Goal: Information Seeking & Learning: Learn about a topic

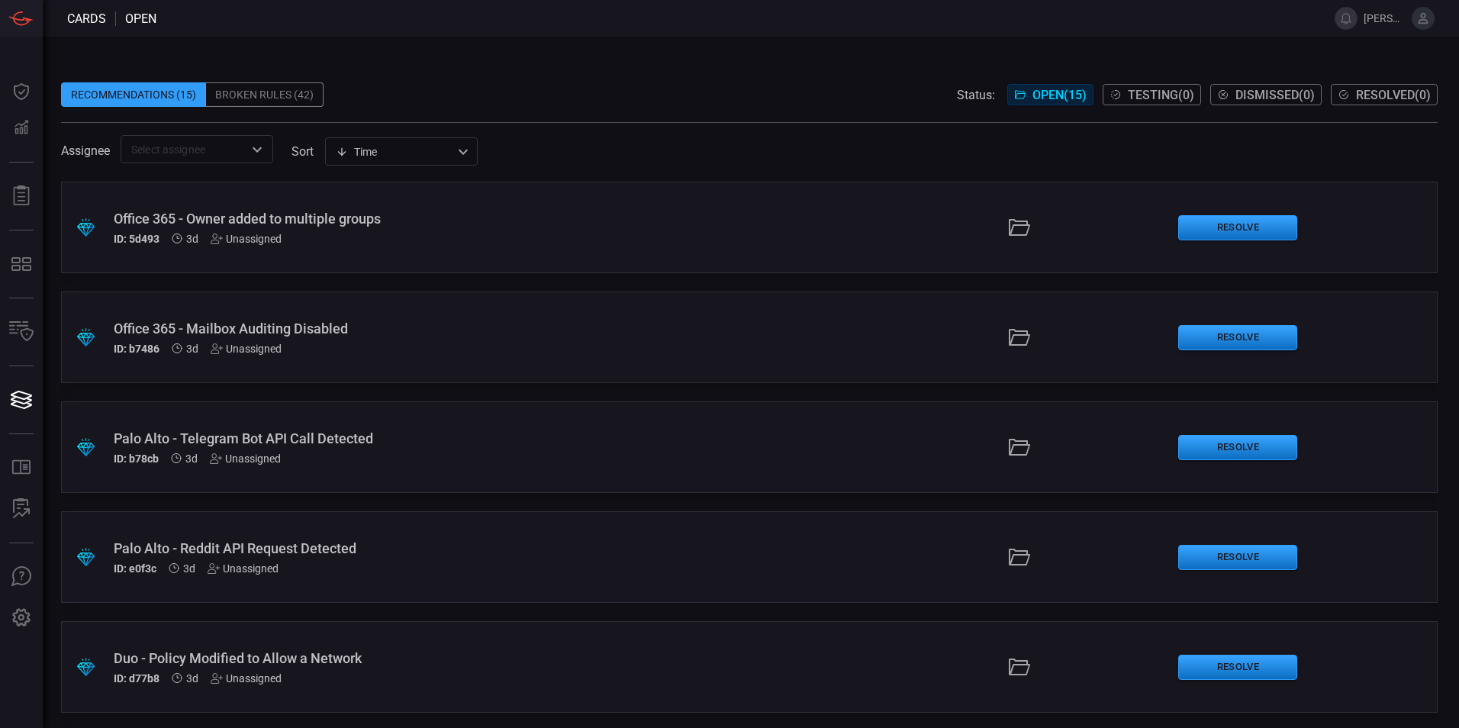
click at [1422, 20] on icon at bounding box center [1423, 18] width 10 height 11
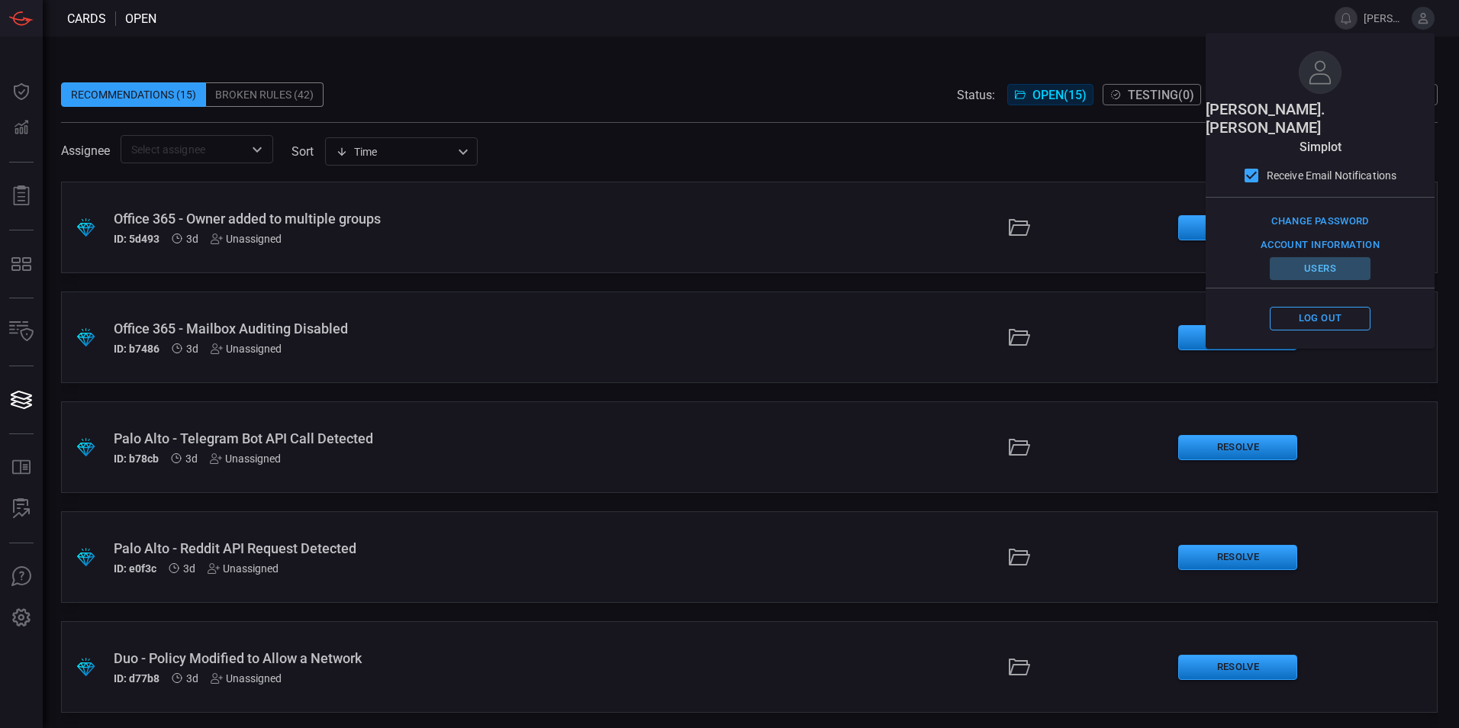
click at [1320, 257] on button "Users" at bounding box center [1320, 269] width 101 height 24
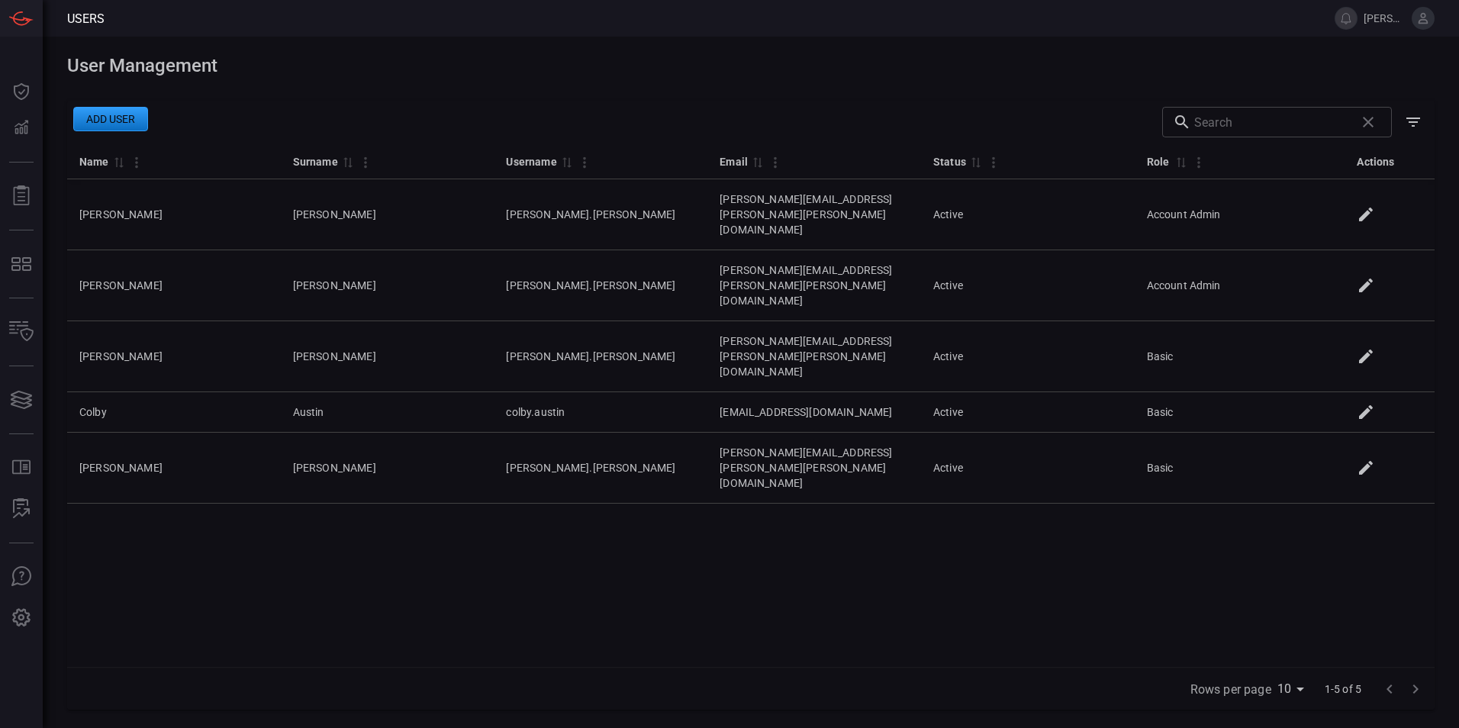
click at [114, 112] on button "Add user" at bounding box center [110, 119] width 75 height 24
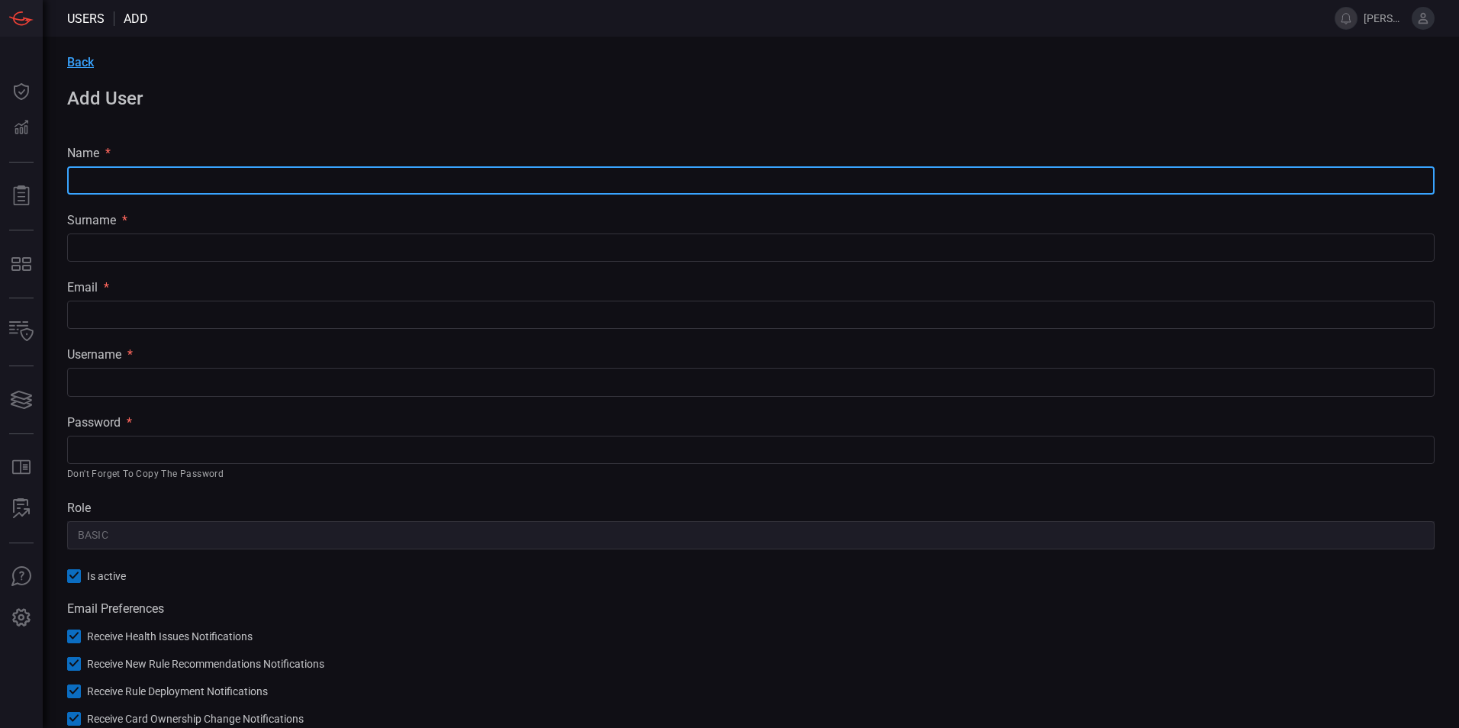
click at [143, 186] on input "text" at bounding box center [750, 180] width 1367 height 28
type input "[PERSON_NAME]"
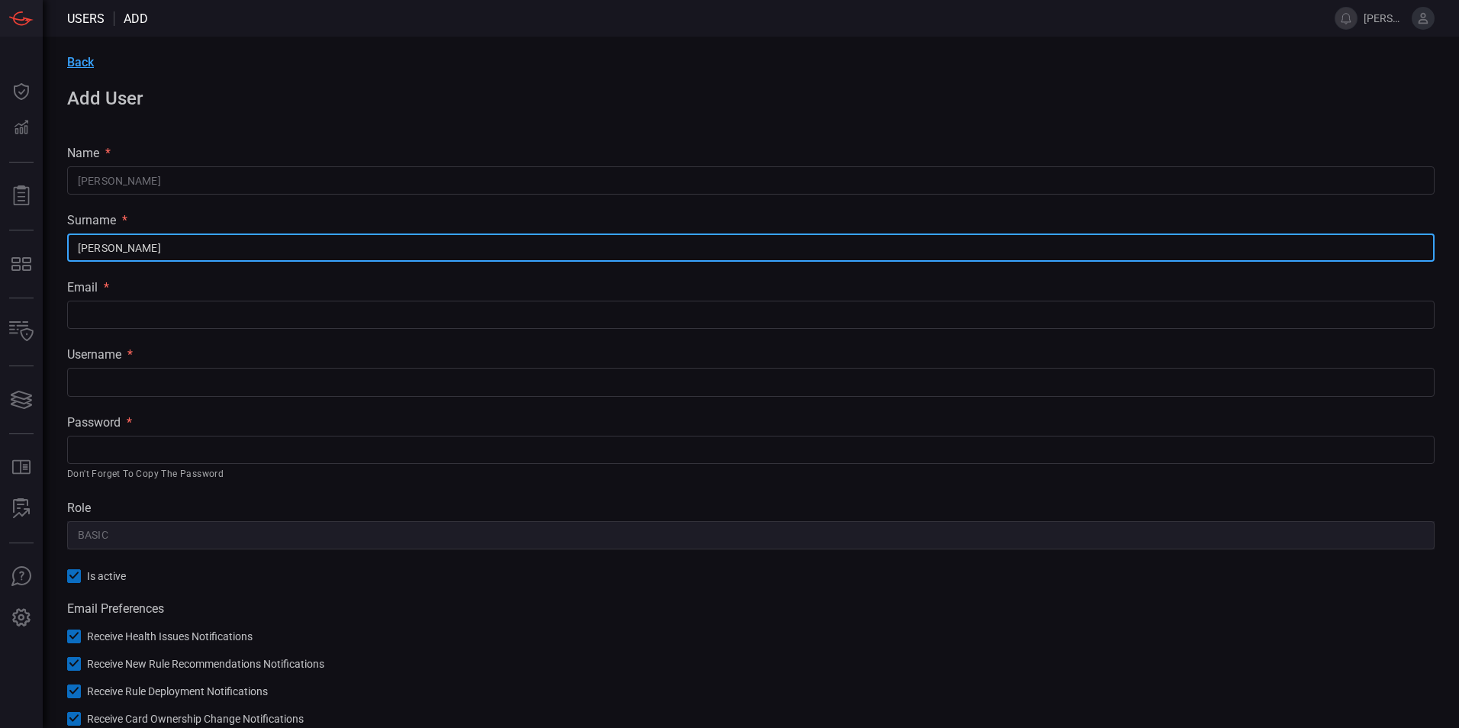
type input "[PERSON_NAME]"
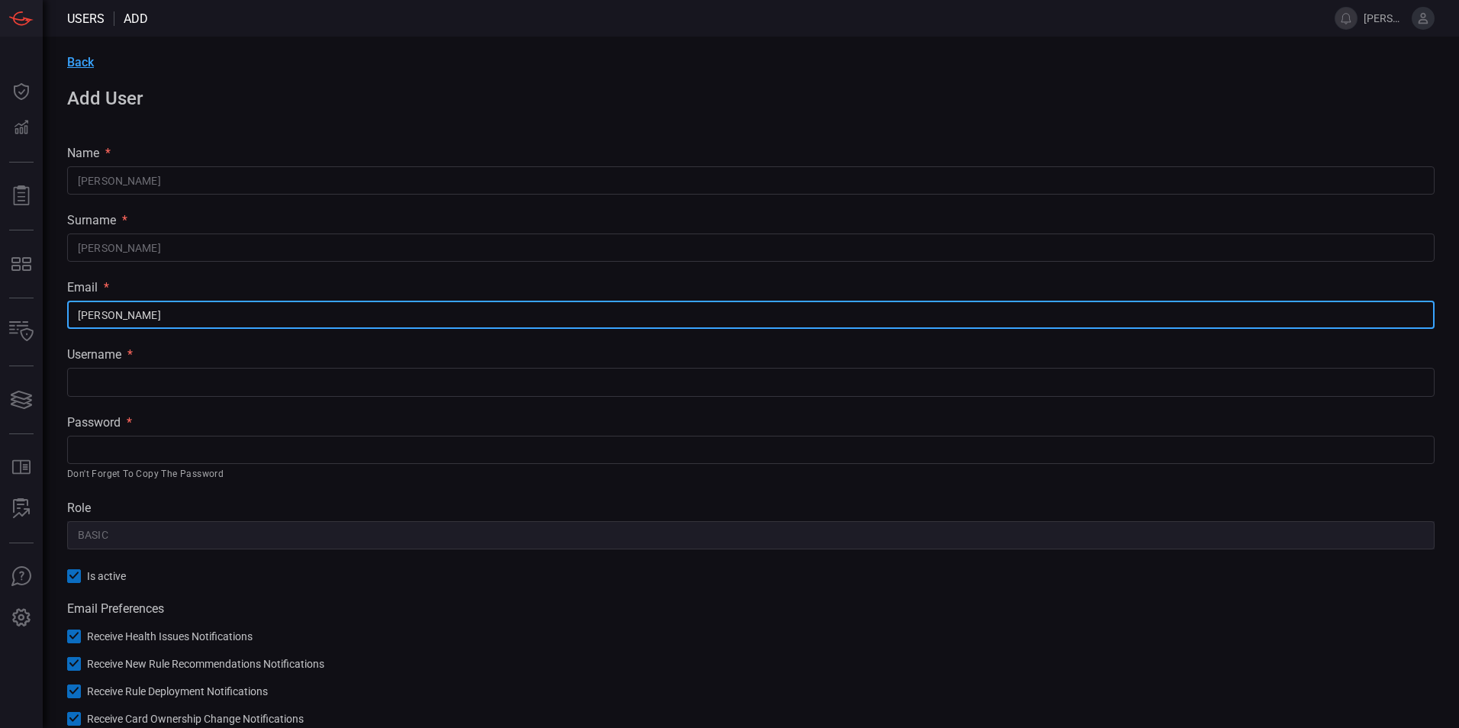
type input "[PERSON_NAME][EMAIL_ADDRESS][PERSON_NAME][PERSON_NAME][DOMAIN_NAME]"
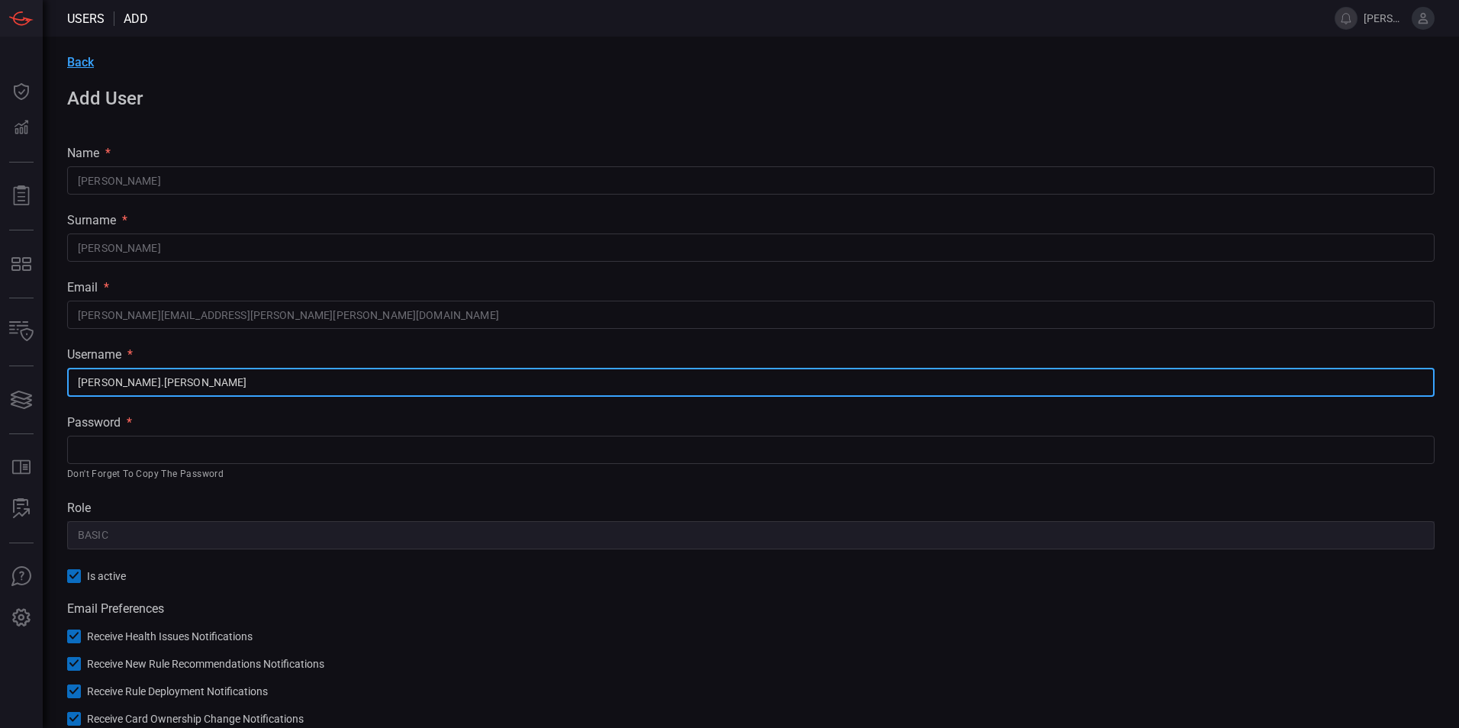
type input "[PERSON_NAME].[PERSON_NAME]"
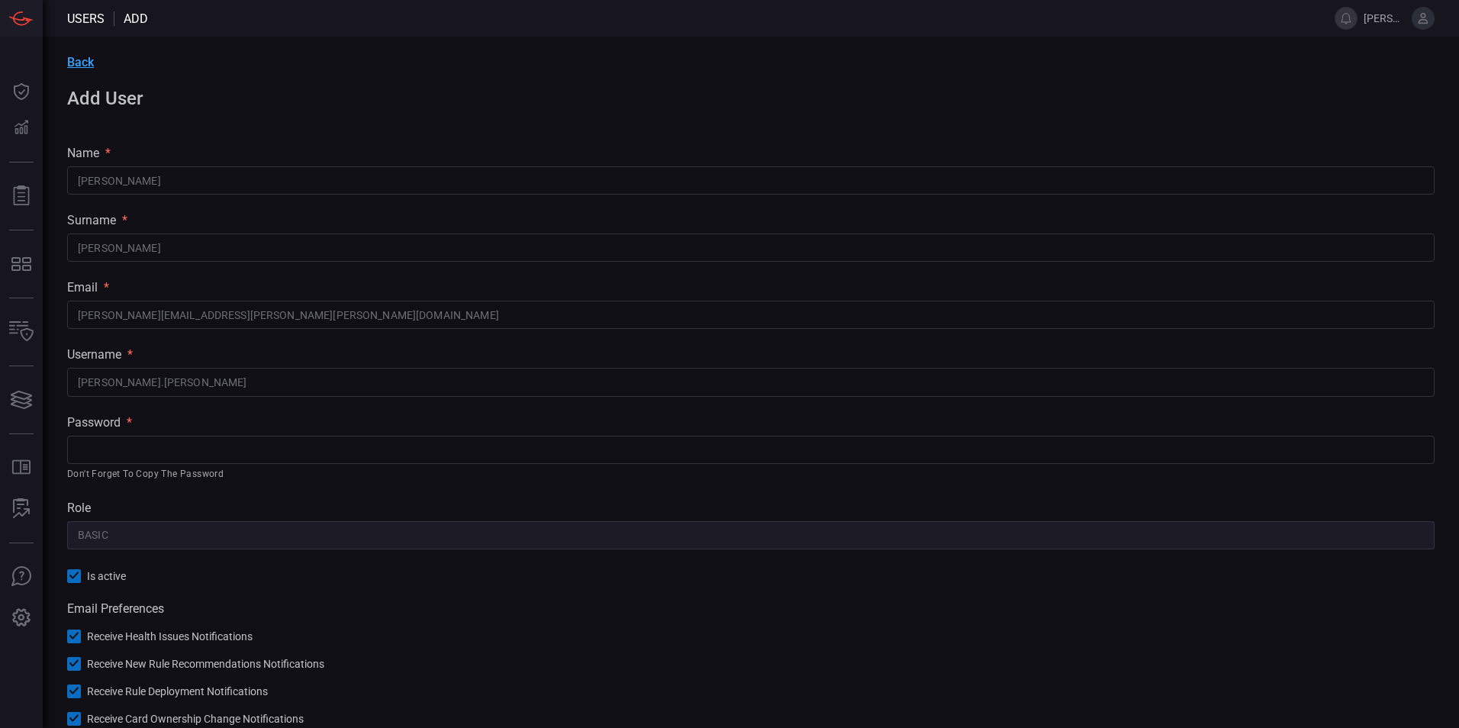
click at [301, 486] on div "Back Add User name * [PERSON_NAME] ​ surname * [PERSON_NAME] ​ email * [PERSON_…" at bounding box center [751, 412] width 1416 height 750
click at [159, 452] on input "text" at bounding box center [750, 450] width 1367 height 28
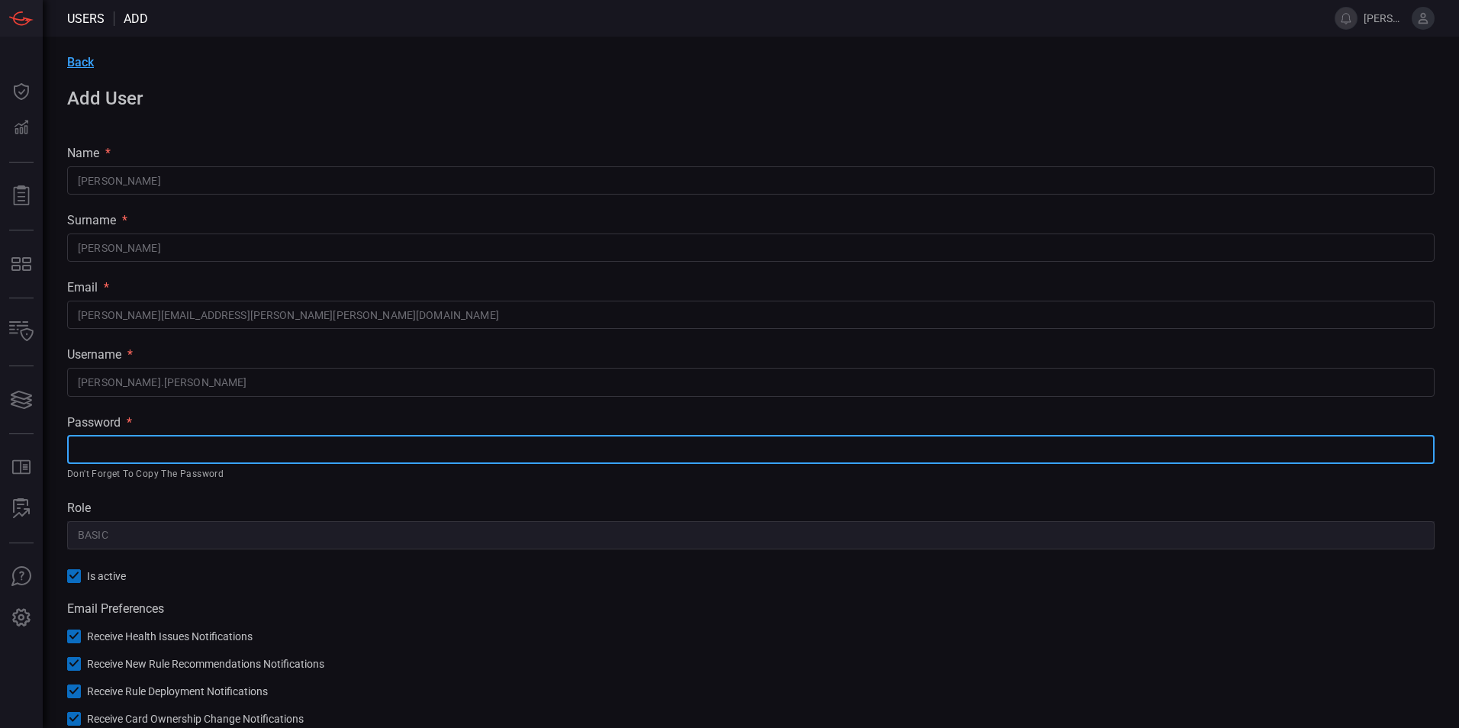
paste input "^zhDD+i:ag$c*B,yO%MvU8`HQ64x|*^D`"
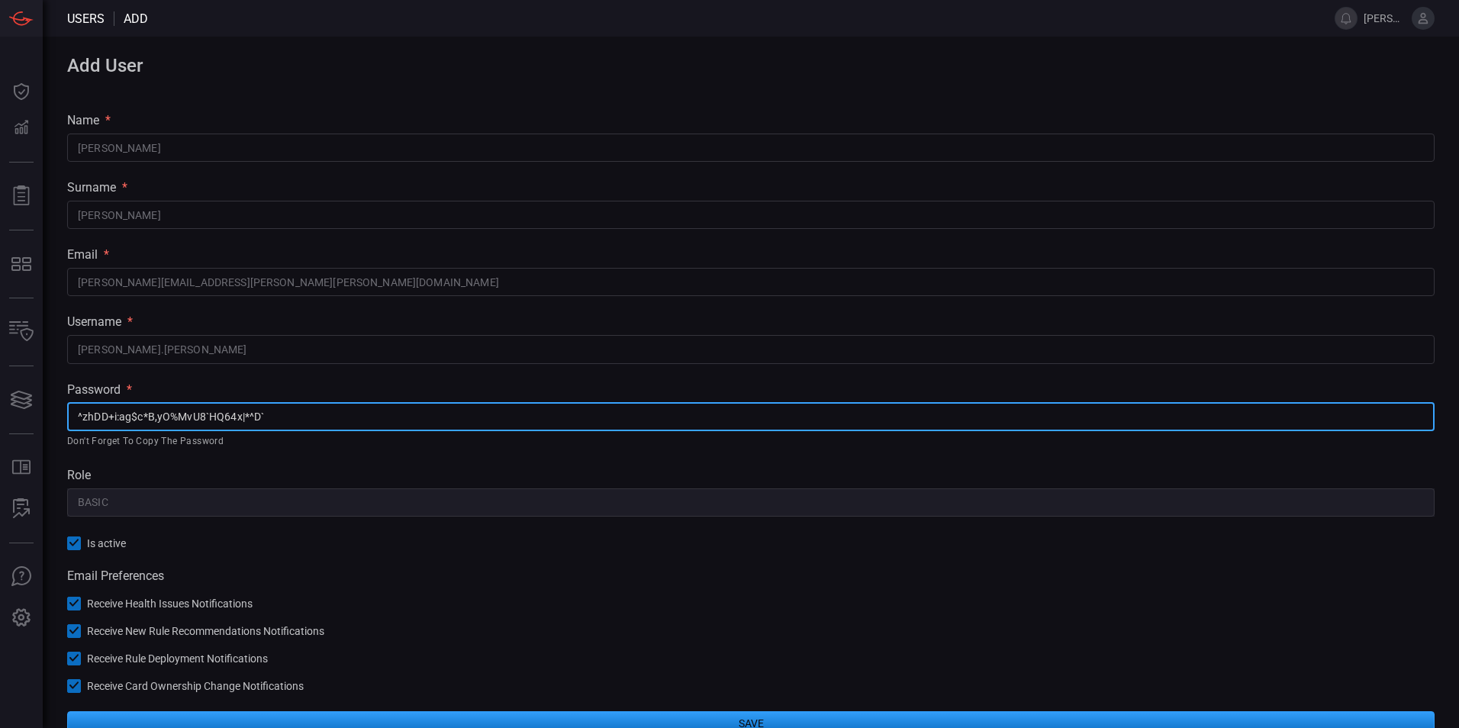
scroll to position [60, 0]
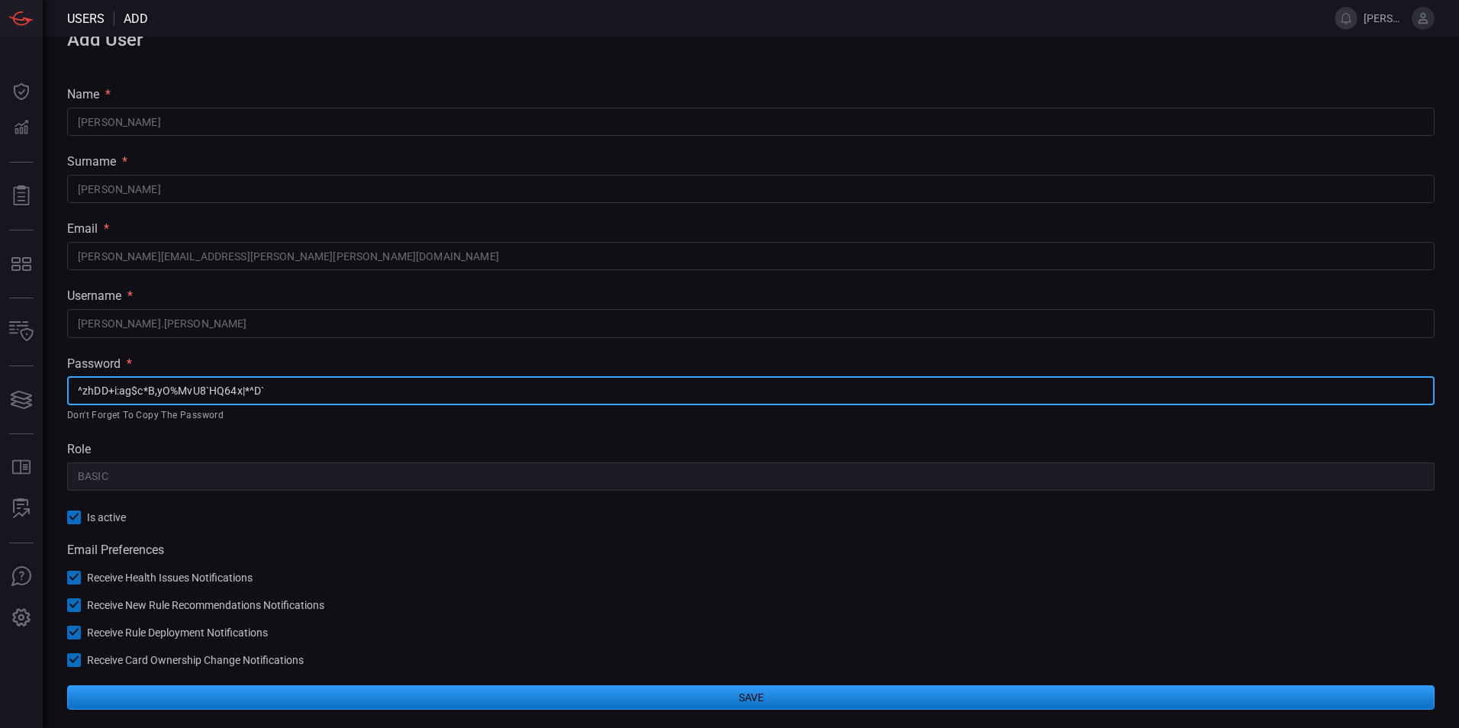
type input "^zhDD+i:ag$c*B,yO%MvU8`HQ64x|*^D`"
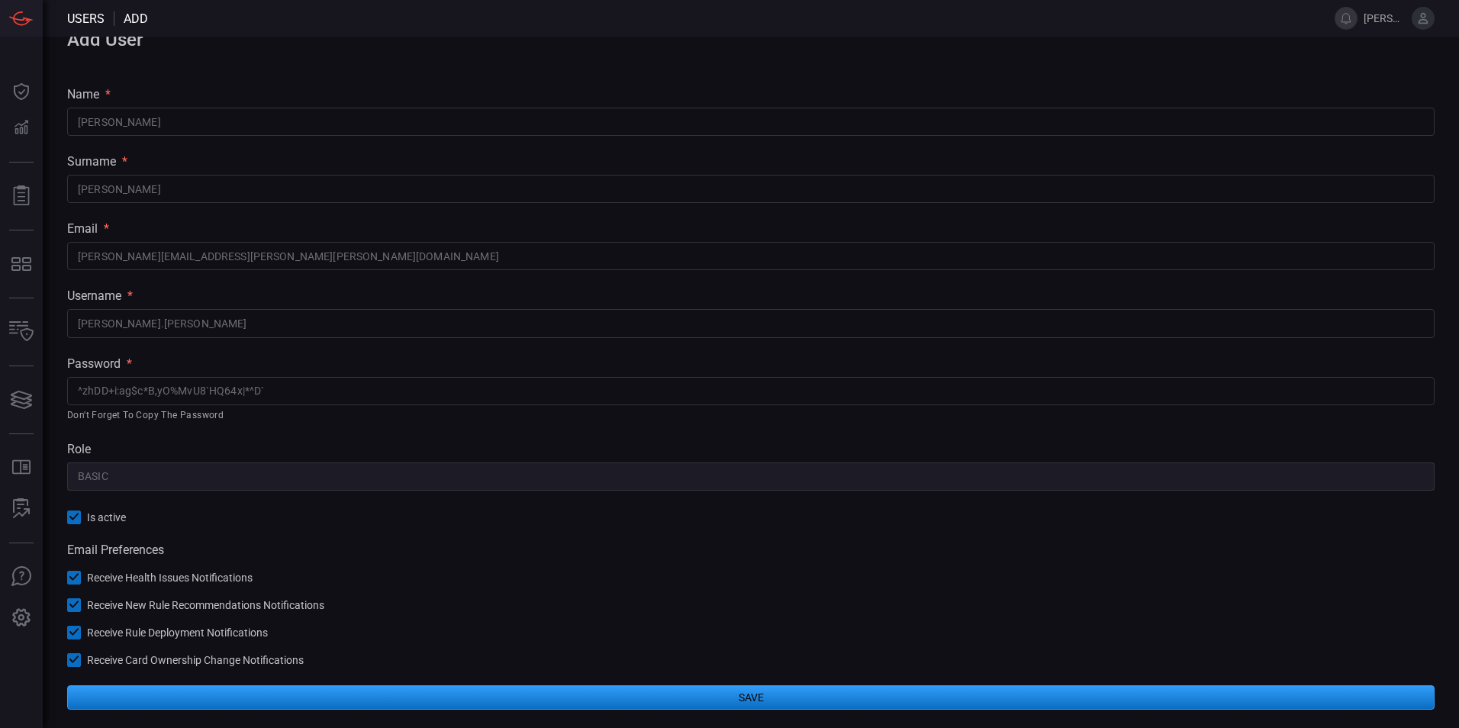
drag, startPoint x: 240, startPoint y: 448, endPoint x: 249, endPoint y: 446, distance: 9.3
click at [241, 448] on div "role" at bounding box center [750, 449] width 1367 height 14
click at [763, 694] on button "Save" at bounding box center [750, 697] width 1367 height 24
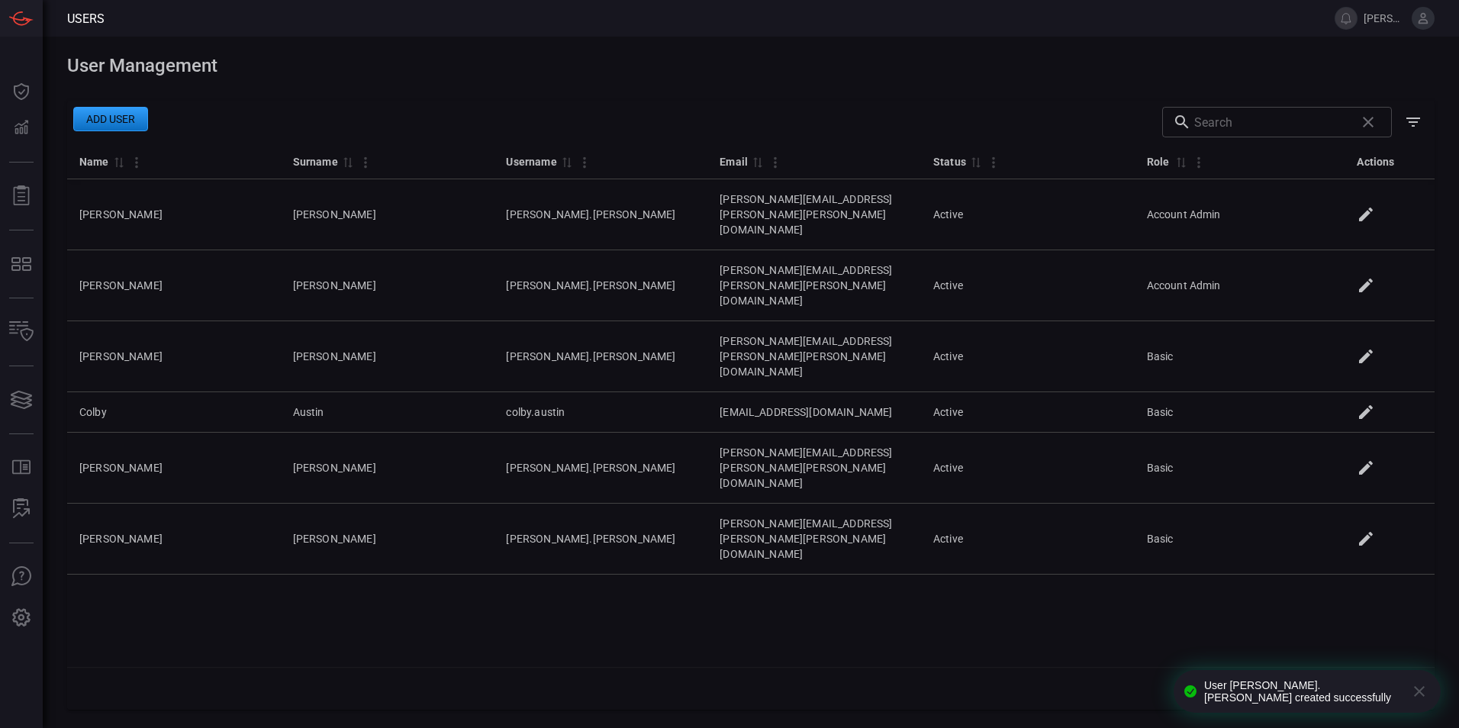
click at [105, 117] on button "Add user" at bounding box center [110, 119] width 75 height 24
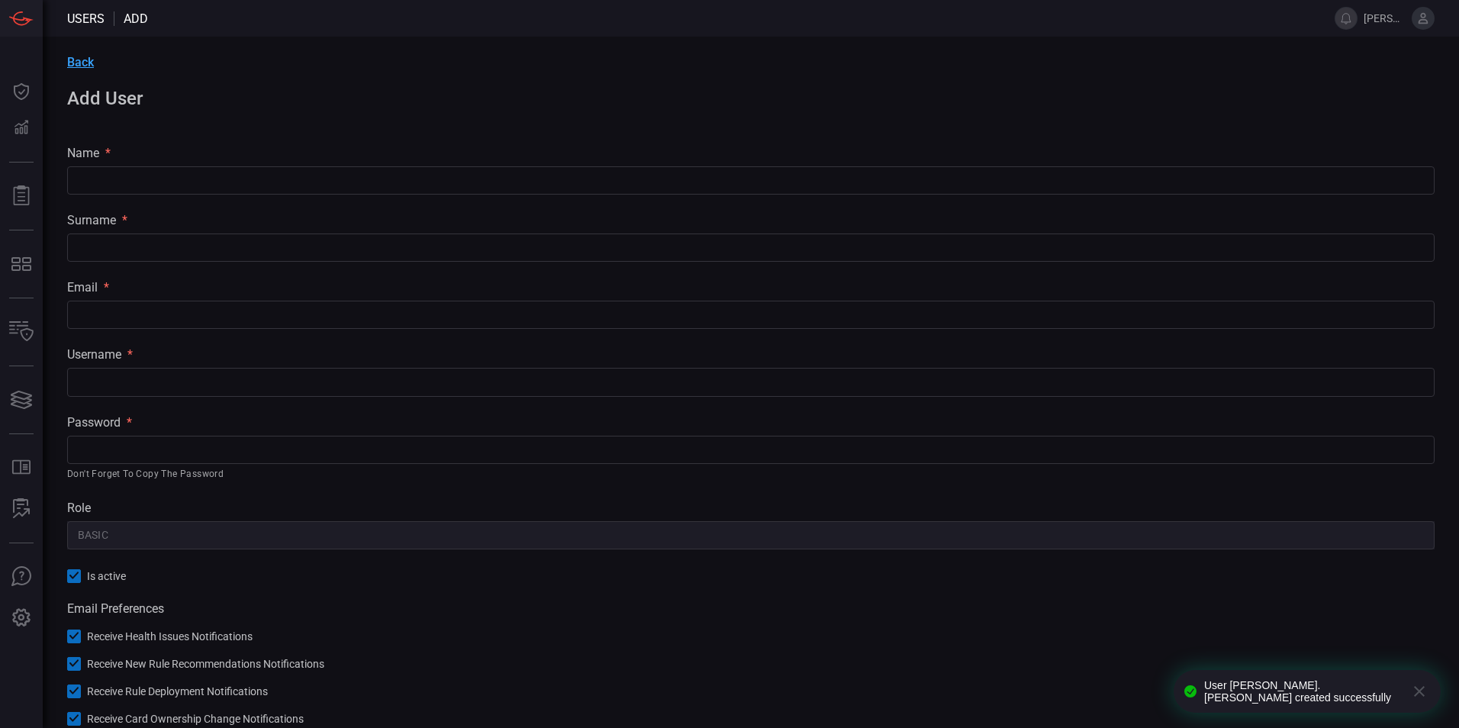
click at [185, 188] on input "text" at bounding box center [750, 180] width 1367 height 28
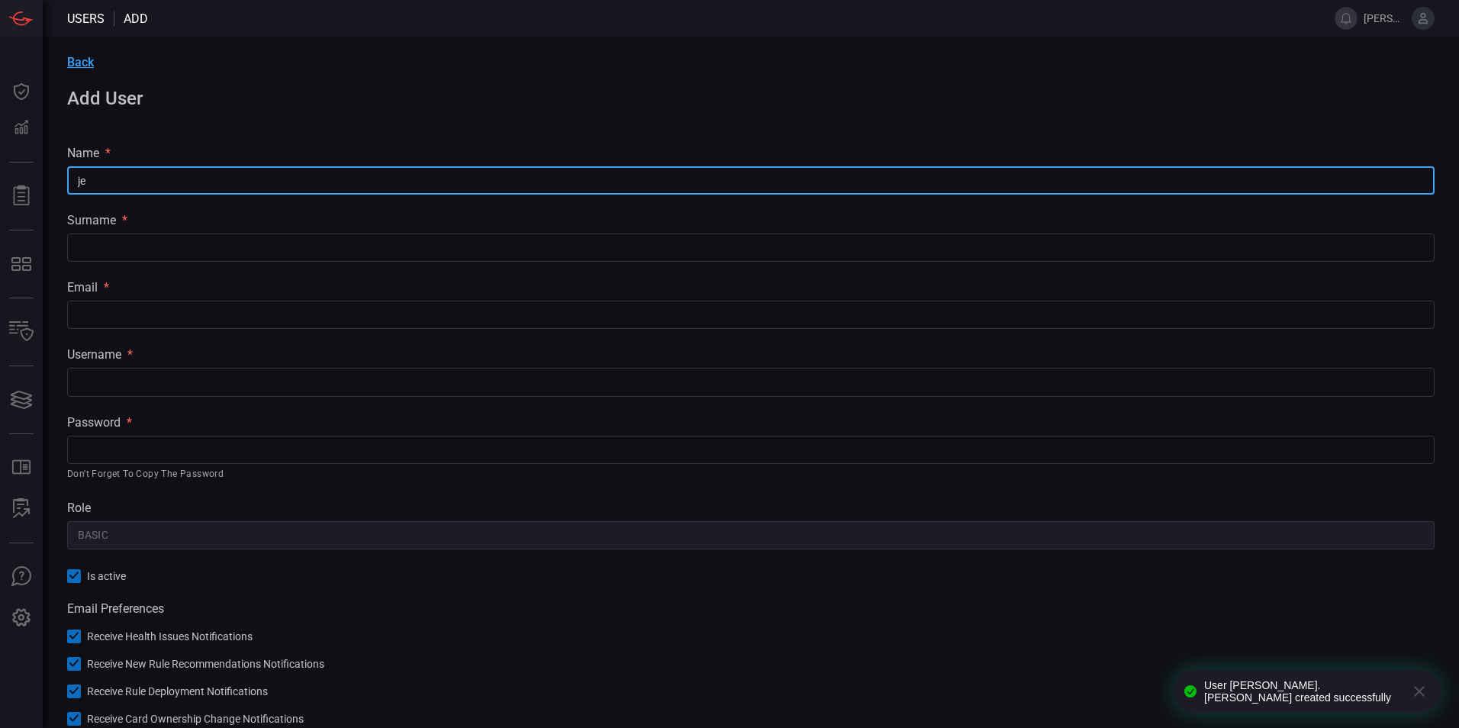
type input "j"
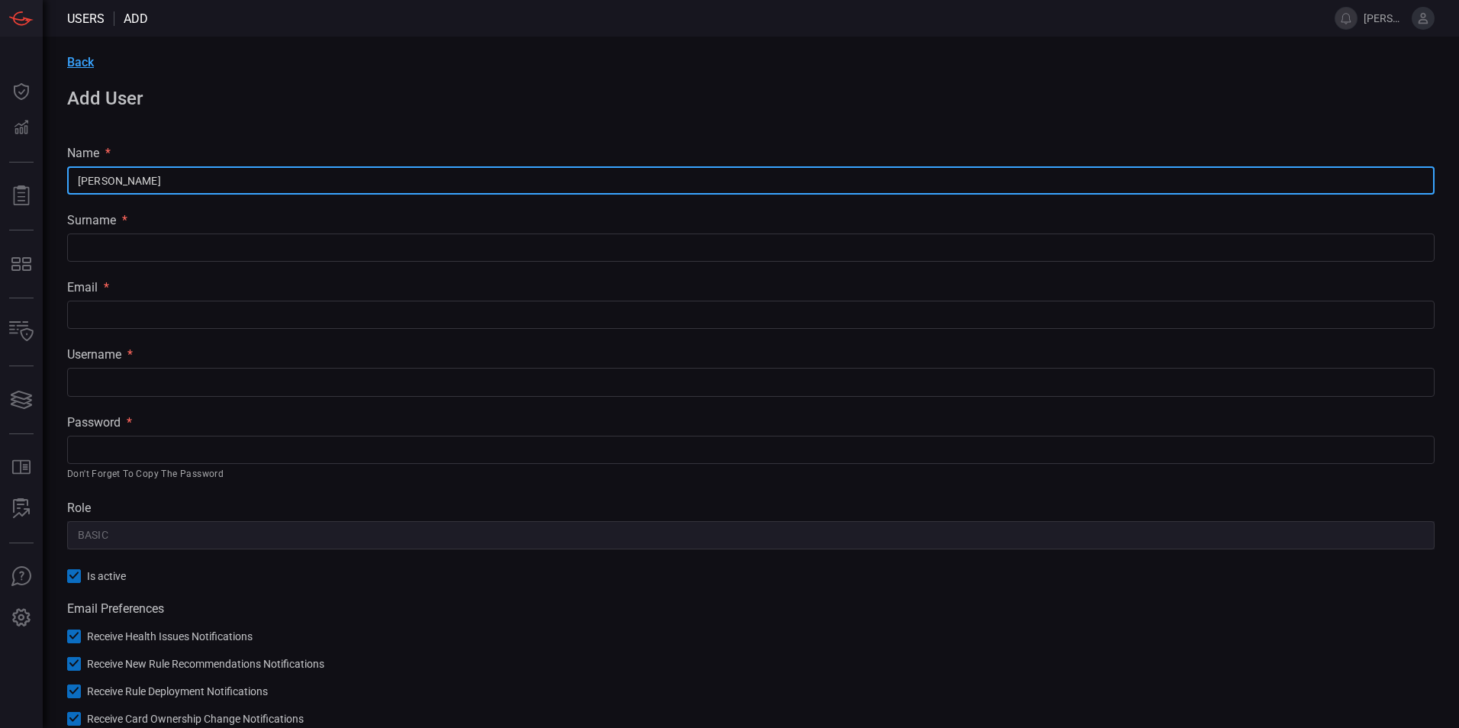
type input "[PERSON_NAME]"
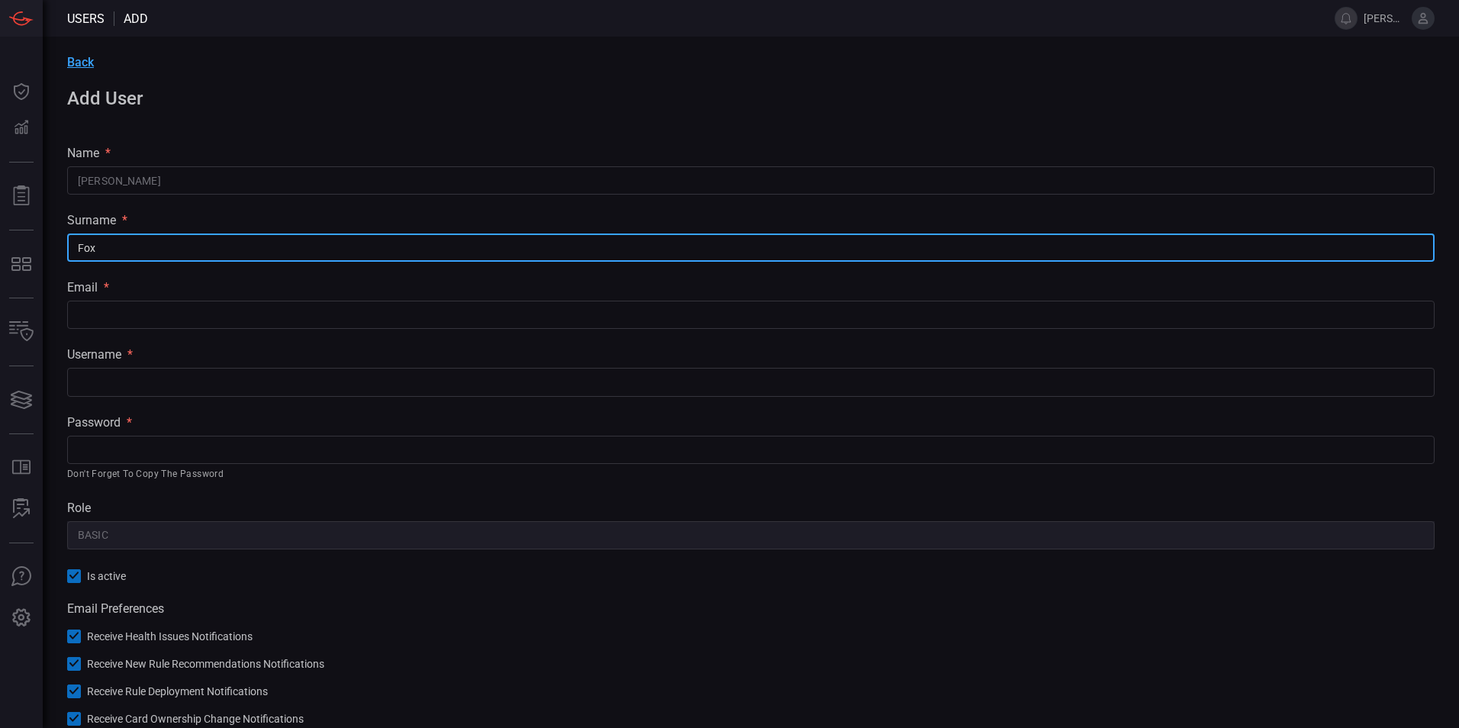
type input "Fox"
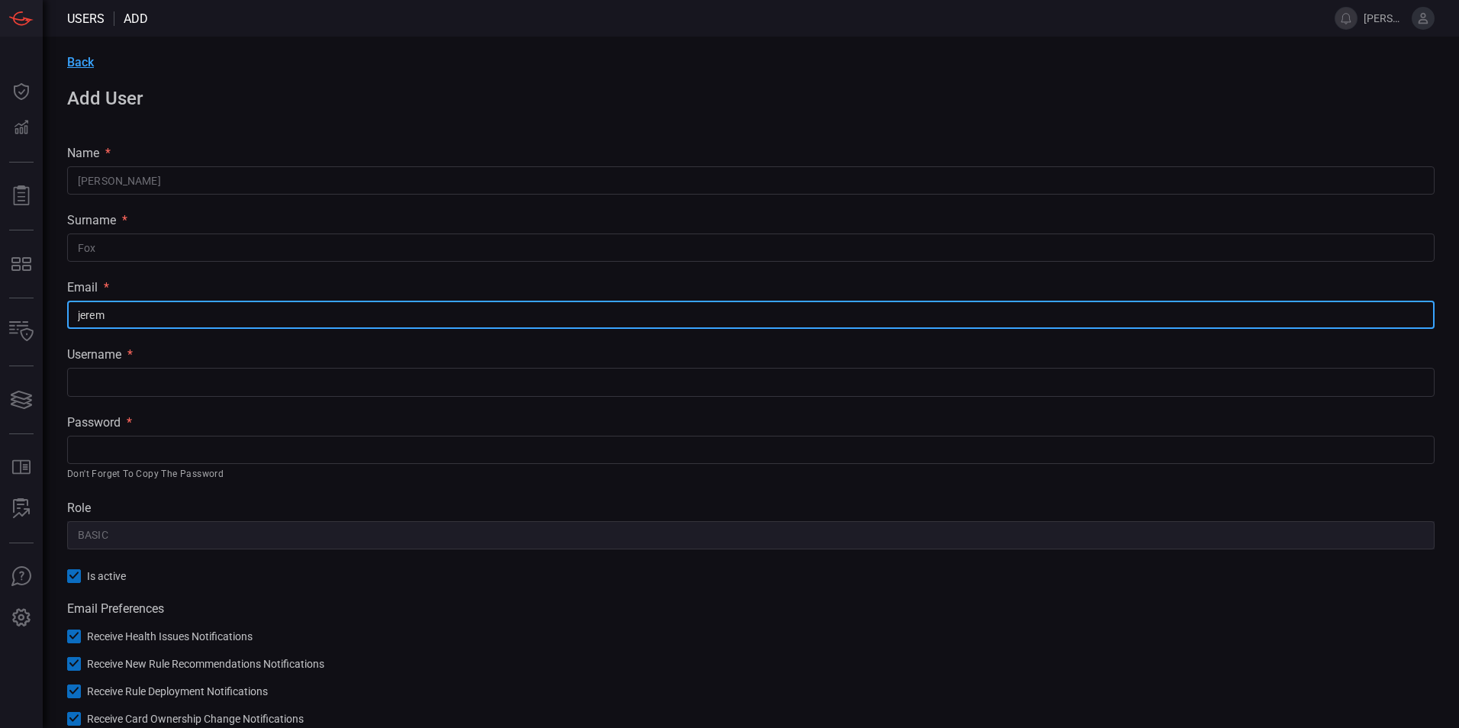
type input "[PERSON_NAME][DOMAIN_NAME][EMAIL_ADDRESS][PERSON_NAME][PERSON_NAME][DOMAIN_NAME]"
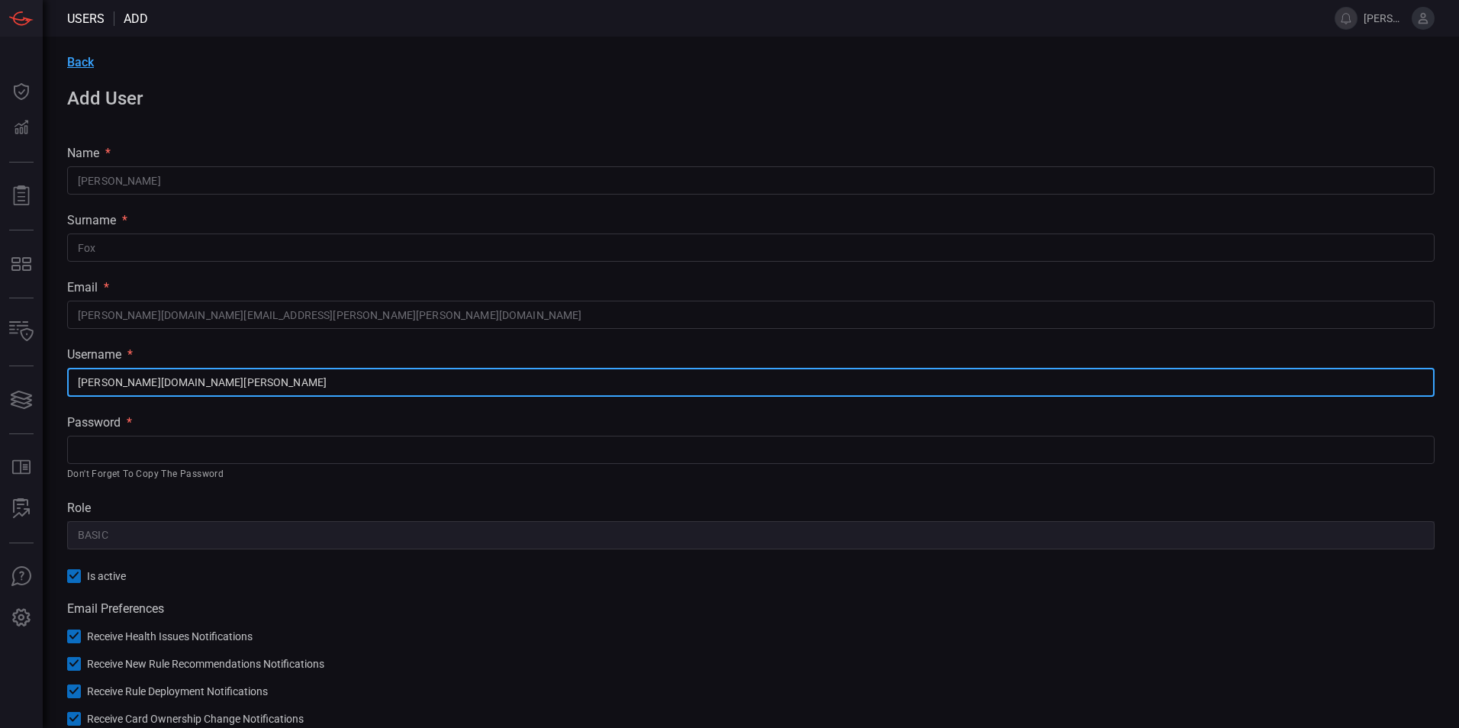
type input "[PERSON_NAME][DOMAIN_NAME][PERSON_NAME]"
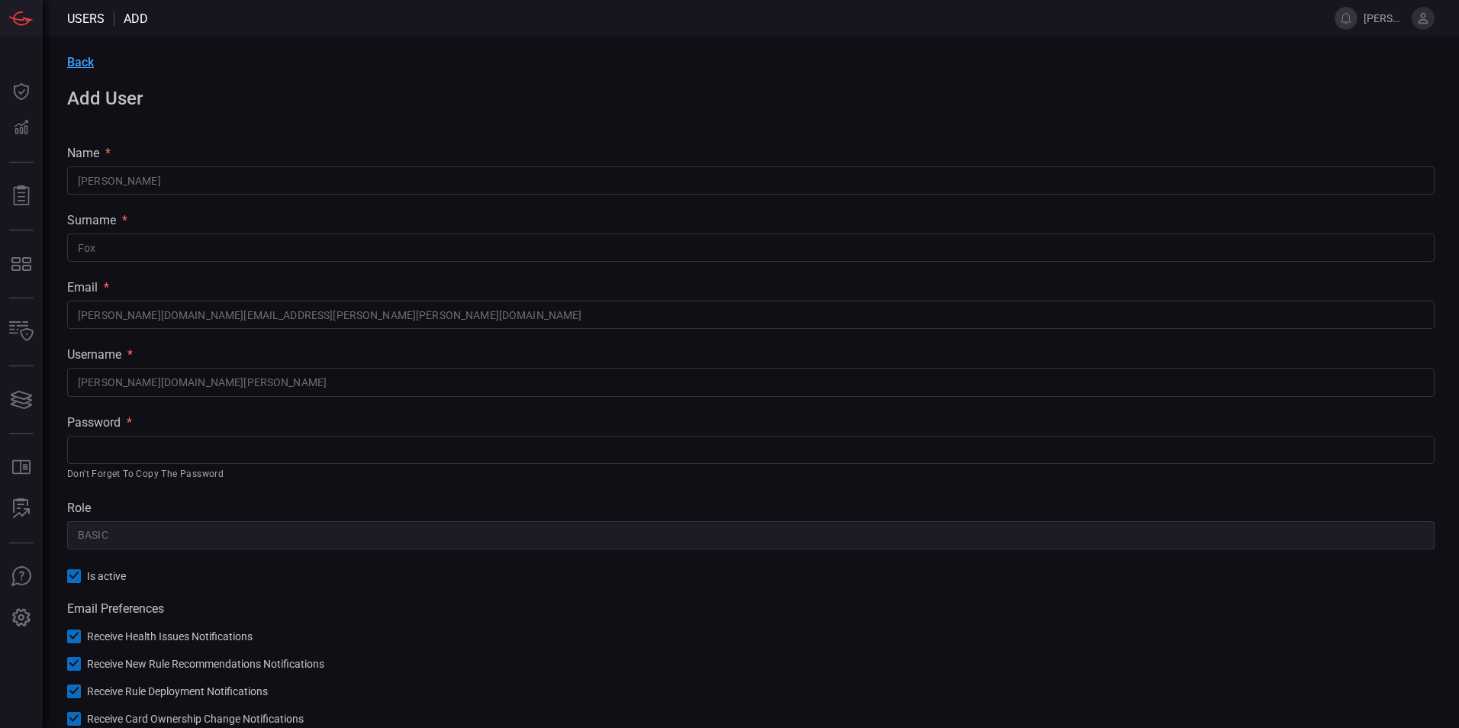
click at [149, 444] on input "text" at bounding box center [750, 450] width 1367 height 28
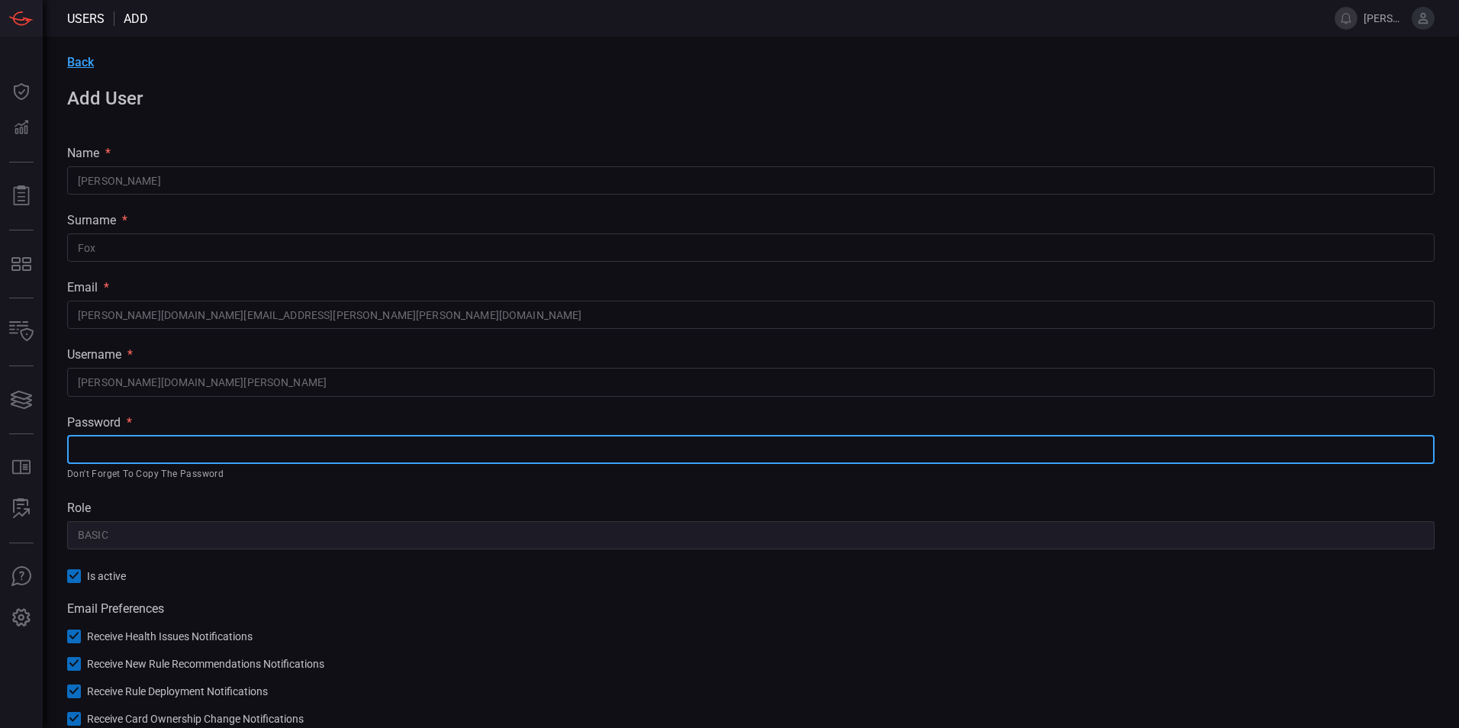
paste input "^zhDD+i:ag$c*B,yO%MvU8`HQ64x|*^D`"
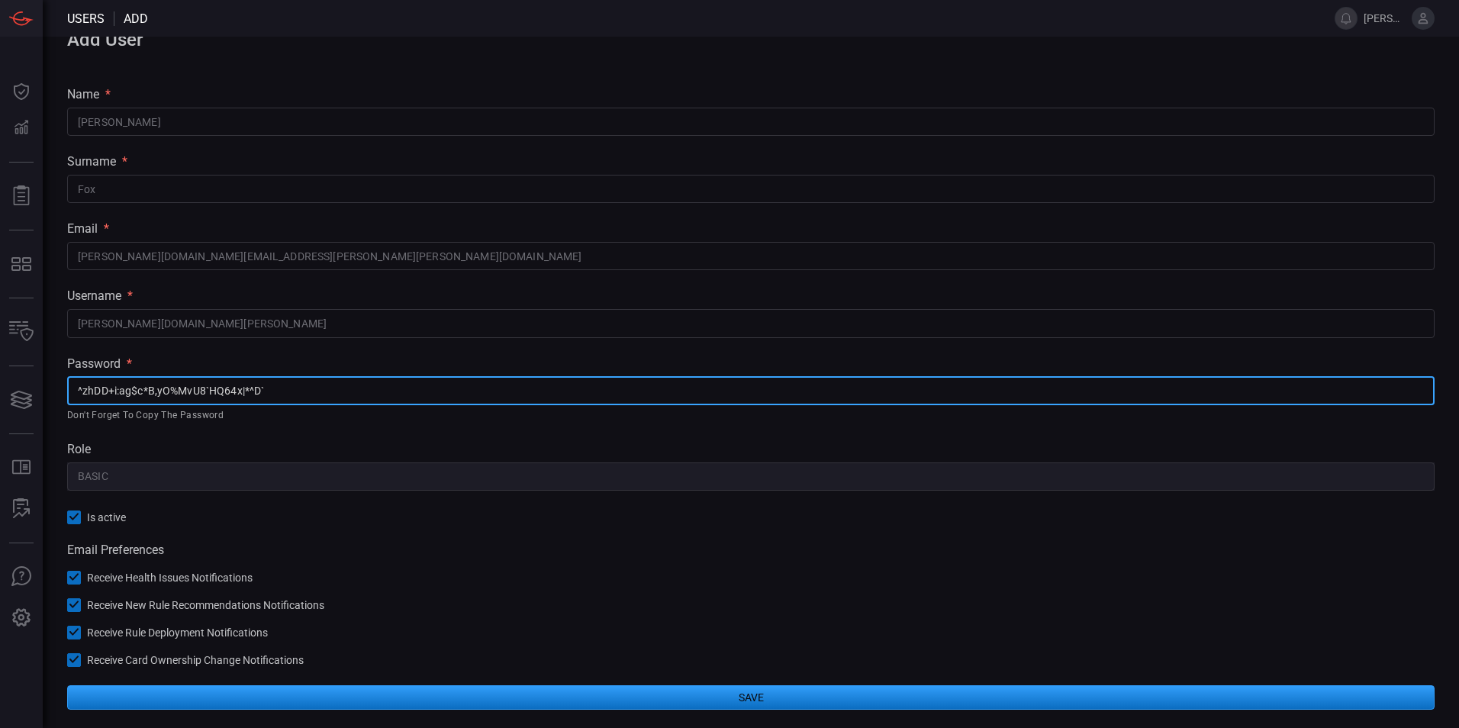
type input "^zhDD+i:ag$c*B,yO%MvU8`HQ64x|*^D`"
click at [774, 690] on button "Save" at bounding box center [750, 697] width 1367 height 24
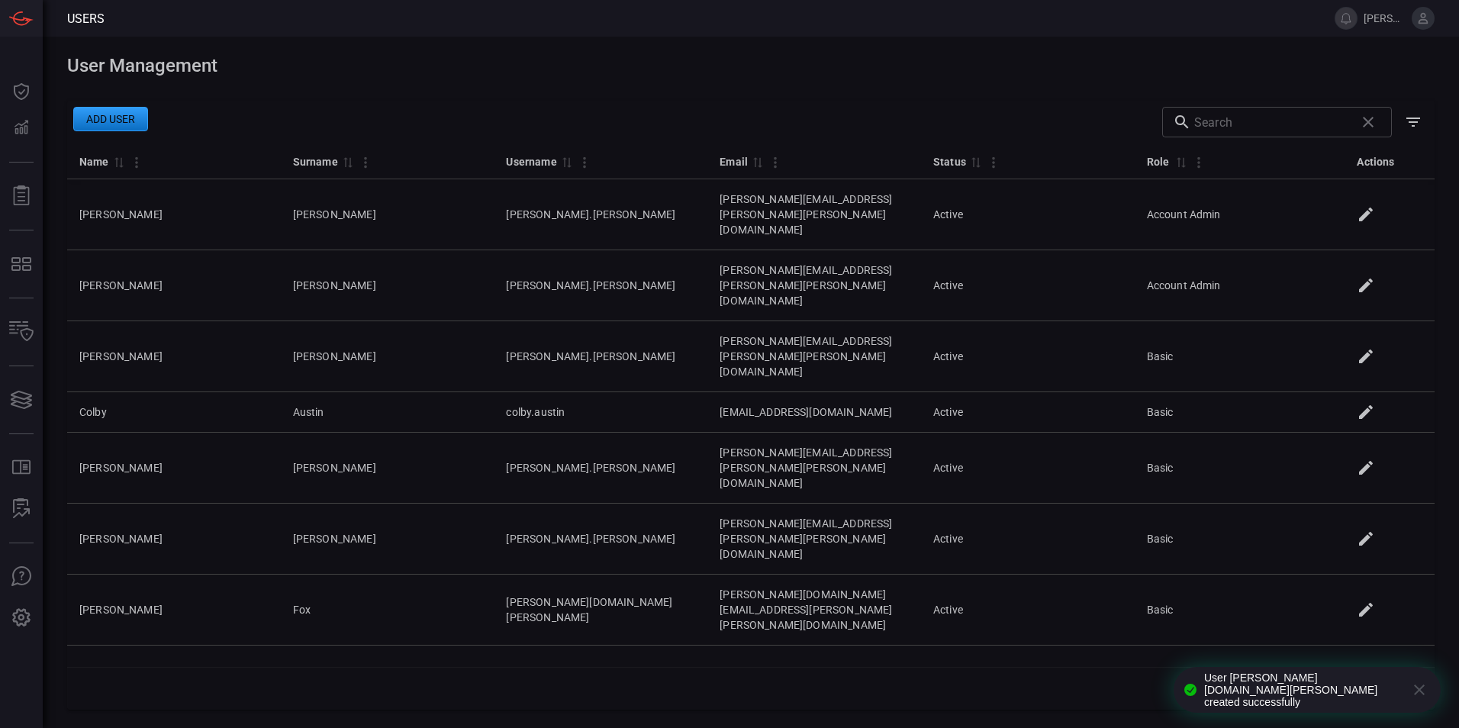
click at [1434, 9] on span at bounding box center [1446, 18] width 24 height 37
click at [1426, 19] on icon at bounding box center [1423, 18] width 14 height 14
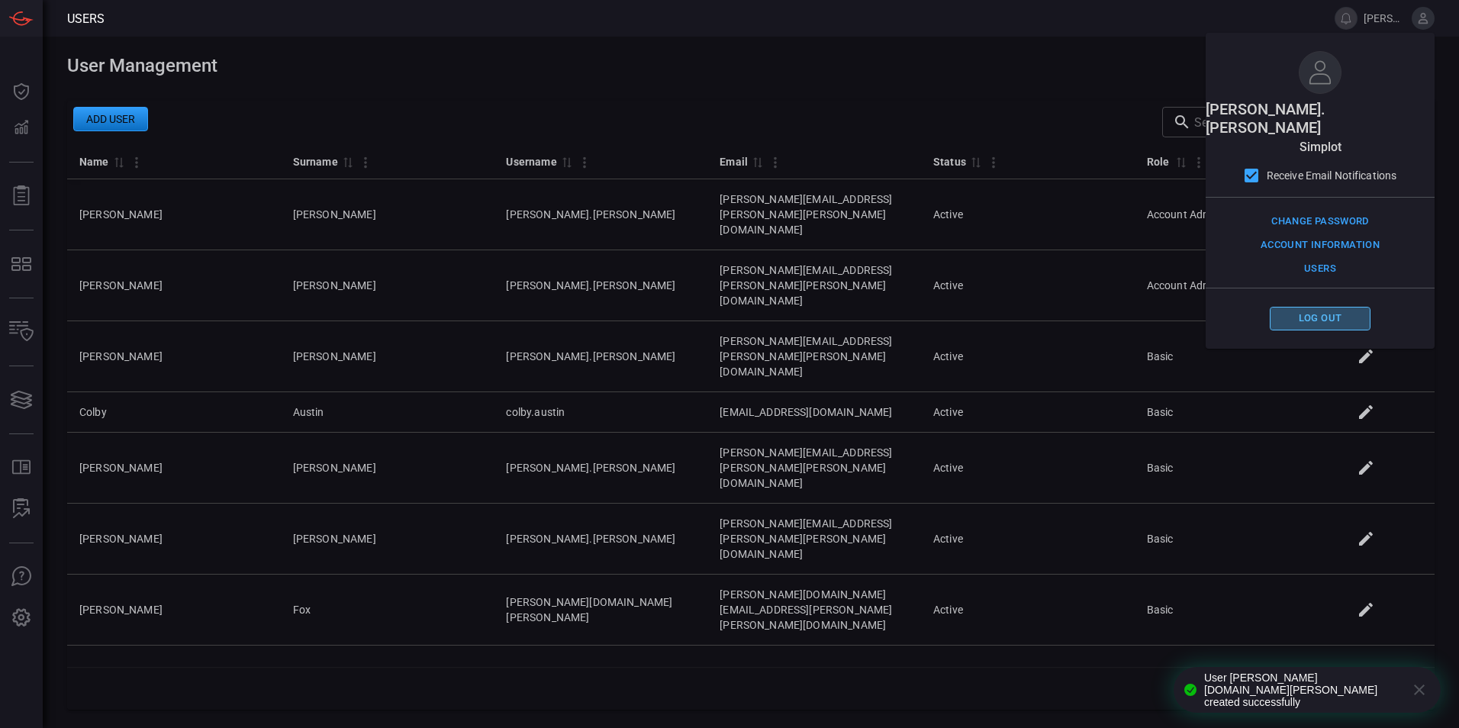
click at [1317, 307] on button "Log out" at bounding box center [1320, 319] width 101 height 24
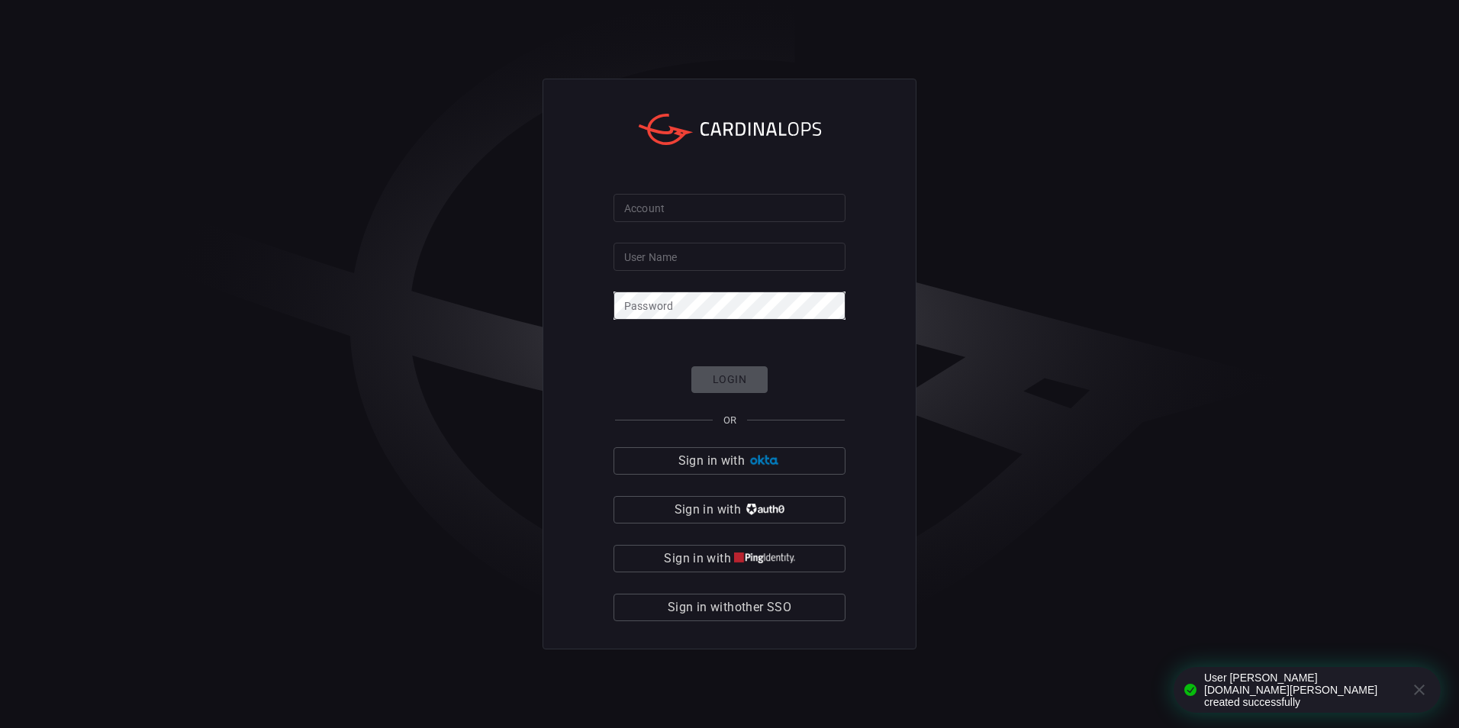
click at [692, 204] on input "Account" at bounding box center [729, 208] width 232 height 28
type input "simplot"
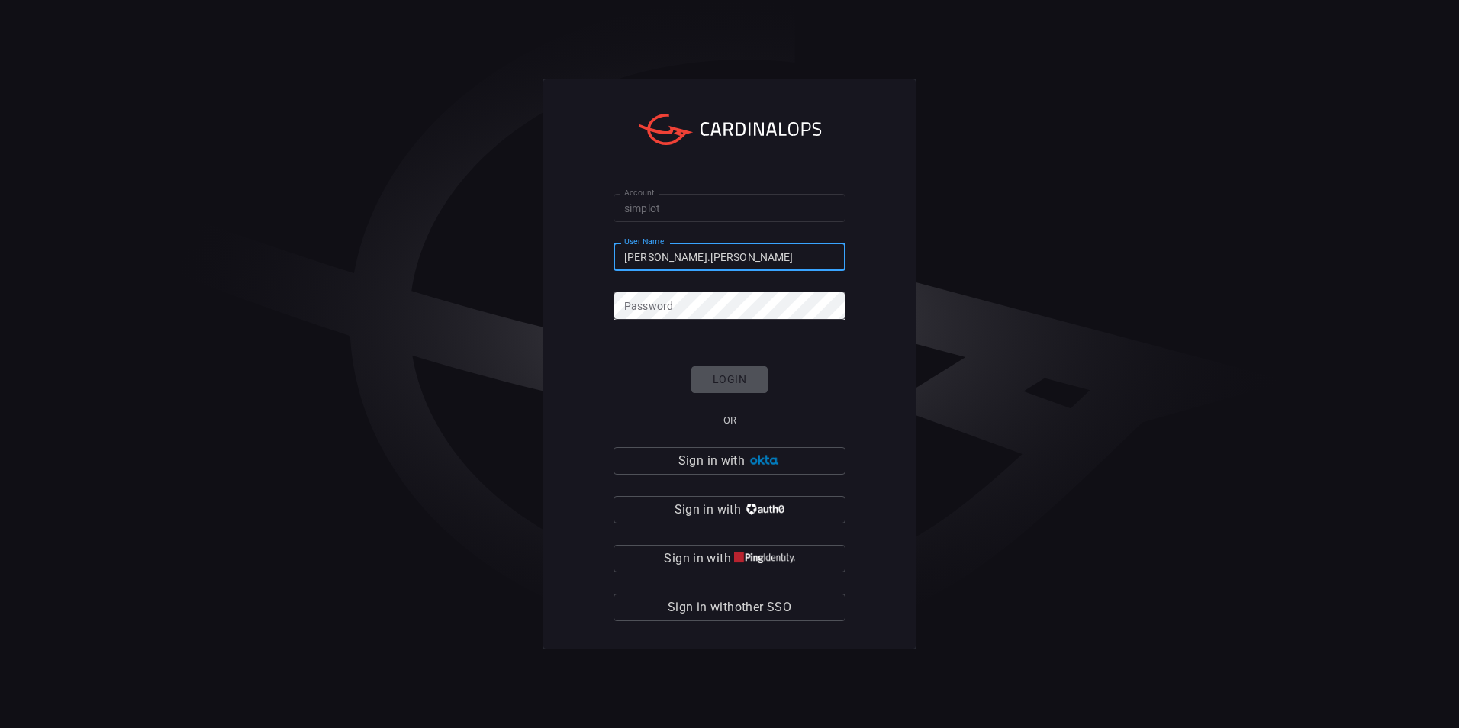
type input "[PERSON_NAME].[PERSON_NAME]"
click at [239, 285] on div "Account simplot Account User Name [PERSON_NAME].[PERSON_NAME] User Name Passwor…" at bounding box center [729, 364] width 1459 height 728
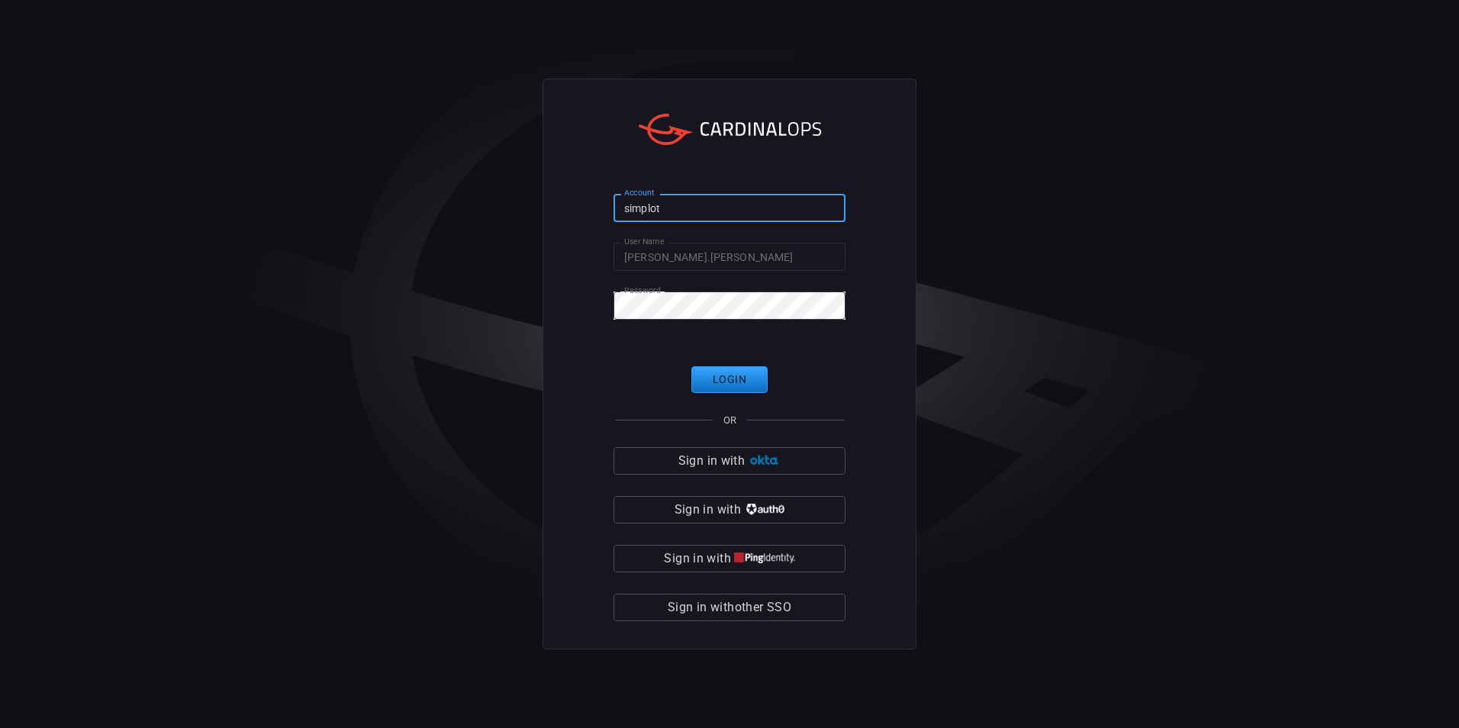
drag, startPoint x: 682, startPoint y: 204, endPoint x: 296, endPoint y: 190, distance: 386.3
click at [312, 190] on div "Account simplot Account User Name [PERSON_NAME].[PERSON_NAME] User Name Passwor…" at bounding box center [729, 364] width 1459 height 728
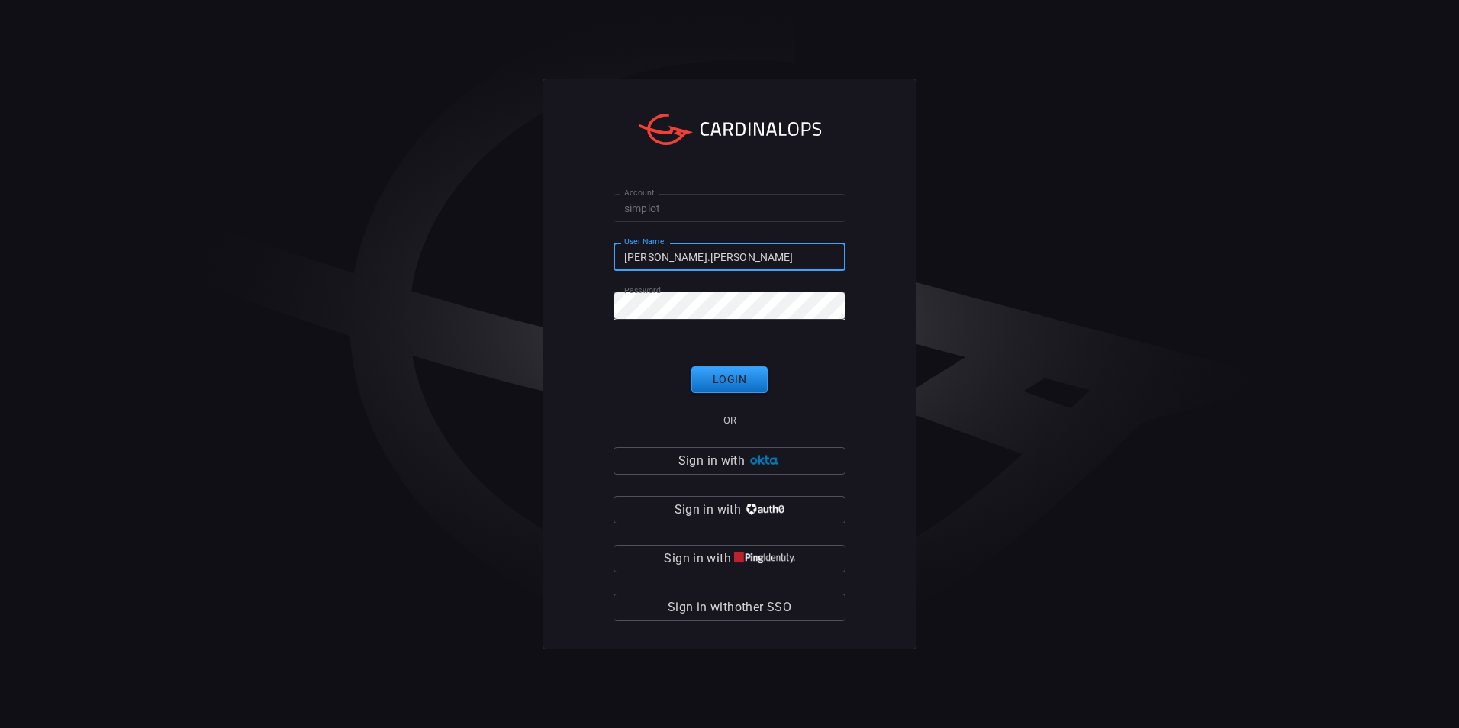
drag, startPoint x: 704, startPoint y: 258, endPoint x: 500, endPoint y: 257, distance: 203.7
click at [500, 257] on div "Account simplot Account User Name [PERSON_NAME].[PERSON_NAME] User Name Passwor…" at bounding box center [729, 364] width 1459 height 728
click at [736, 375] on button "Login" at bounding box center [729, 379] width 76 height 27
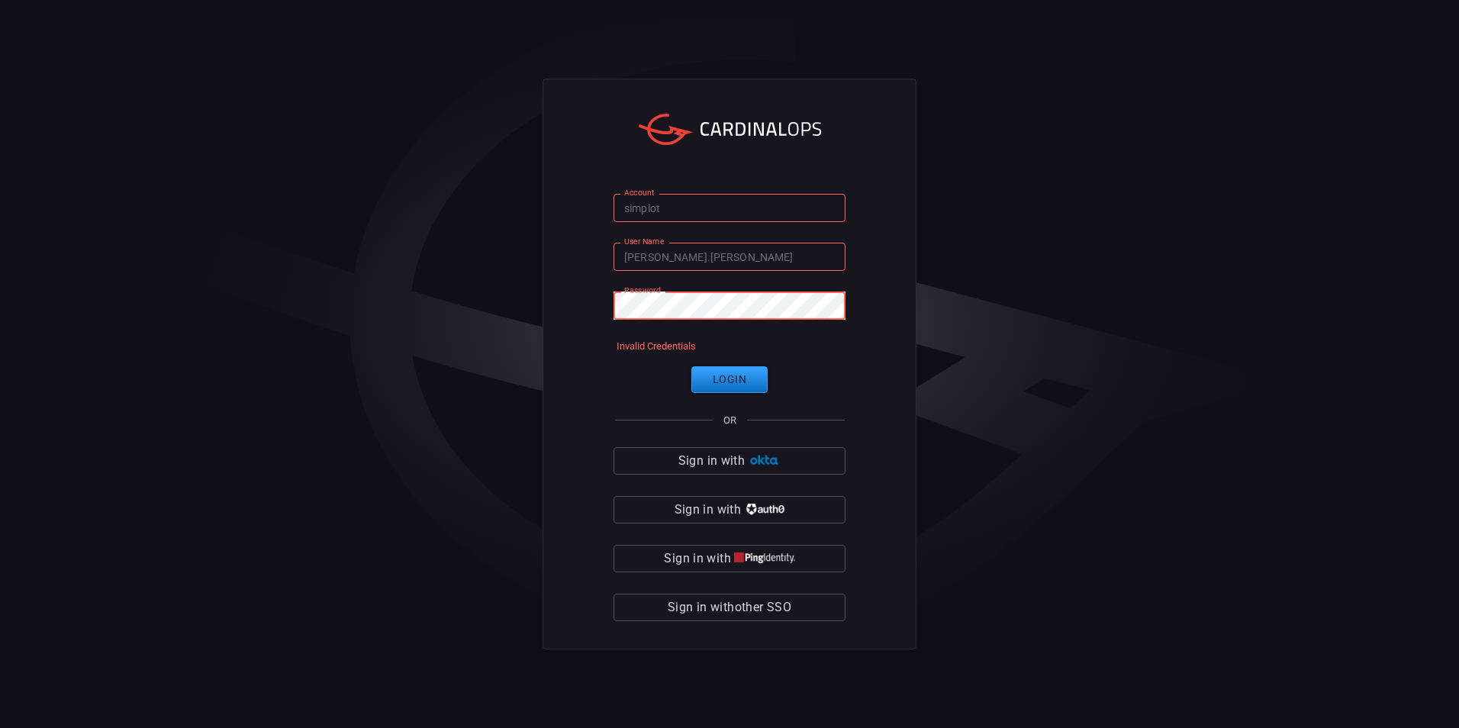
click at [443, 302] on div "Account simplot Account User Name [PERSON_NAME].[PERSON_NAME] User Name Passwor…" at bounding box center [729, 364] width 1459 height 728
click at [727, 379] on button "Login" at bounding box center [729, 379] width 76 height 27
click at [492, 294] on div "Account simplot Account User Name [PERSON_NAME].[PERSON_NAME] User Name Passwor…" at bounding box center [729, 364] width 1459 height 728
click at [731, 376] on button "Login" at bounding box center [729, 379] width 76 height 27
click at [465, 291] on div "Account simplot Account User Name [PERSON_NAME].[PERSON_NAME] User Name Passwor…" at bounding box center [729, 364] width 1459 height 728
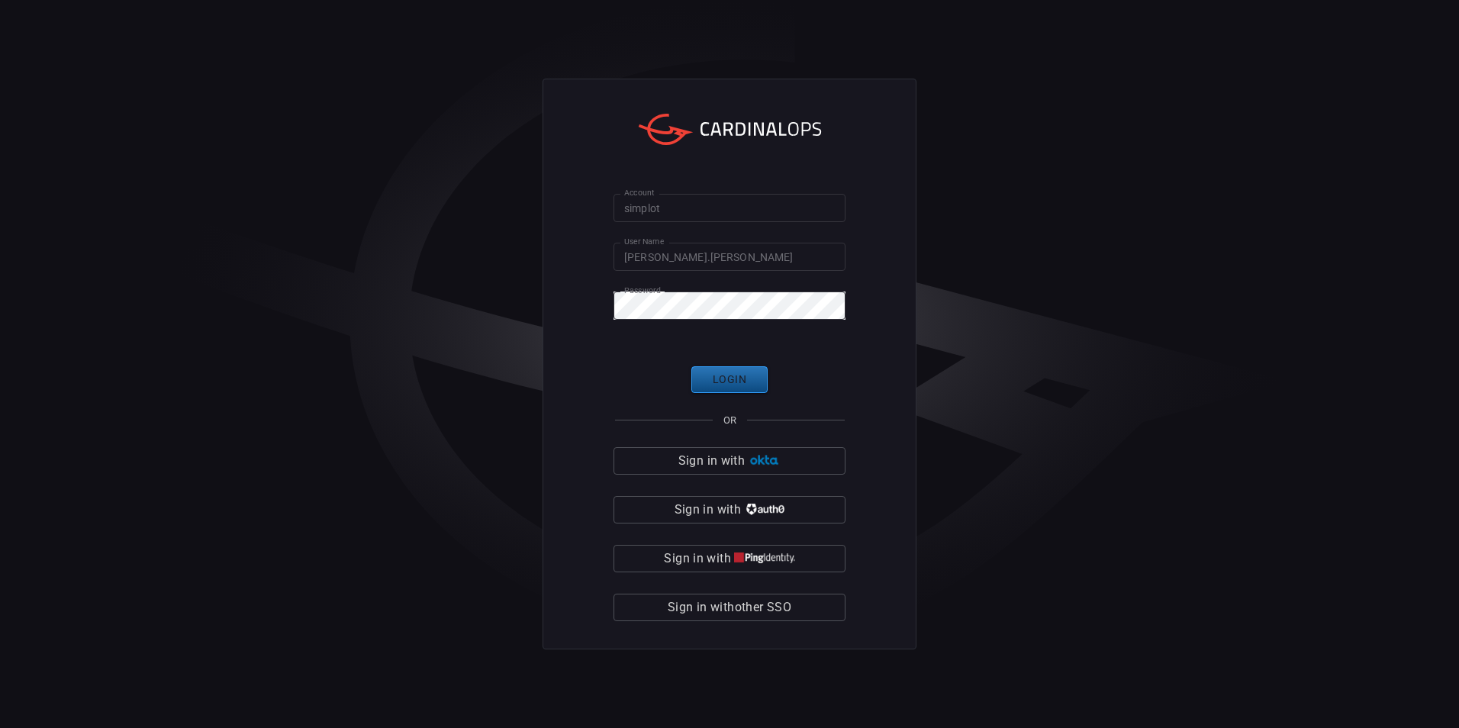
click at [745, 377] on button "Login" at bounding box center [729, 379] width 76 height 27
click at [495, 298] on div "Account simplot Account User Name [PERSON_NAME].[PERSON_NAME] User Name Passwor…" at bounding box center [729, 364] width 1459 height 728
click at [726, 377] on button "Login" at bounding box center [729, 379] width 76 height 27
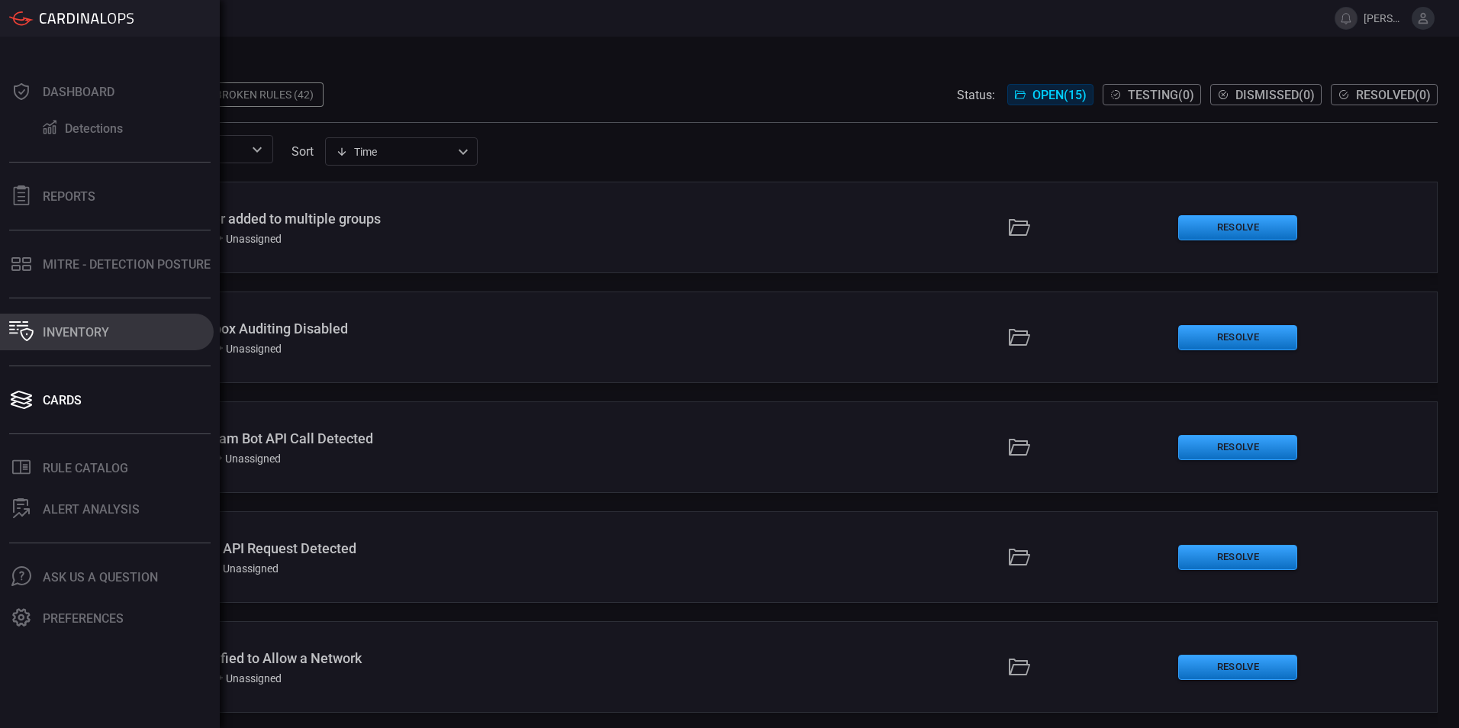
click at [71, 333] on div "Inventory" at bounding box center [76, 332] width 66 height 14
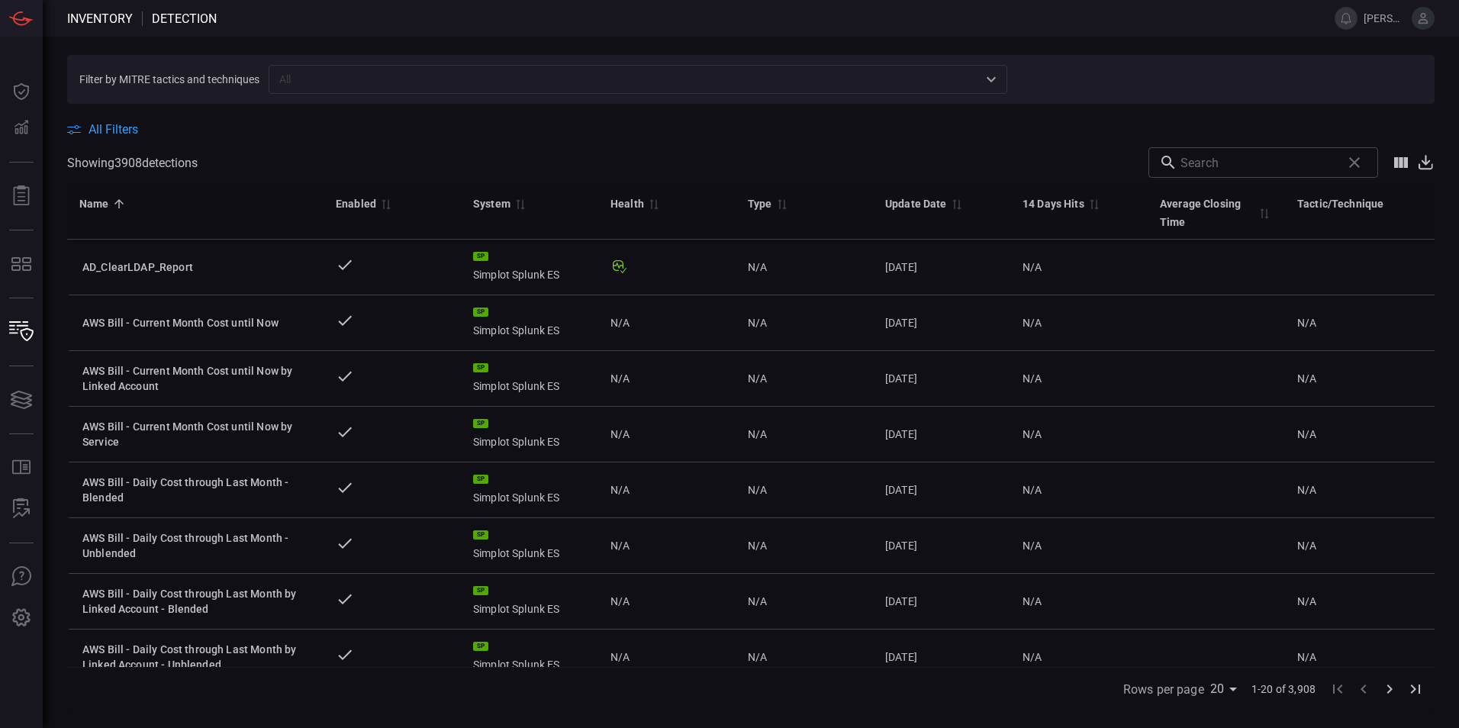
click at [106, 133] on span "All Filters" at bounding box center [114, 129] width 50 height 14
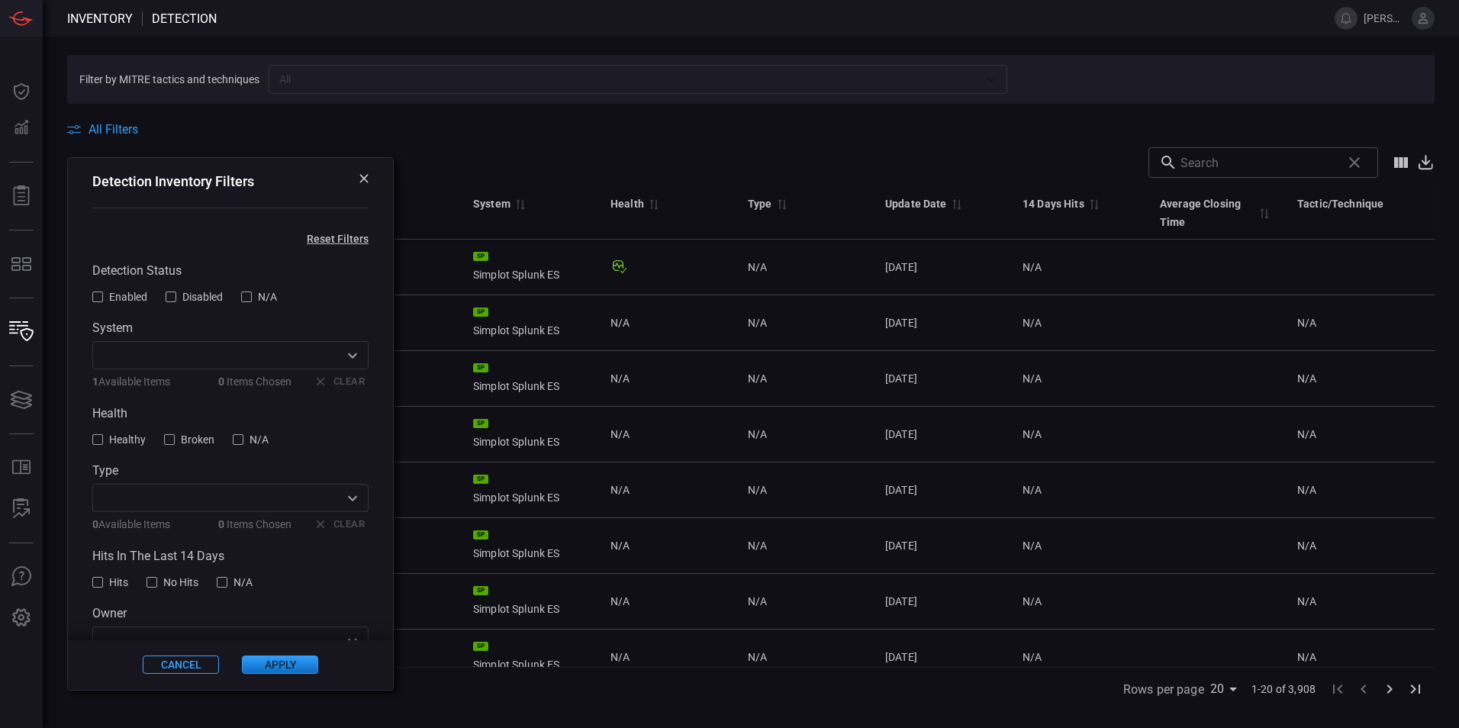
click at [174, 300] on div at bounding box center [171, 296] width 11 height 11
click at [267, 665] on button "Apply" at bounding box center [280, 665] width 76 height 18
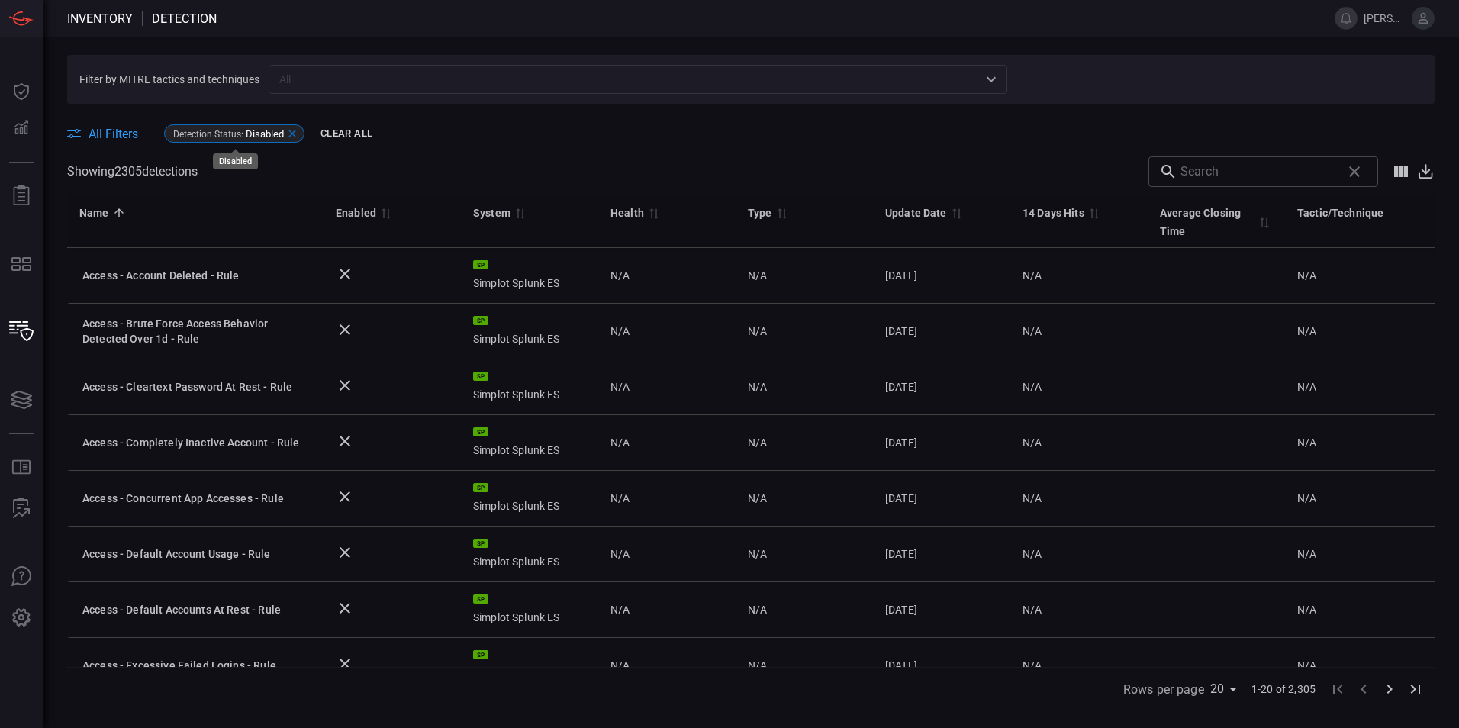
click at [294, 134] on icon at bounding box center [292, 133] width 12 height 12
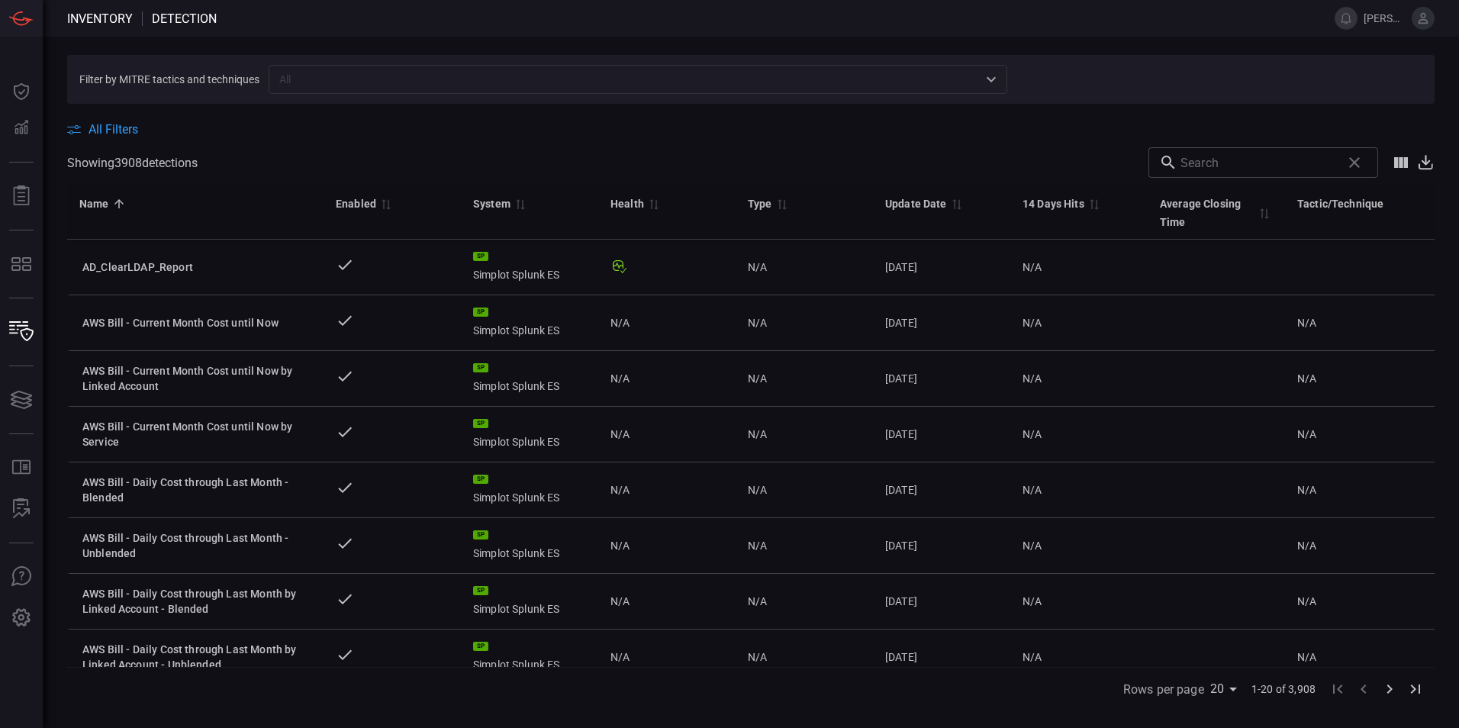
click at [110, 133] on span "All Filters" at bounding box center [114, 129] width 50 height 14
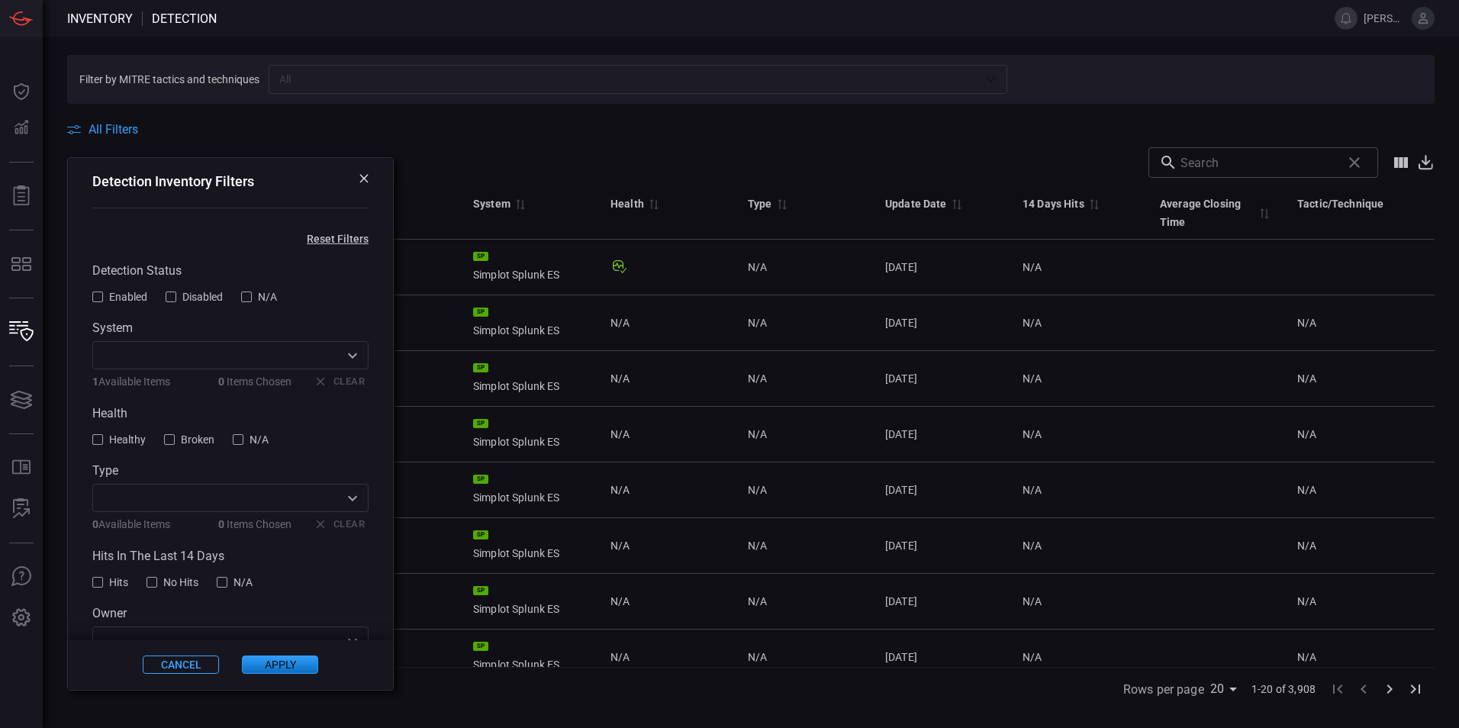
click at [94, 297] on div at bounding box center [97, 296] width 11 height 11
click at [265, 668] on button "Apply" at bounding box center [280, 665] width 76 height 18
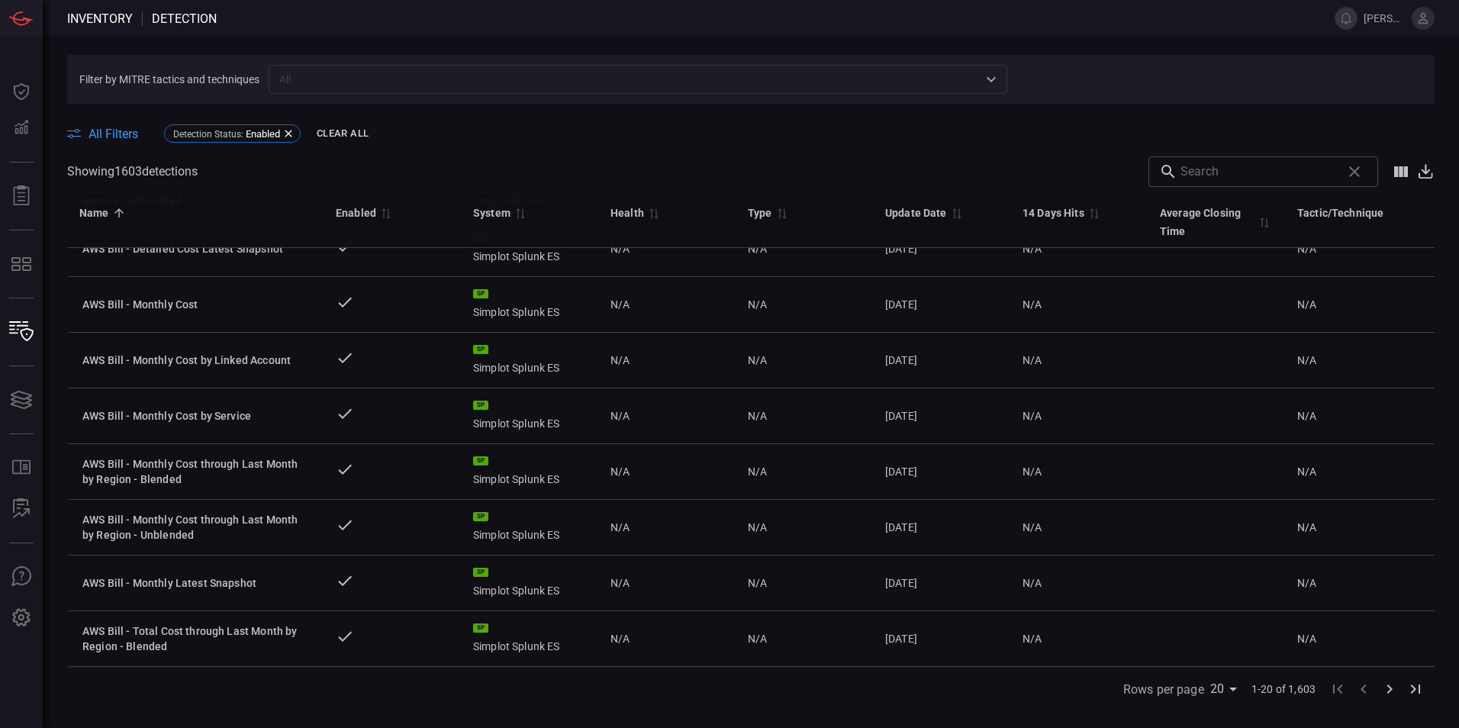
scroll to position [707, 0]
click at [111, 135] on span "All Filters" at bounding box center [114, 134] width 50 height 14
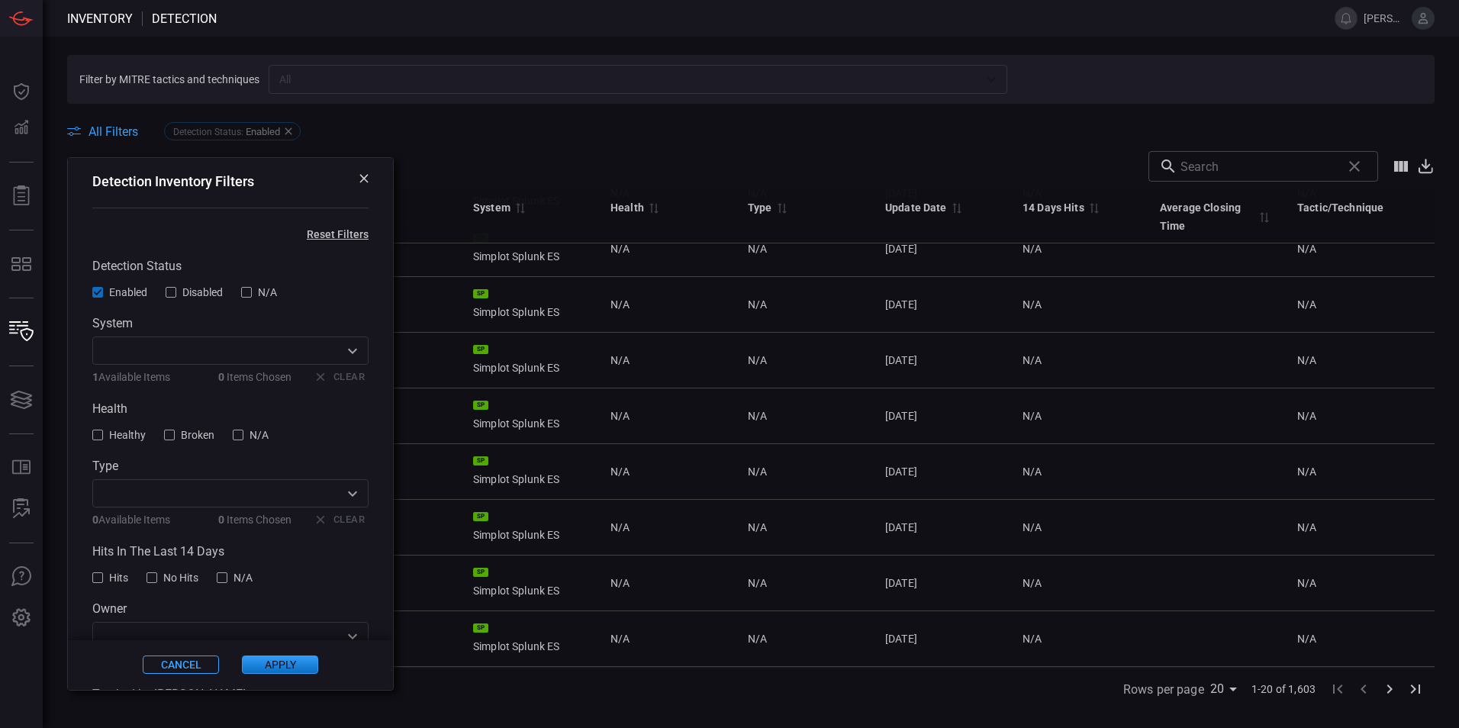
scroll to position [0, 0]
click at [359, 178] on icon at bounding box center [363, 178] width 9 height 9
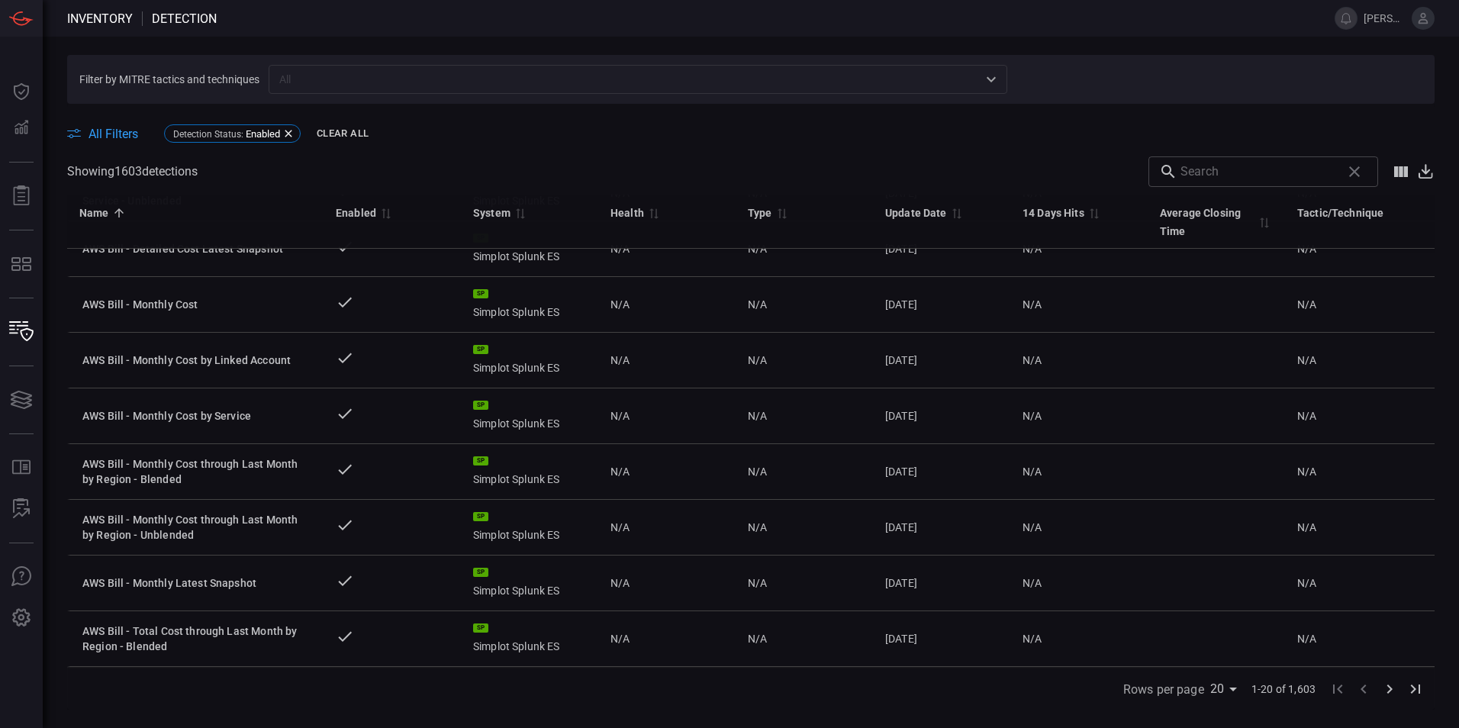
scroll to position [707, 0]
click at [285, 135] on icon at bounding box center [288, 133] width 12 height 12
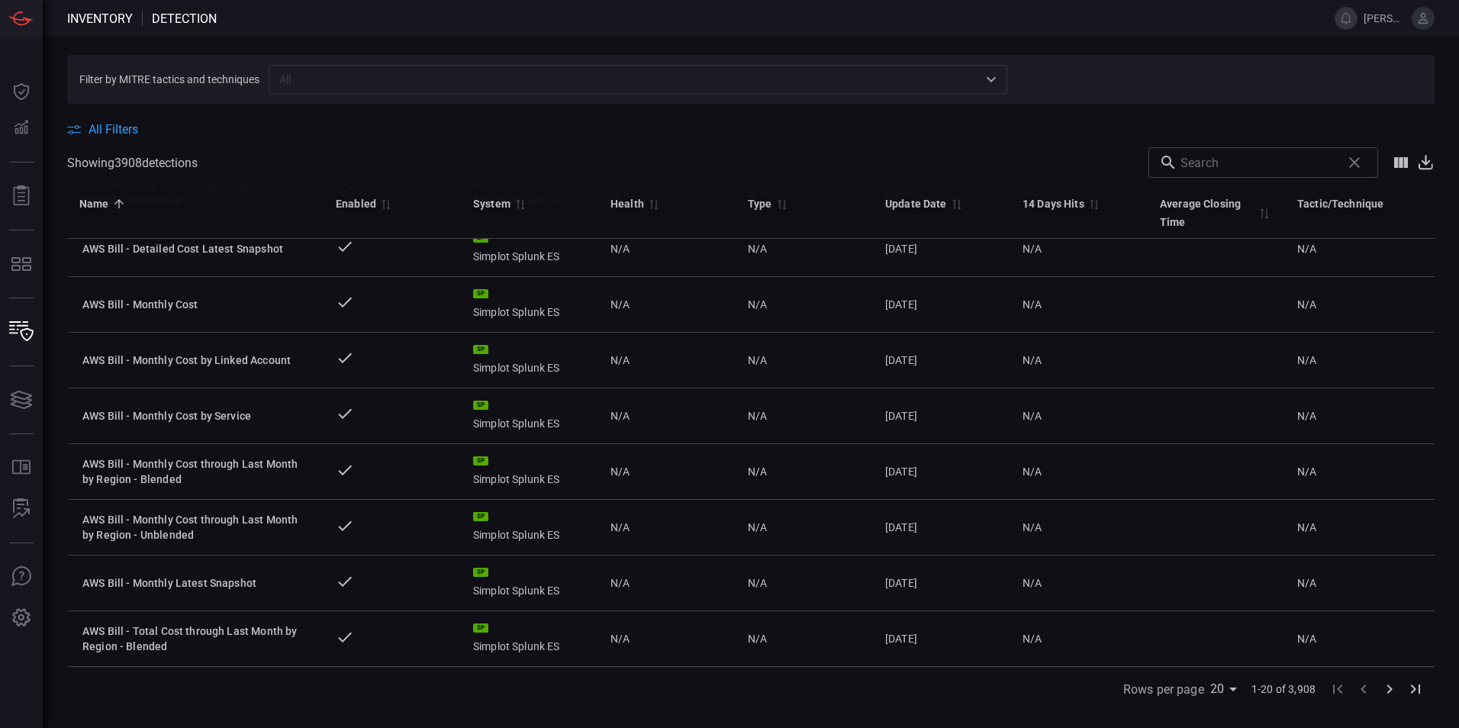
scroll to position [698, 0]
click at [639, 63] on section "Filter by MITRE tactics and techniques ​" at bounding box center [750, 79] width 1367 height 49
click at [612, 85] on input "text" at bounding box center [625, 78] width 704 height 19
click at [207, 151] on span at bounding box center [668, 162] width 940 height 31
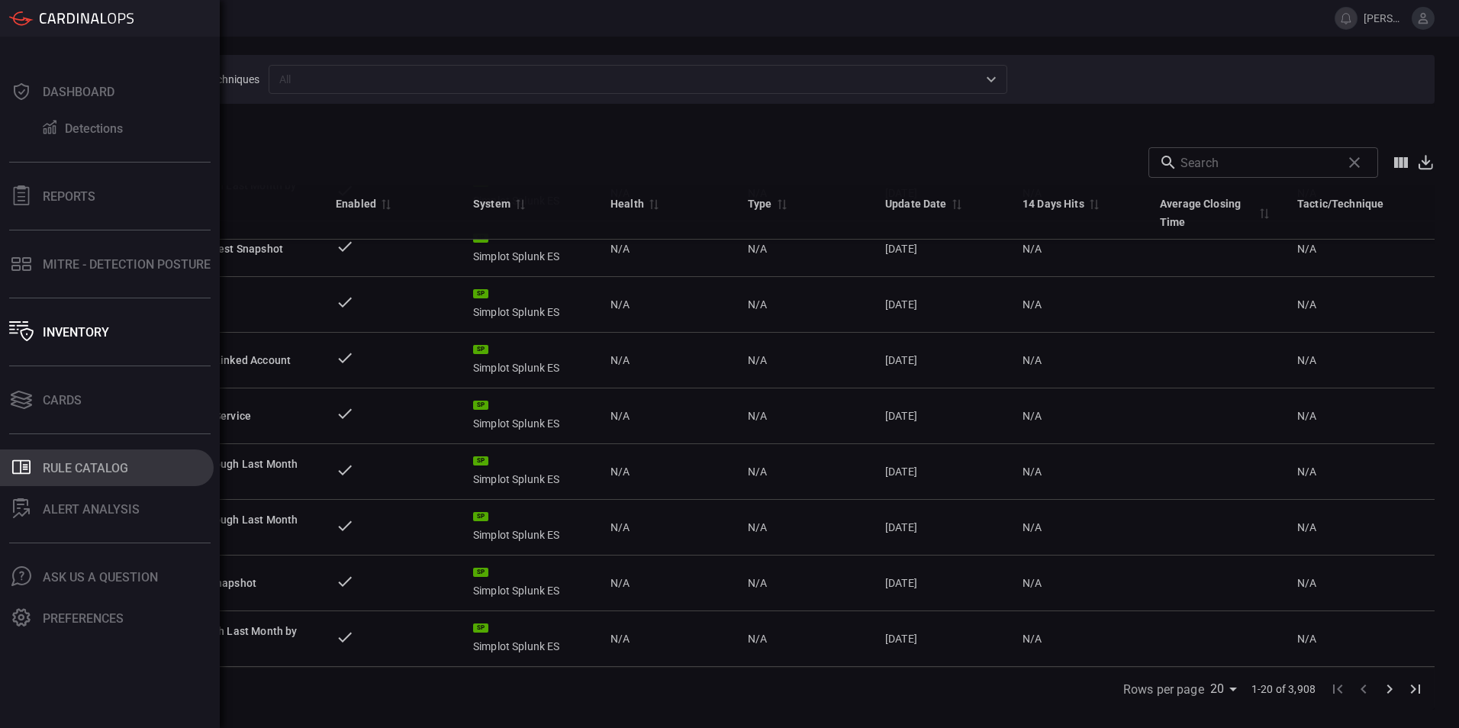
click at [79, 466] on div "Rule Catalog" at bounding box center [85, 468] width 85 height 14
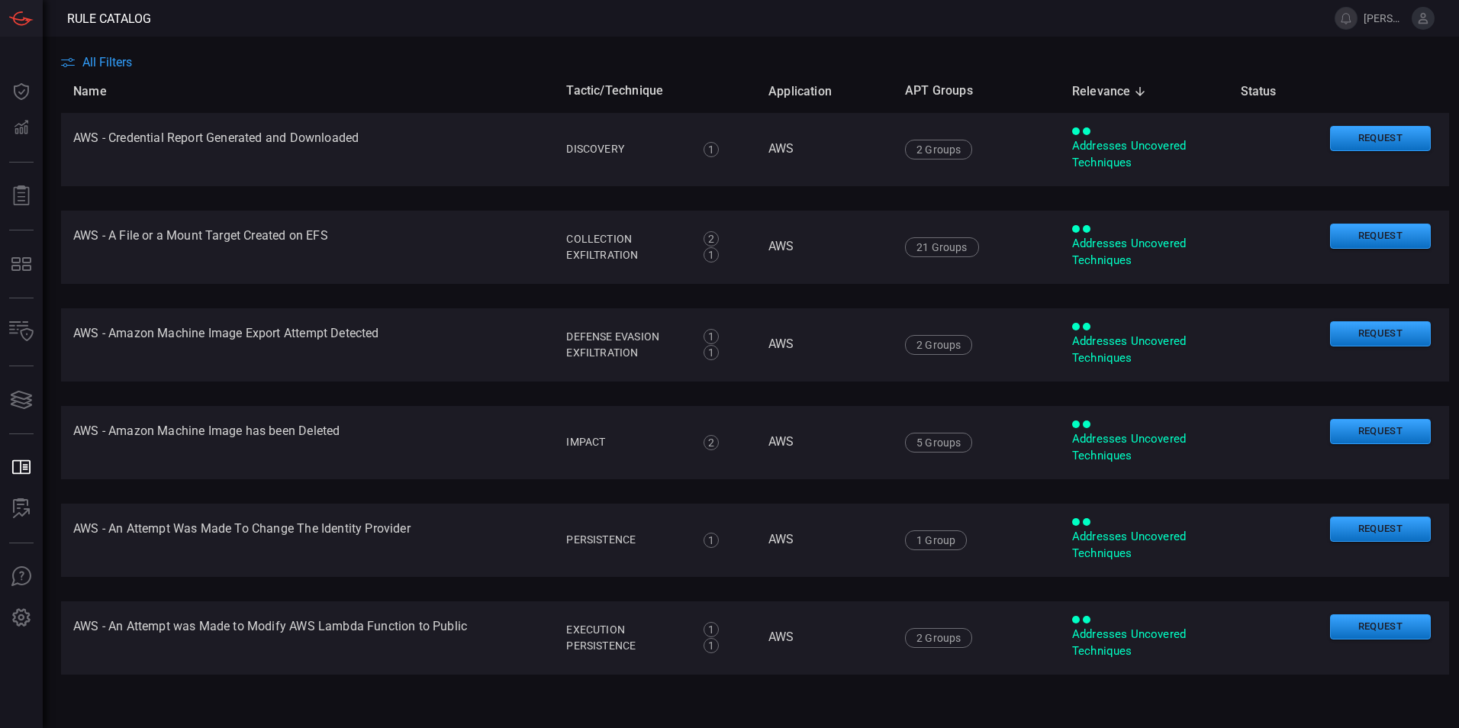
click at [120, 60] on span "All Filters" at bounding box center [107, 62] width 50 height 14
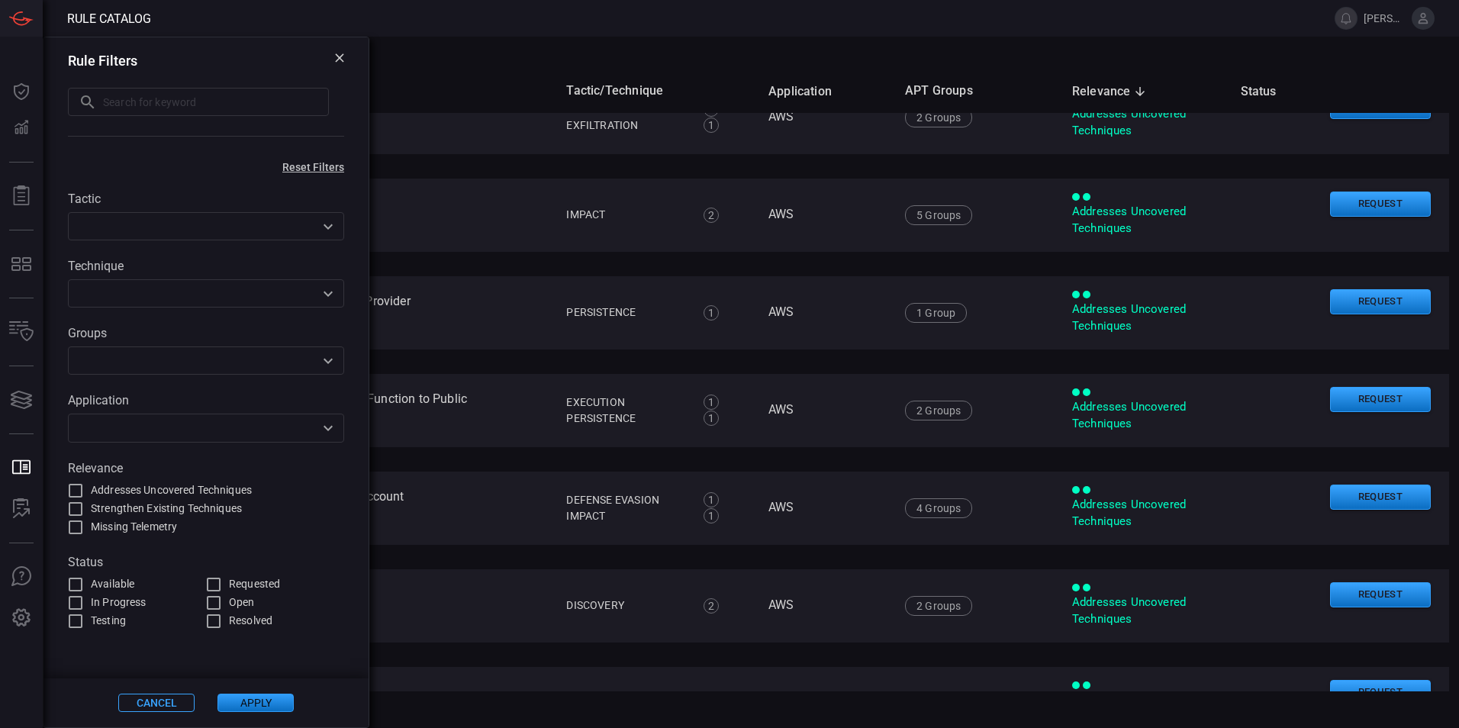
scroll to position [229, 0]
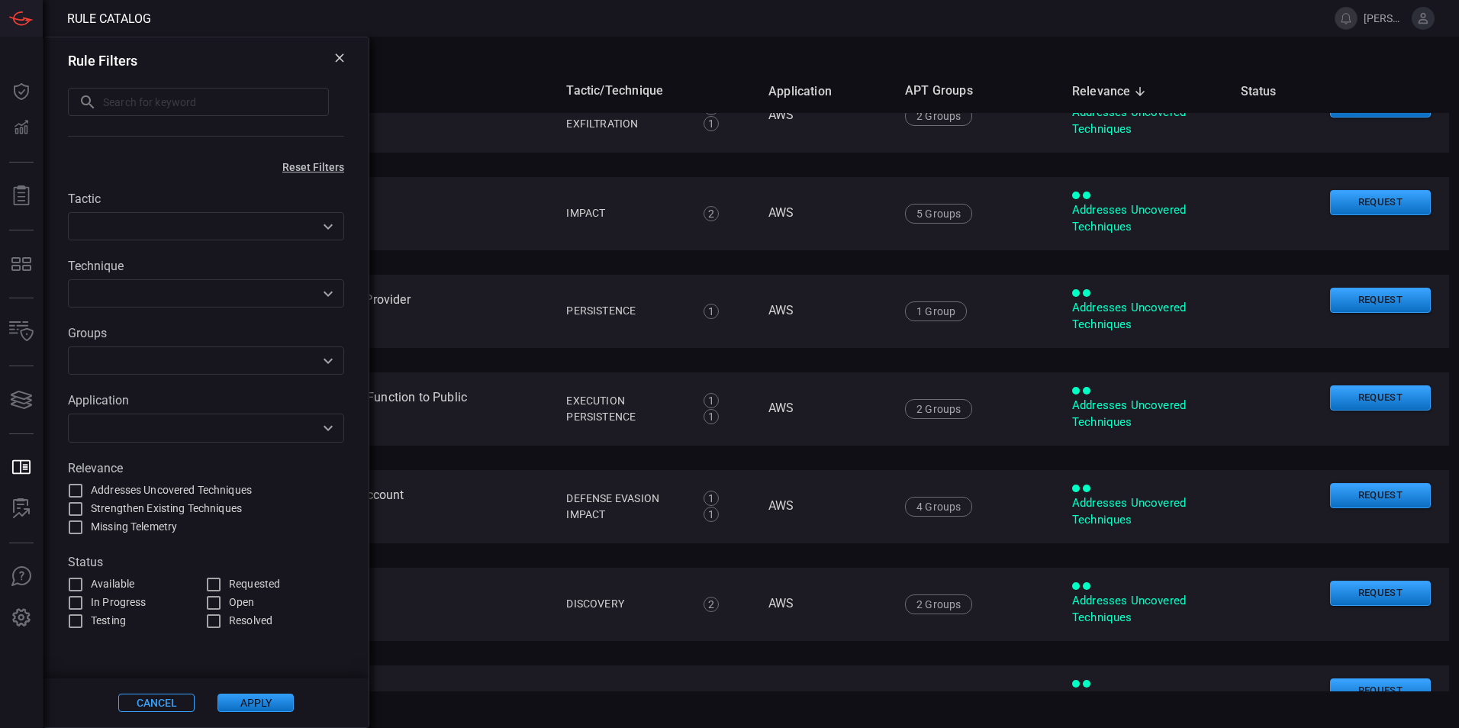
drag, startPoint x: 163, startPoint y: 699, endPoint x: 10, endPoint y: 426, distance: 313.2
click at [164, 697] on button "Cancel" at bounding box center [156, 703] width 76 height 18
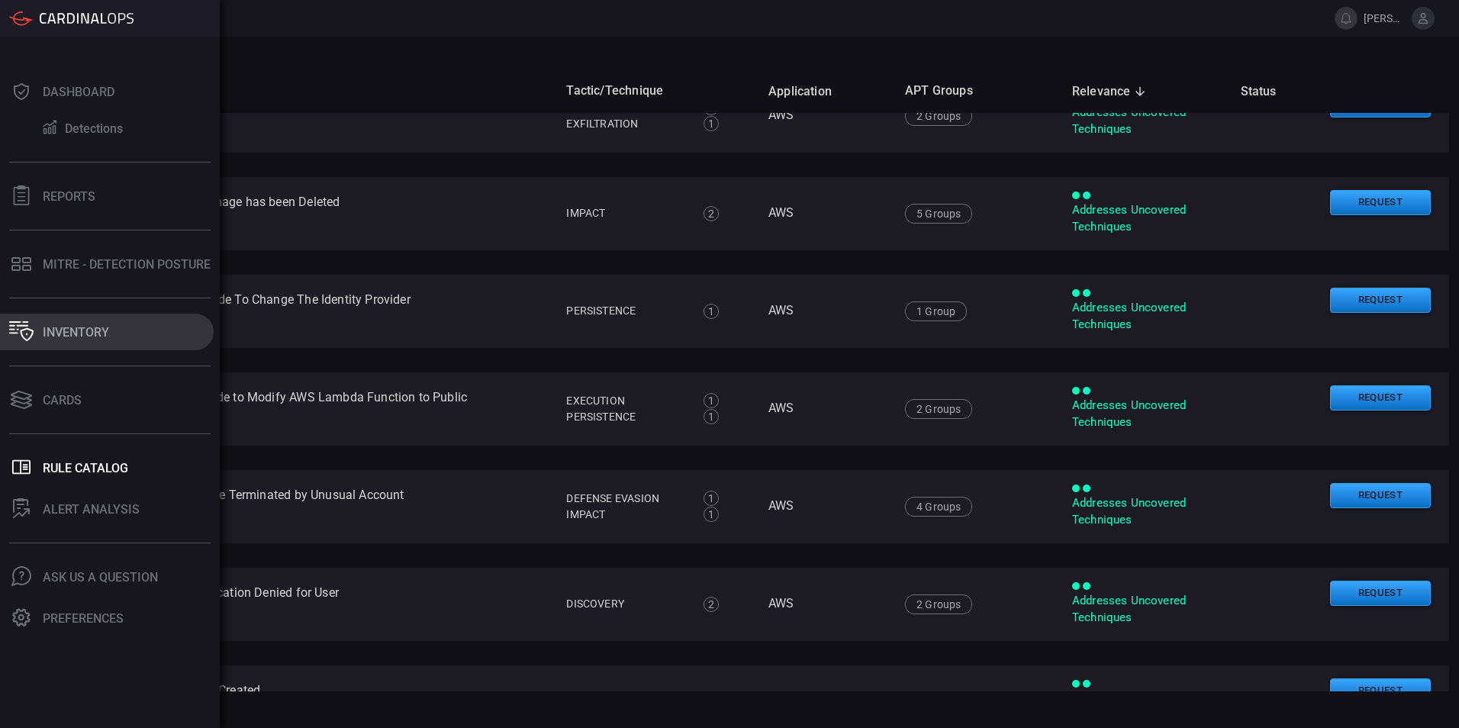
click at [79, 329] on div "Inventory" at bounding box center [76, 332] width 66 height 14
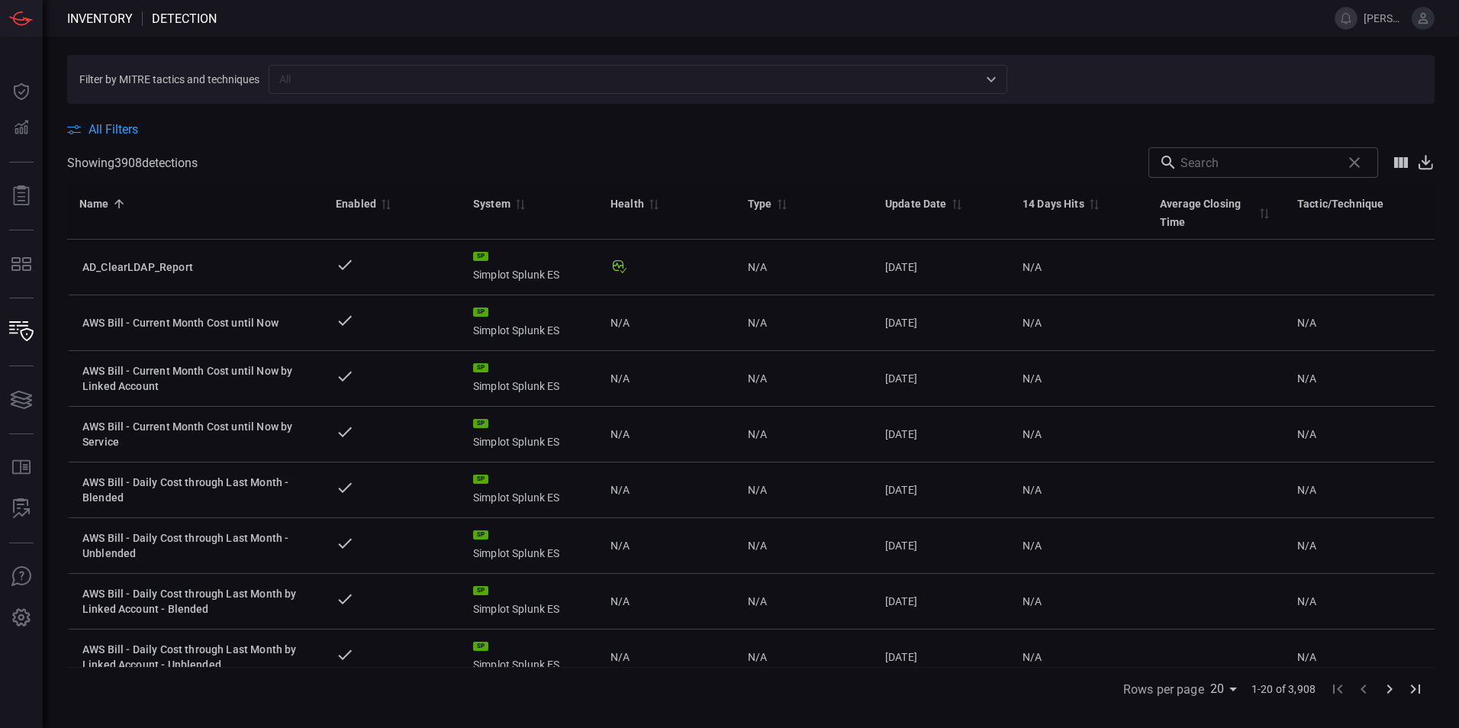
click at [86, 129] on button "All Filters" at bounding box center [102, 129] width 71 height 14
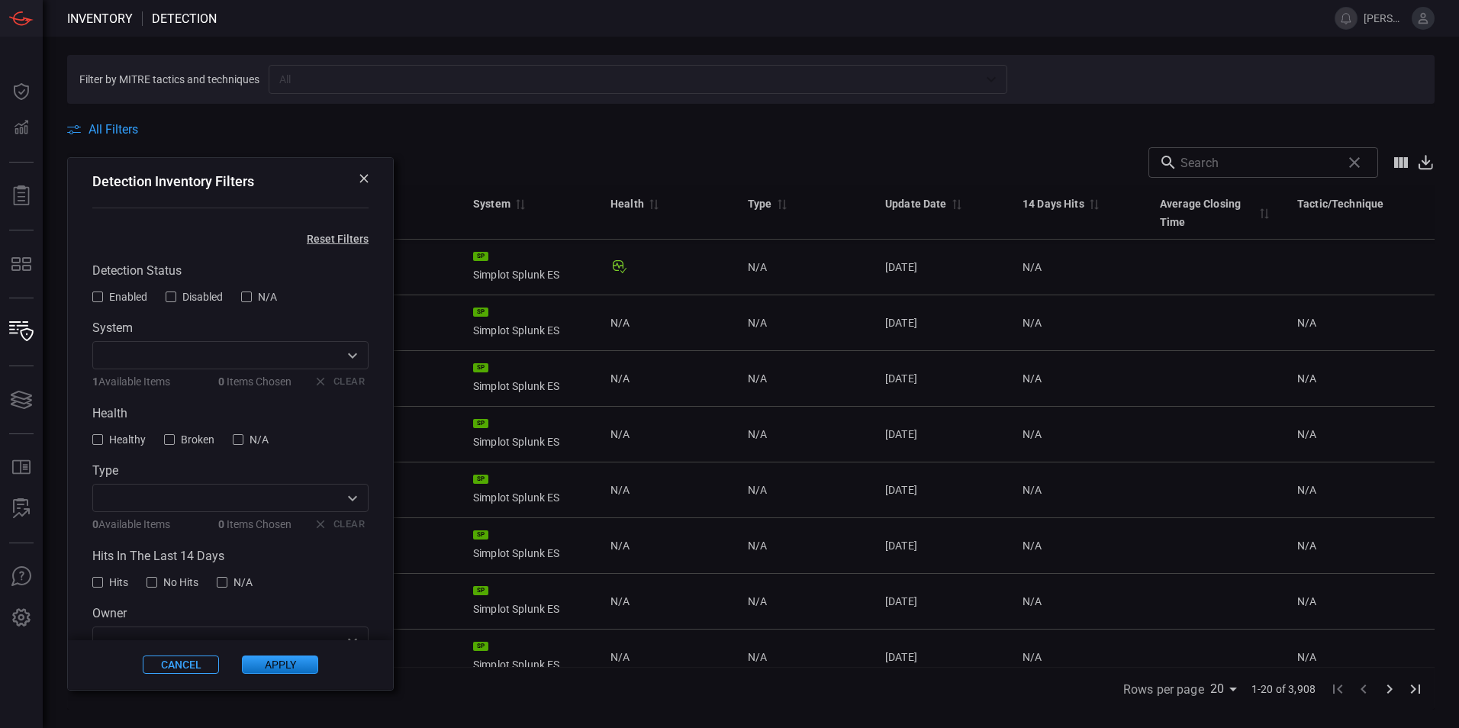
click at [324, 237] on button "Reset Filters" at bounding box center [337, 239] width 111 height 12
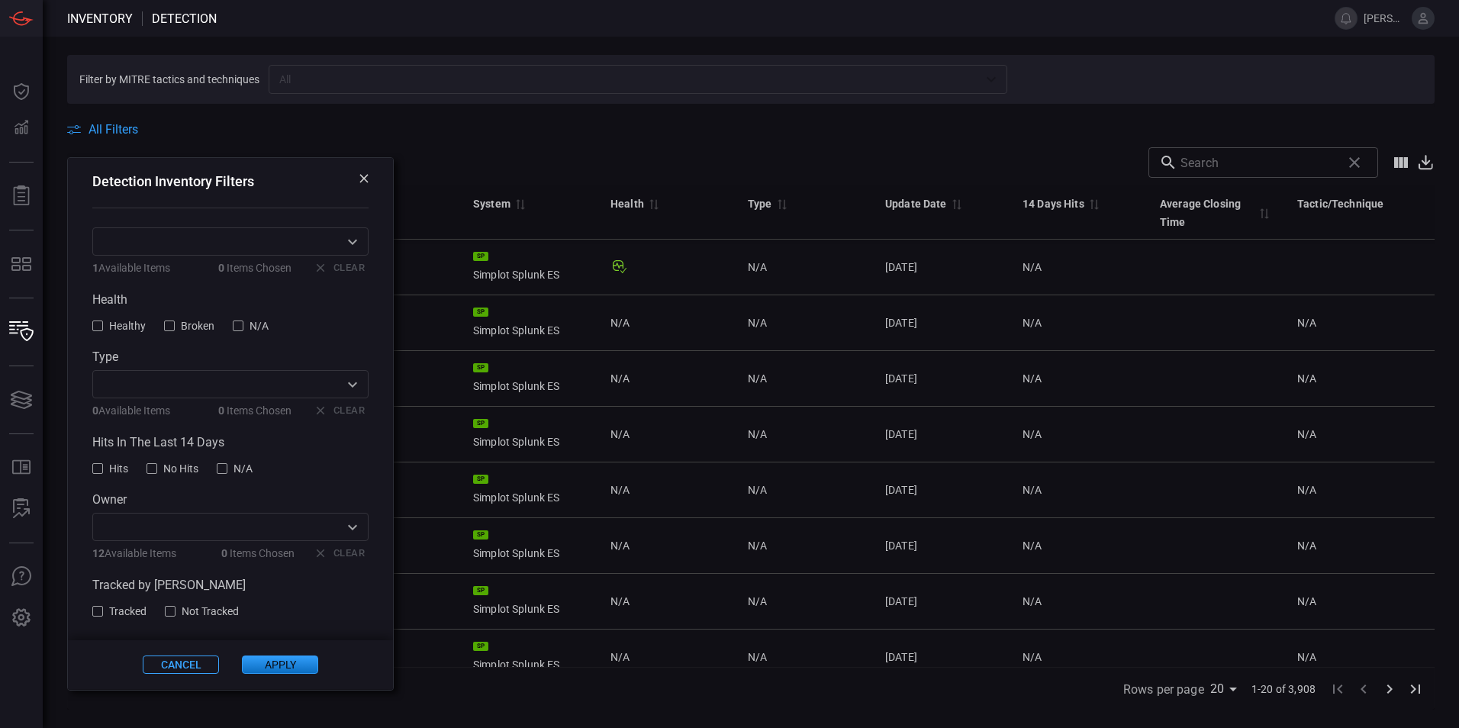
scroll to position [121, 0]
click at [95, 323] on div at bounding box center [97, 325] width 11 height 11
click at [105, 321] on button "Healthy" at bounding box center [118, 325] width 53 height 12
click at [169, 327] on div at bounding box center [169, 325] width 11 height 11
click at [278, 664] on button "Apply" at bounding box center [280, 665] width 76 height 18
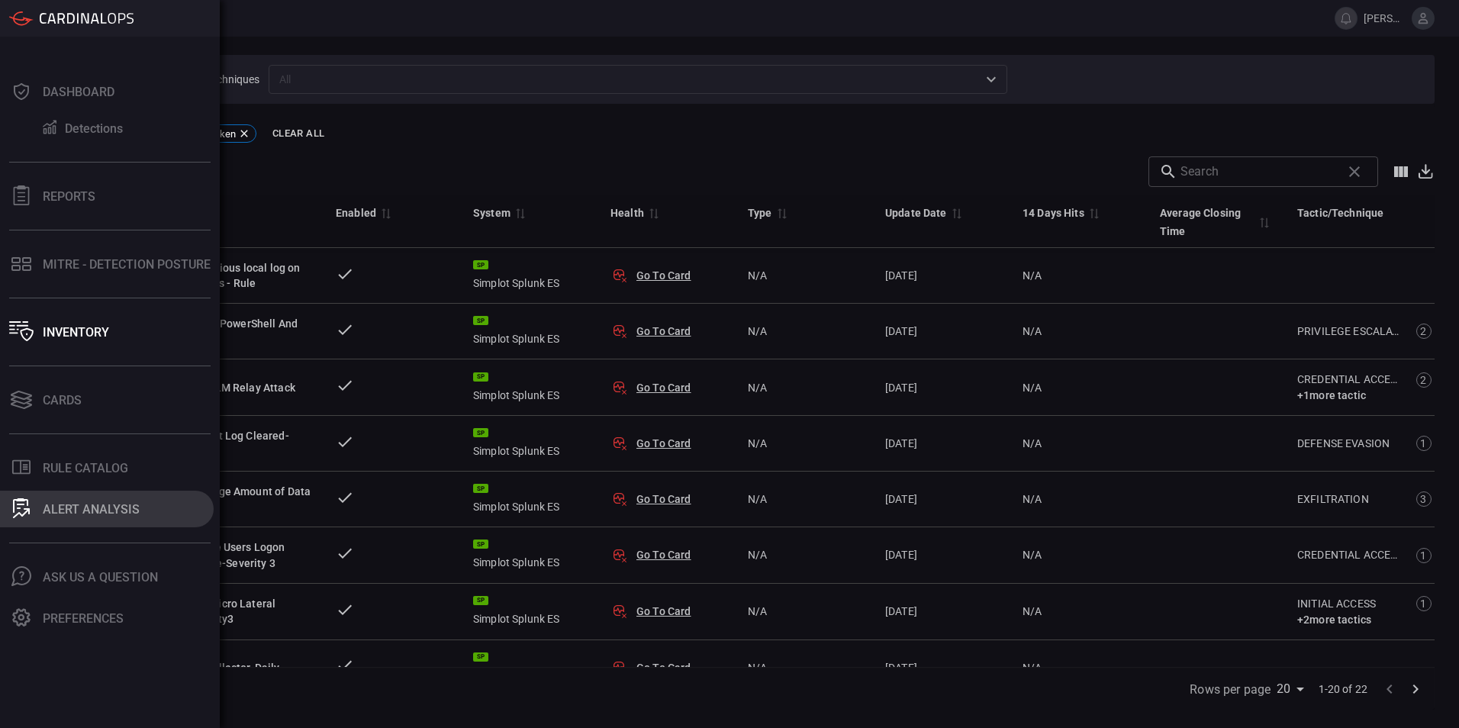
click at [69, 510] on div "ALERT ANALYSIS" at bounding box center [91, 509] width 97 height 14
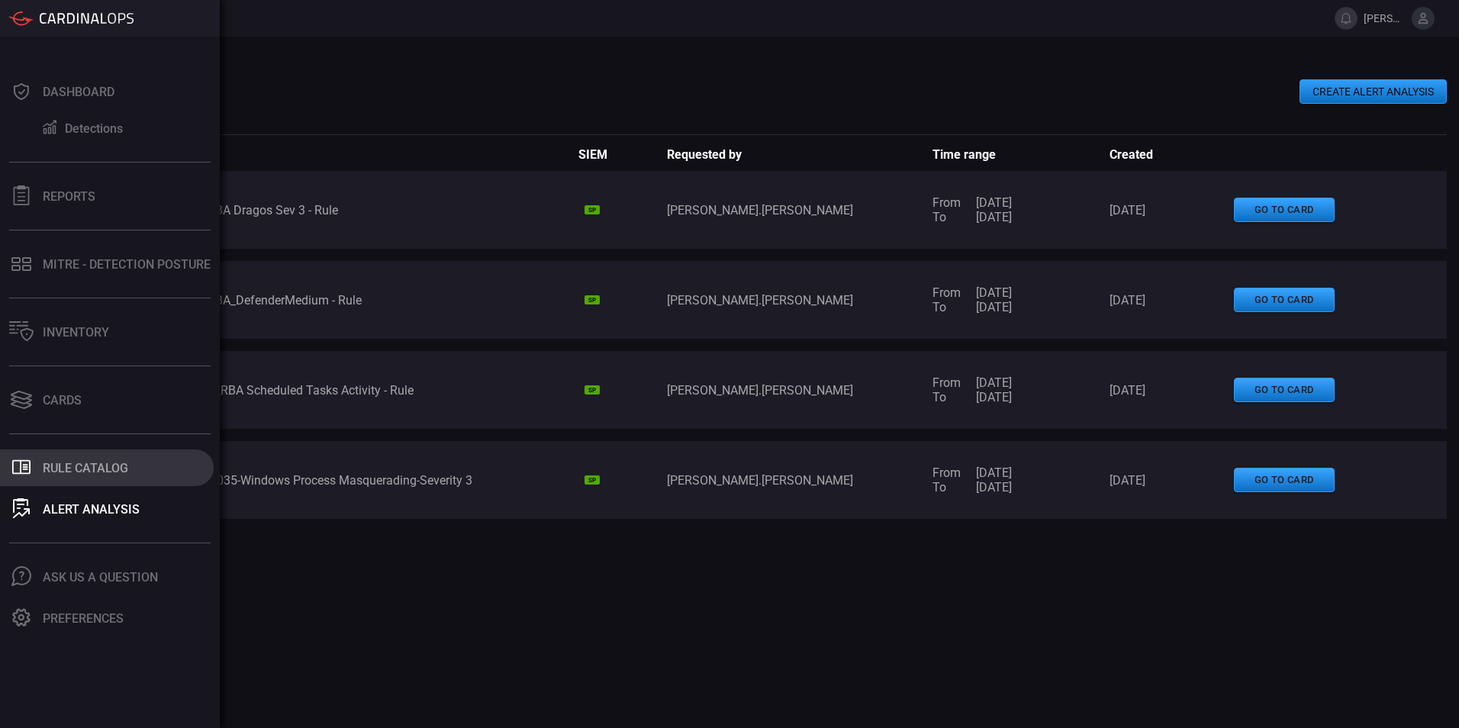
click at [85, 475] on div "Rule Catalog" at bounding box center [85, 468] width 85 height 14
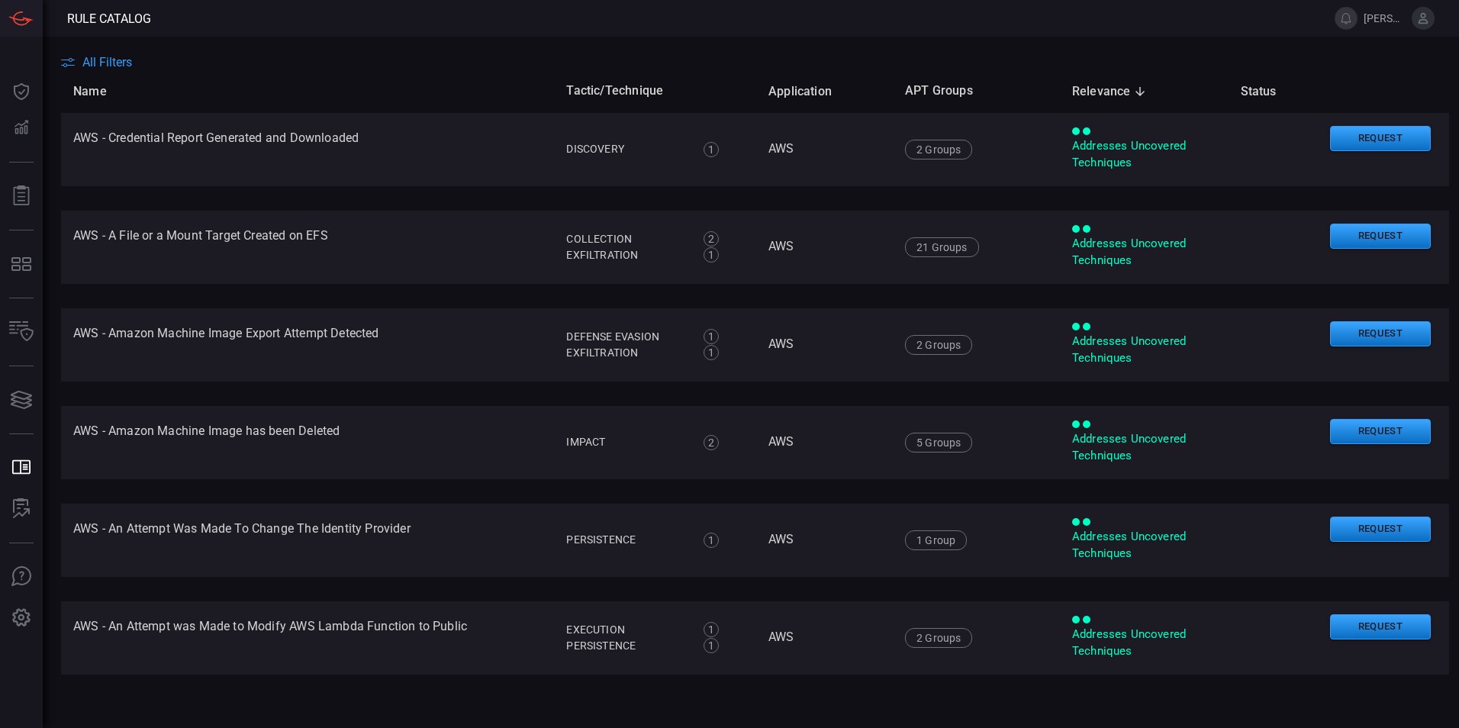
click at [109, 60] on span "All Filters" at bounding box center [107, 62] width 50 height 14
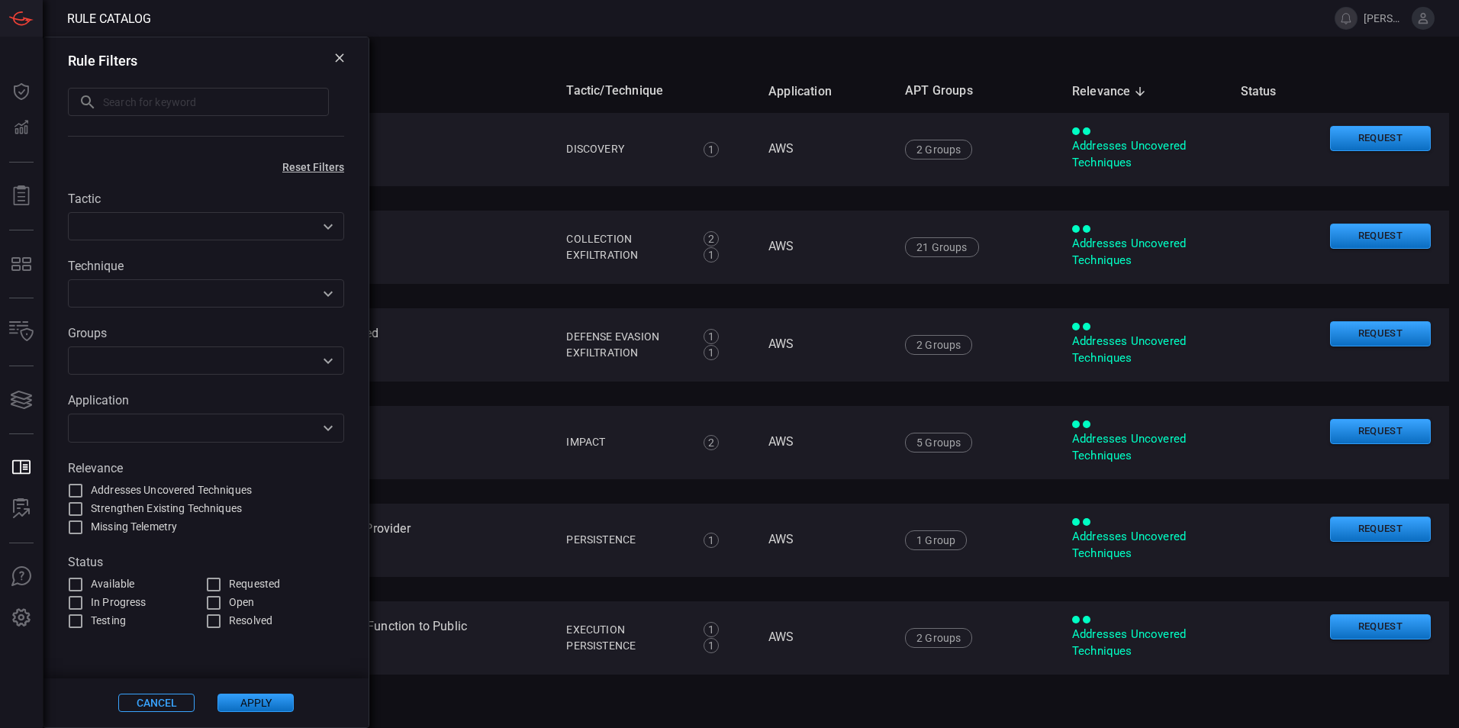
click at [173, 106] on input "text" at bounding box center [216, 102] width 226 height 28
click at [339, 60] on icon at bounding box center [339, 57] width 9 height 9
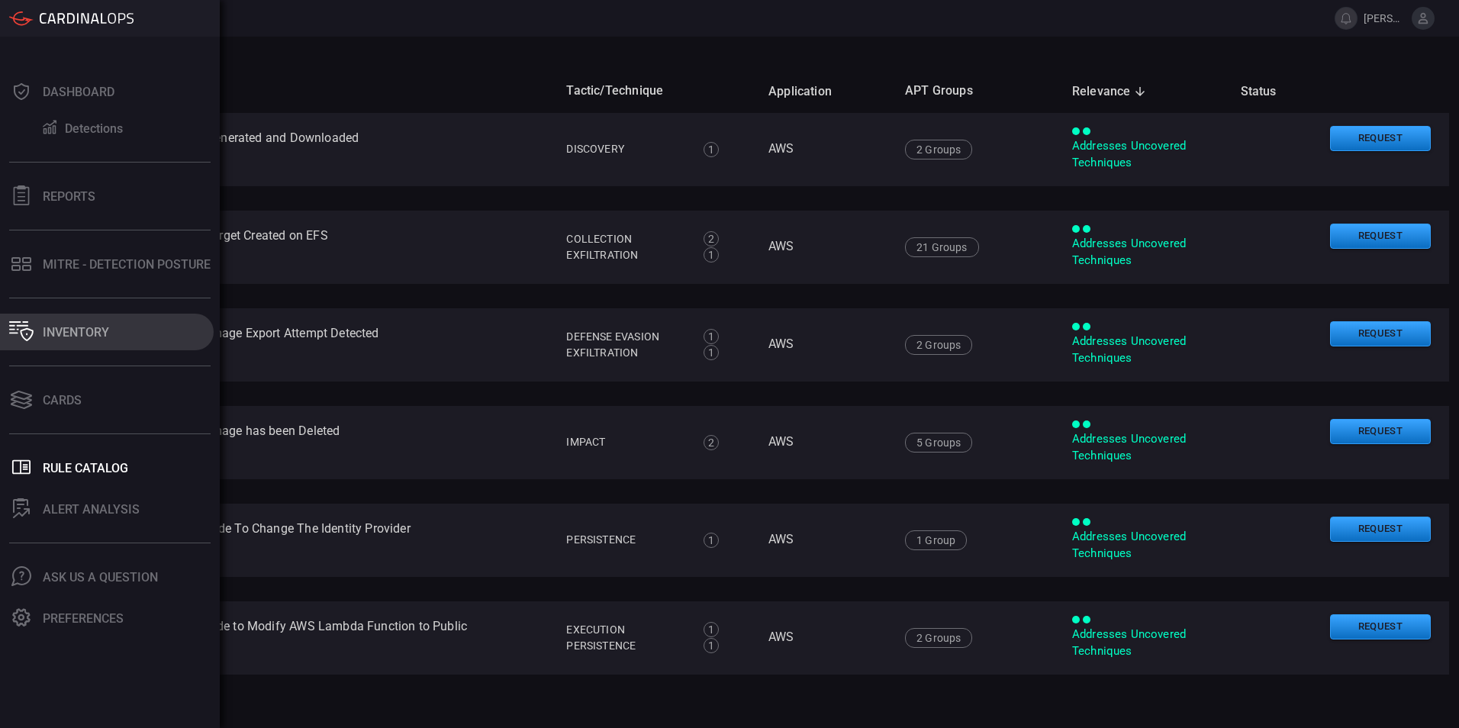
click at [59, 325] on div "Inventory" at bounding box center [76, 332] width 66 height 14
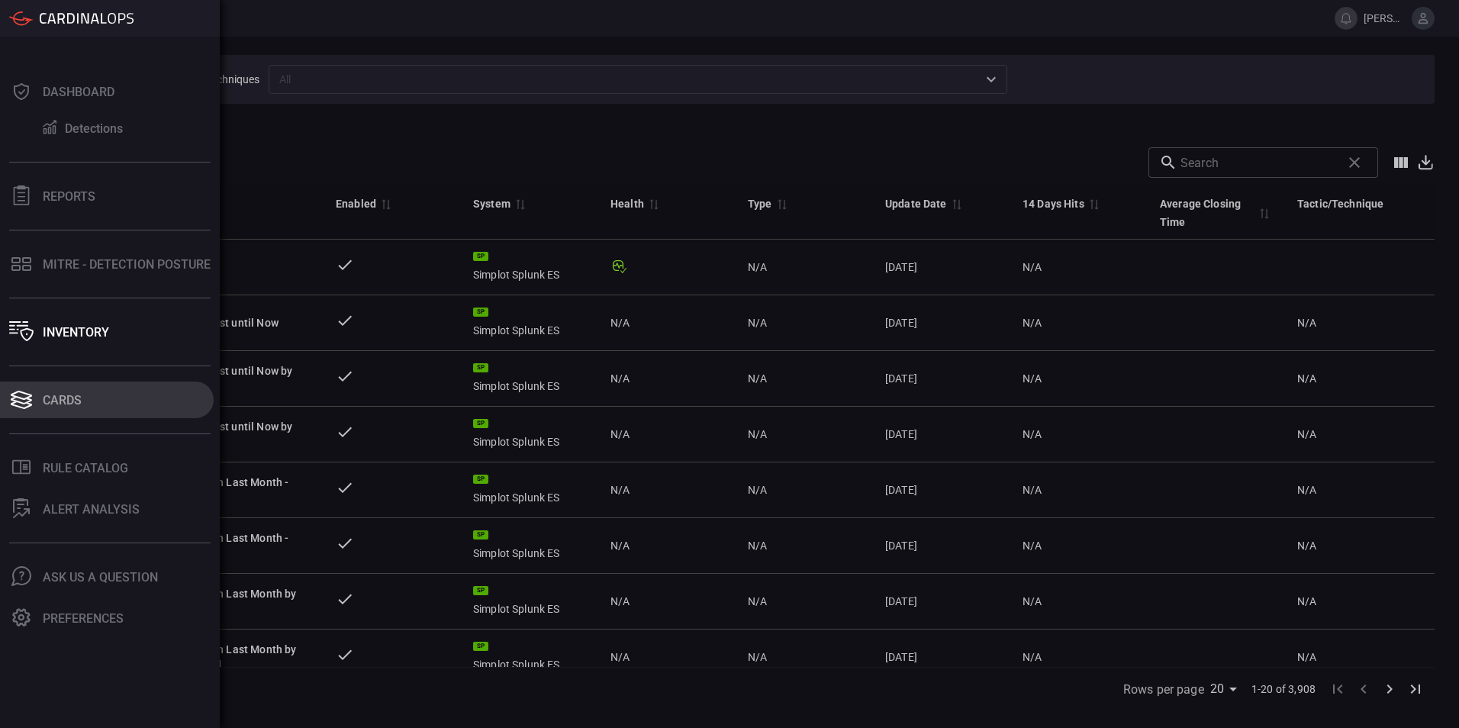
click at [56, 408] on button "Cards" at bounding box center [107, 399] width 214 height 37
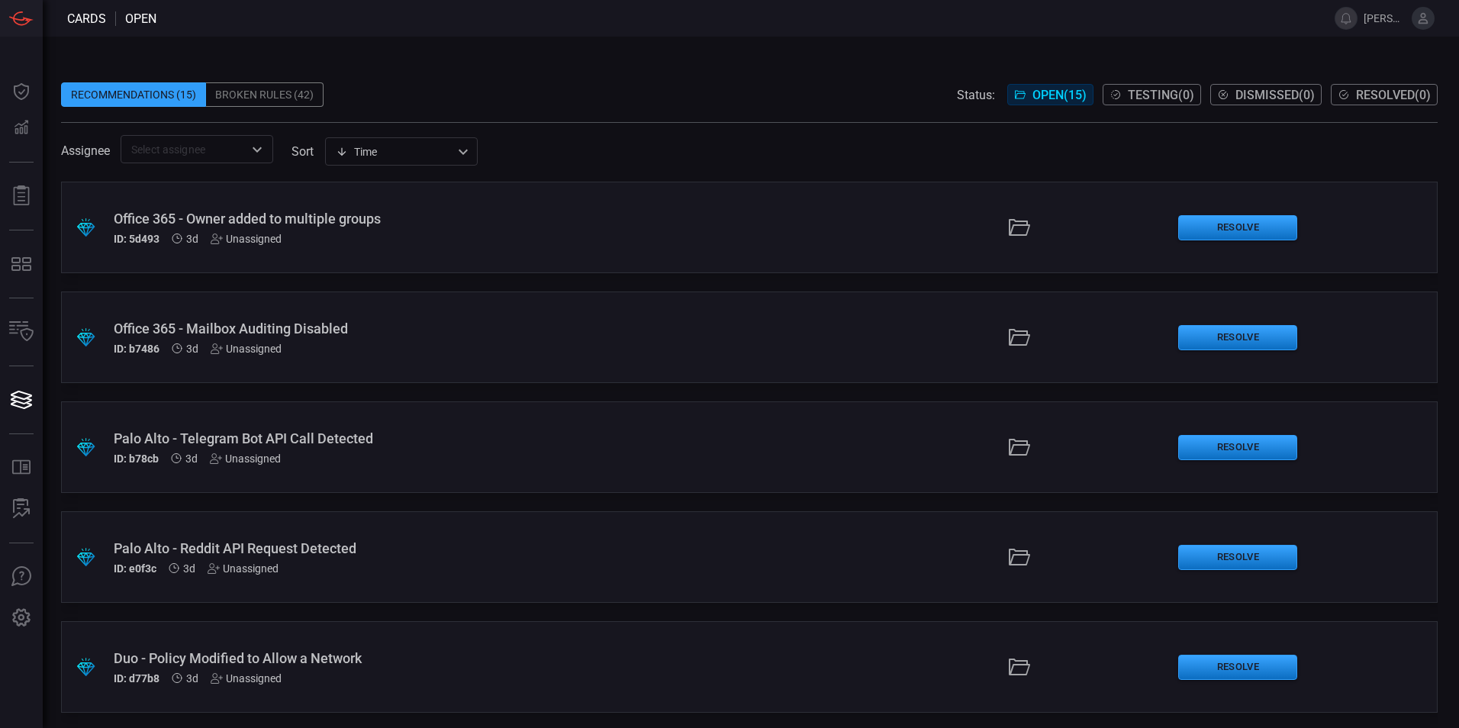
click at [256, 151] on icon "Open" at bounding box center [257, 149] width 18 height 18
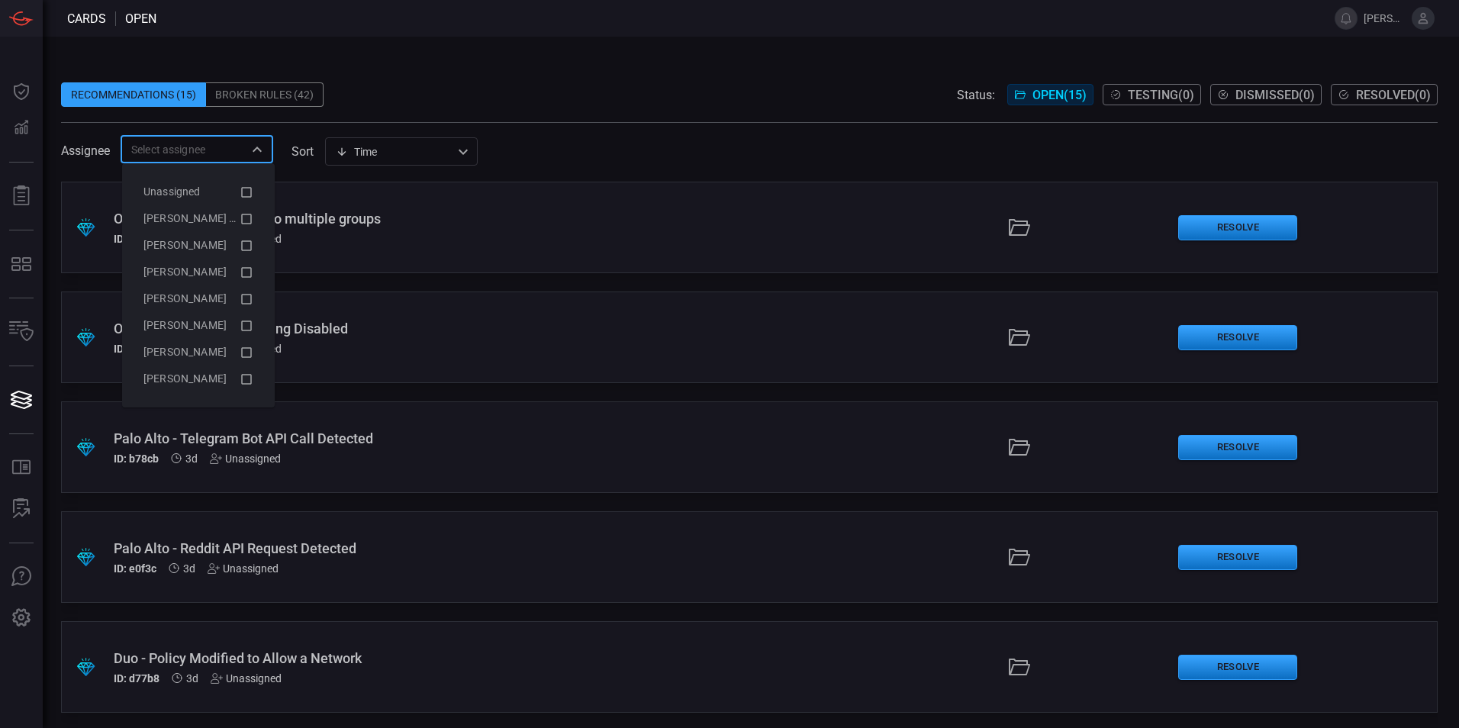
click at [427, 150] on div "Time visibleUpdateTime ​" at bounding box center [401, 151] width 153 height 28
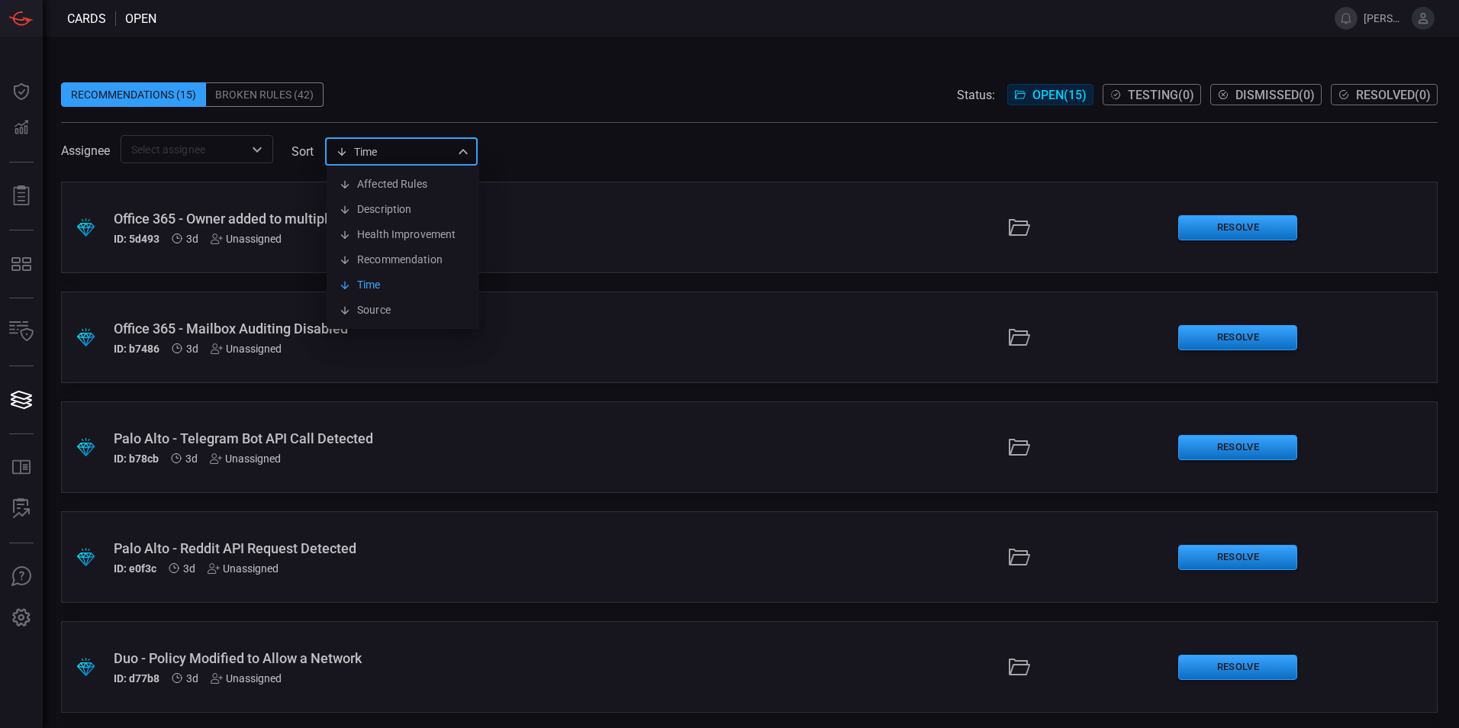
click at [652, 146] on div at bounding box center [729, 364] width 1459 height 728
click at [1239, 220] on button "Resolve" at bounding box center [1237, 227] width 119 height 25
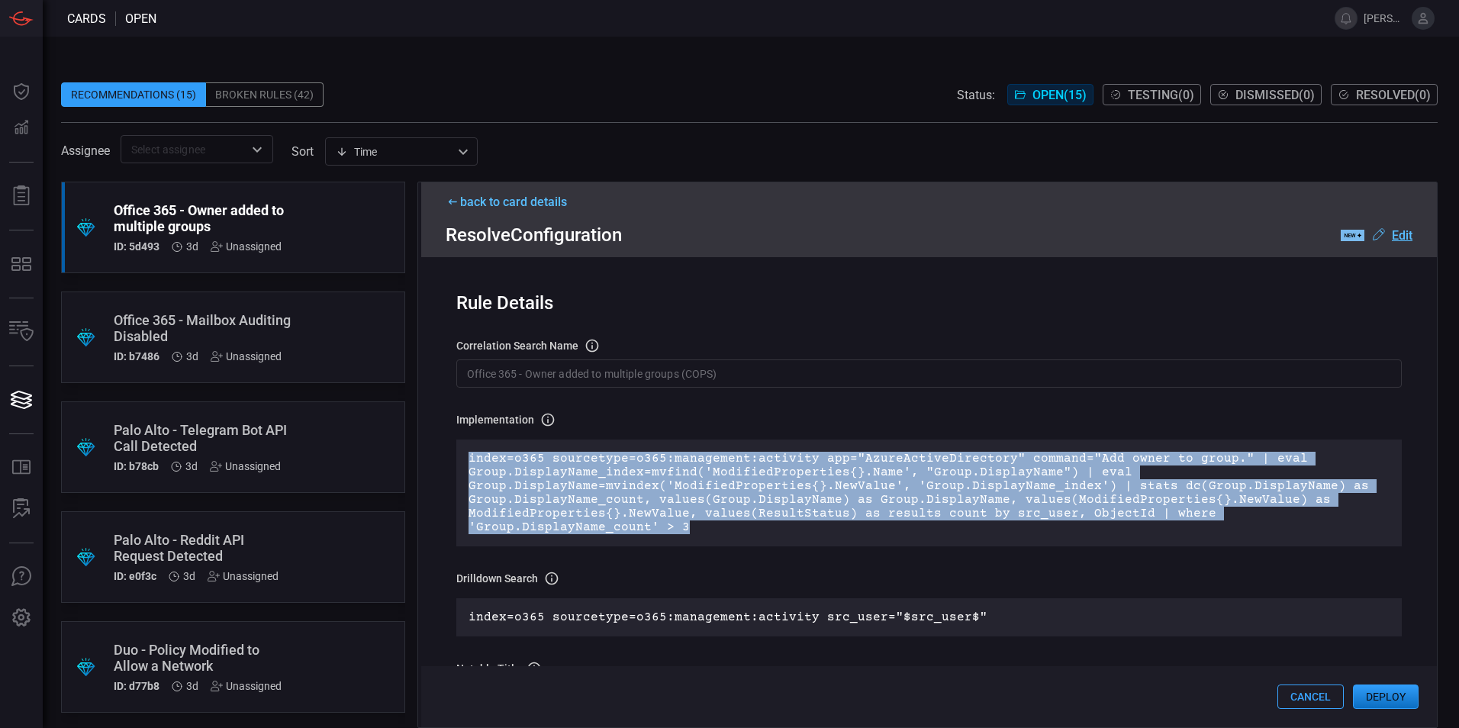
drag, startPoint x: 485, startPoint y: 529, endPoint x: 459, endPoint y: 458, distance: 76.3
click at [459, 458] on div "index=o365 sourcetype=o365:management:activity app="AzureActiveDirectory" comma…" at bounding box center [928, 492] width 945 height 107
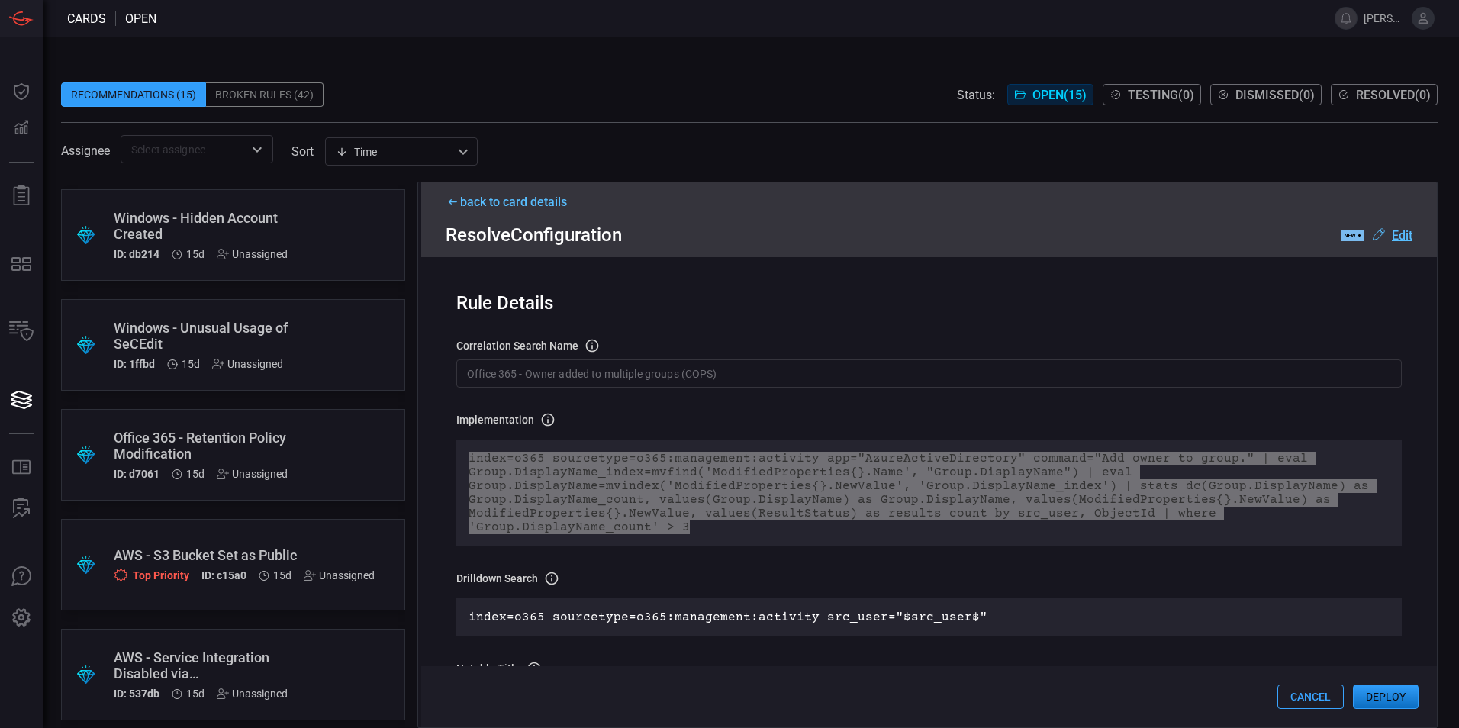
scroll to position [1102, 0]
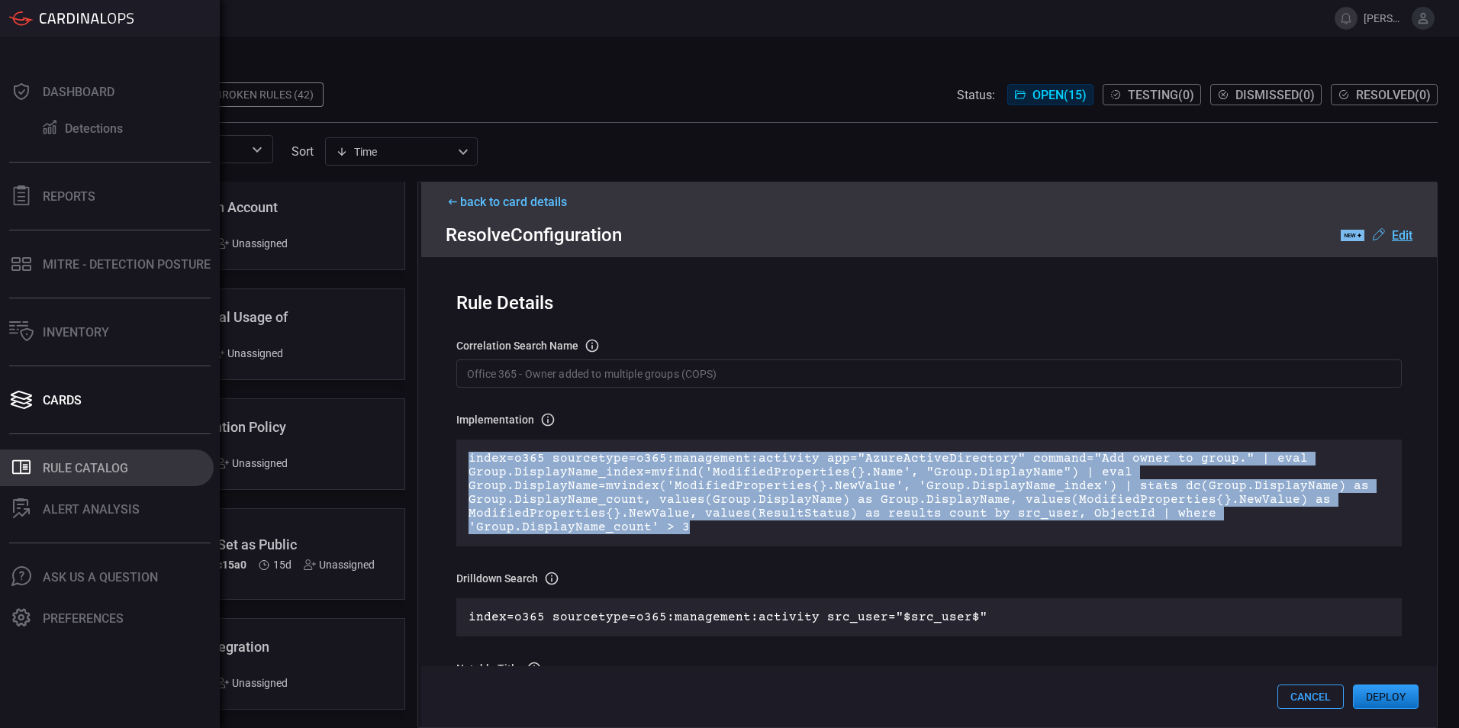
click at [79, 471] on div "Rule Catalog" at bounding box center [85, 468] width 85 height 14
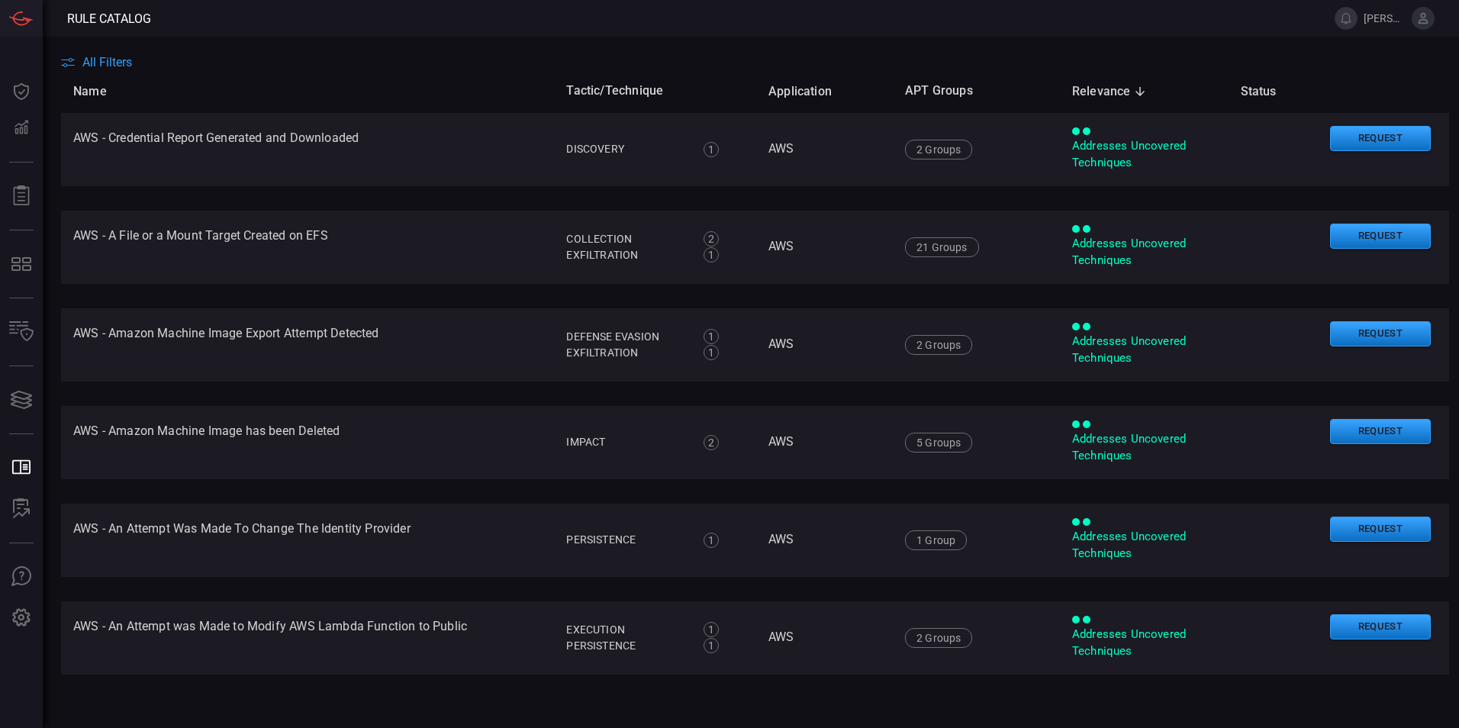
click at [105, 62] on span "All Filters" at bounding box center [107, 62] width 50 height 14
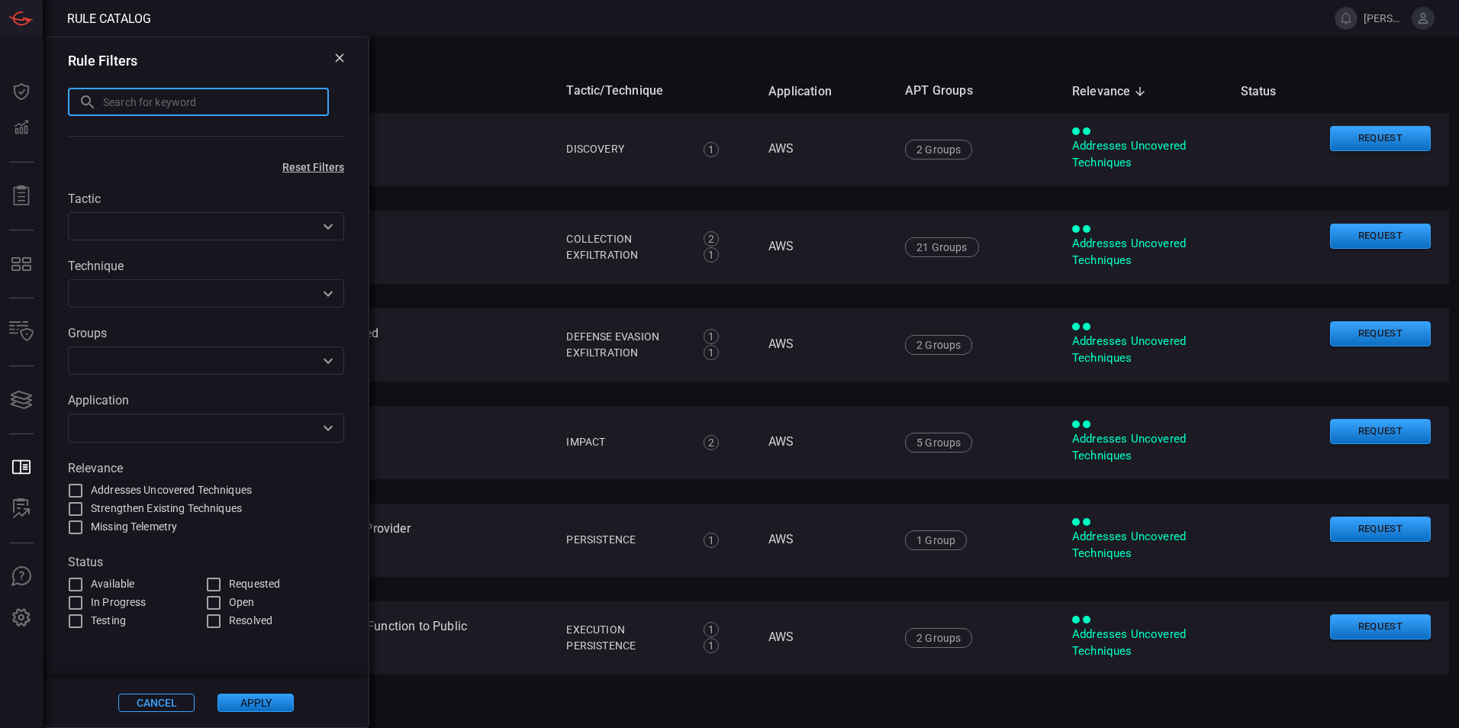
click at [193, 101] on input "text" at bounding box center [216, 102] width 226 height 28
click at [194, 108] on input "text" at bounding box center [216, 102] width 226 height 28
type input "scheduled task"
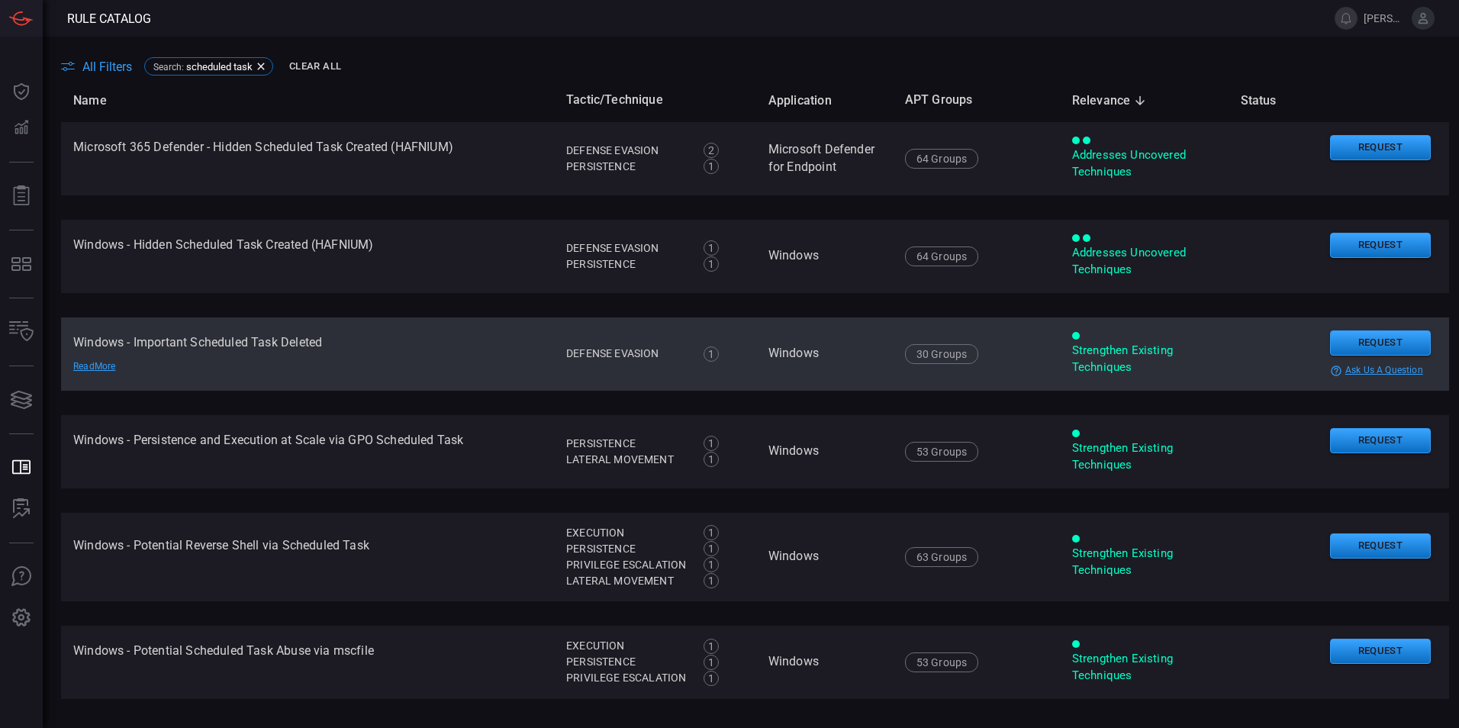
click at [243, 341] on td "Windows - Important Scheduled Task Deleted Read More" at bounding box center [307, 353] width 493 height 73
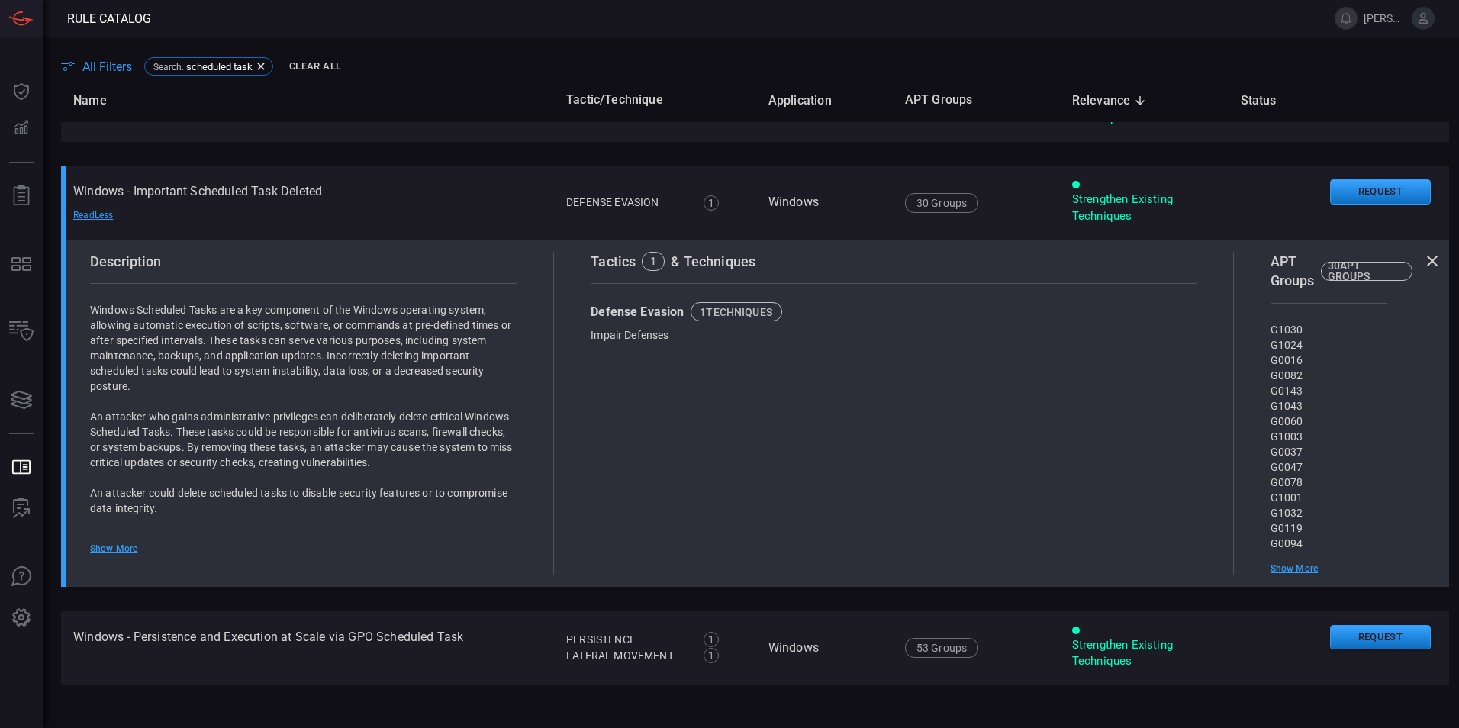
scroll to position [153, 0]
click at [121, 546] on div "Show More" at bounding box center [303, 547] width 426 height 12
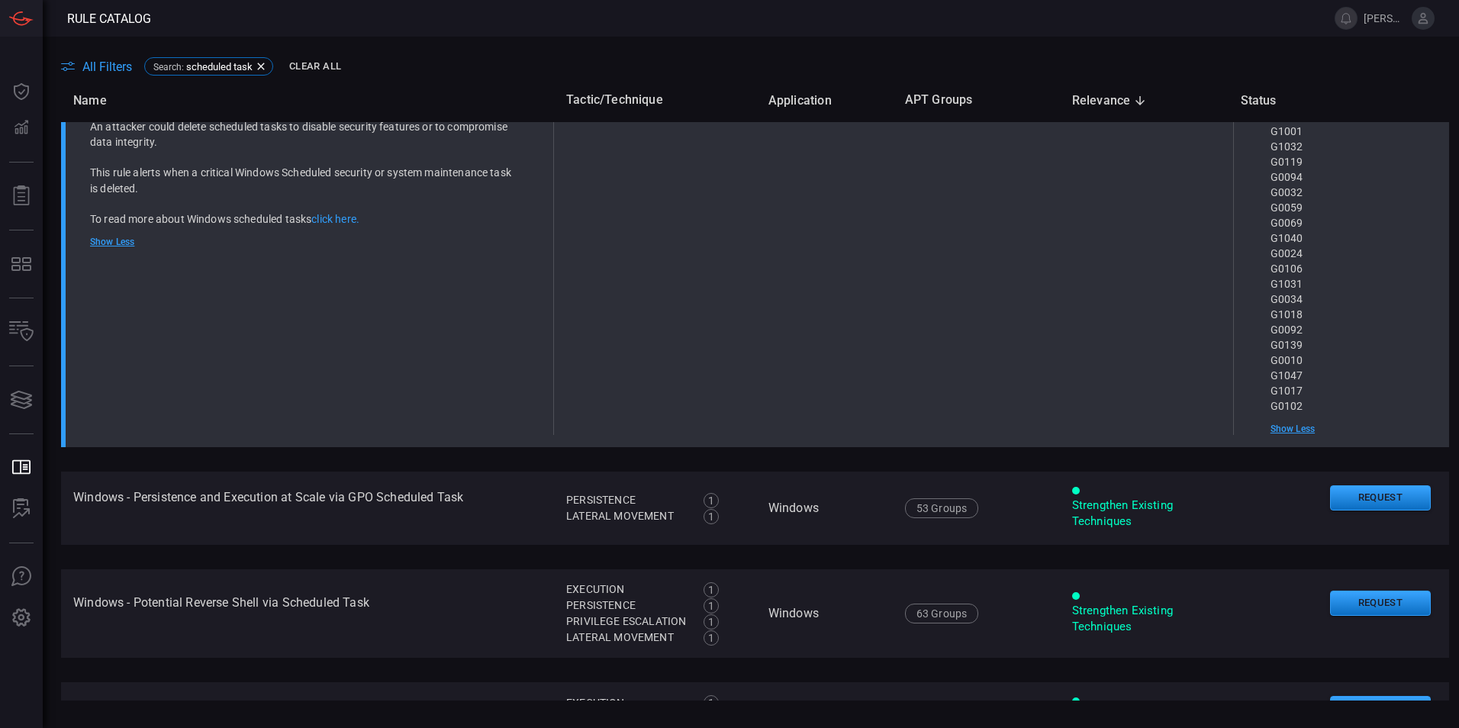
scroll to position [610, 0]
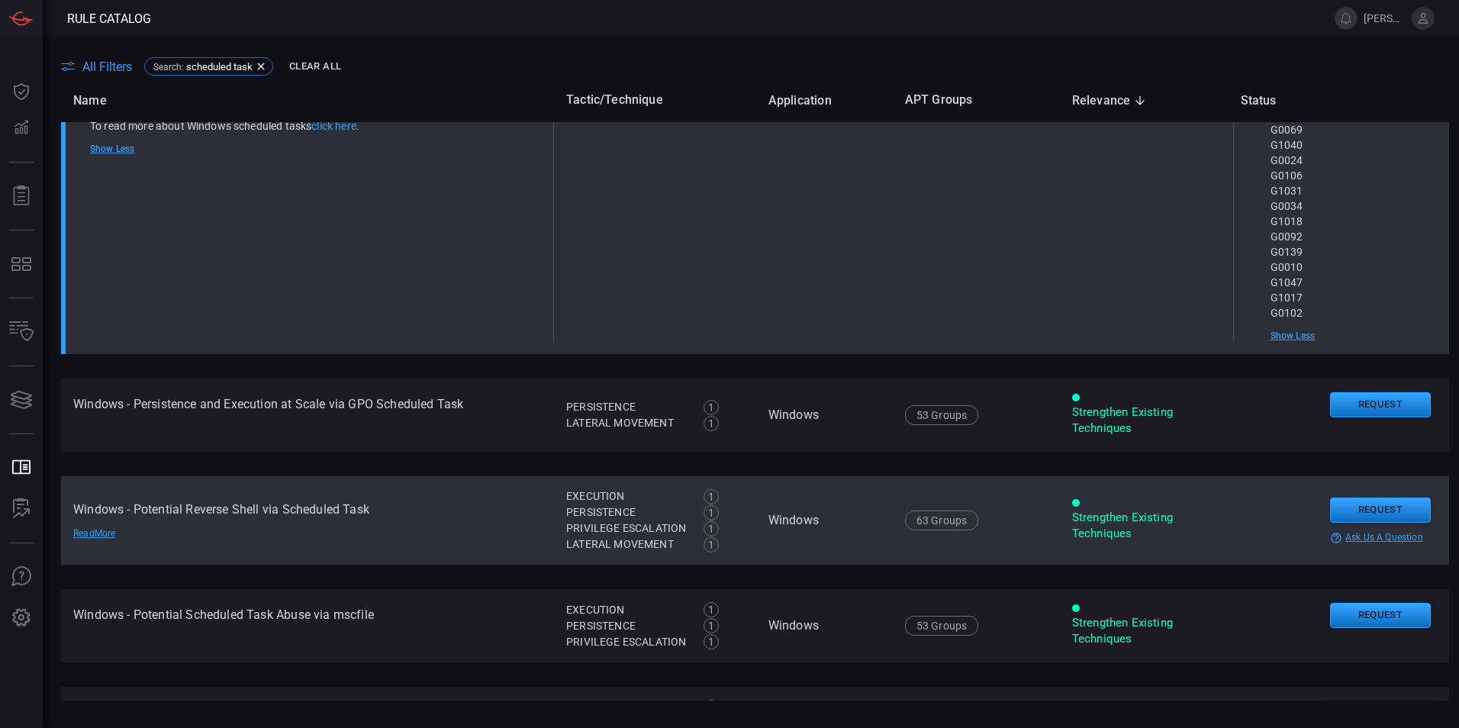
click at [380, 527] on td "Windows - Potential Reverse Shell via Scheduled Task Read More" at bounding box center [307, 520] width 493 height 89
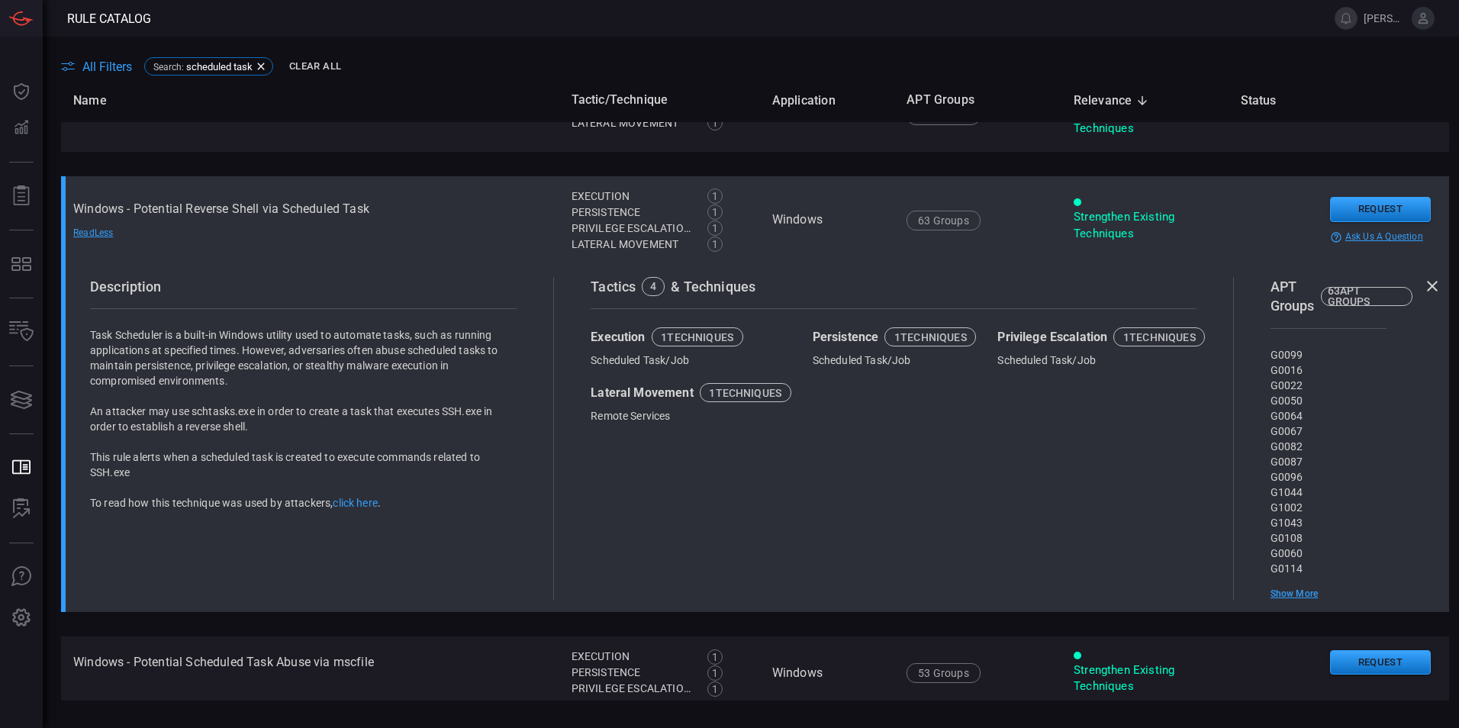
scroll to position [341, 0]
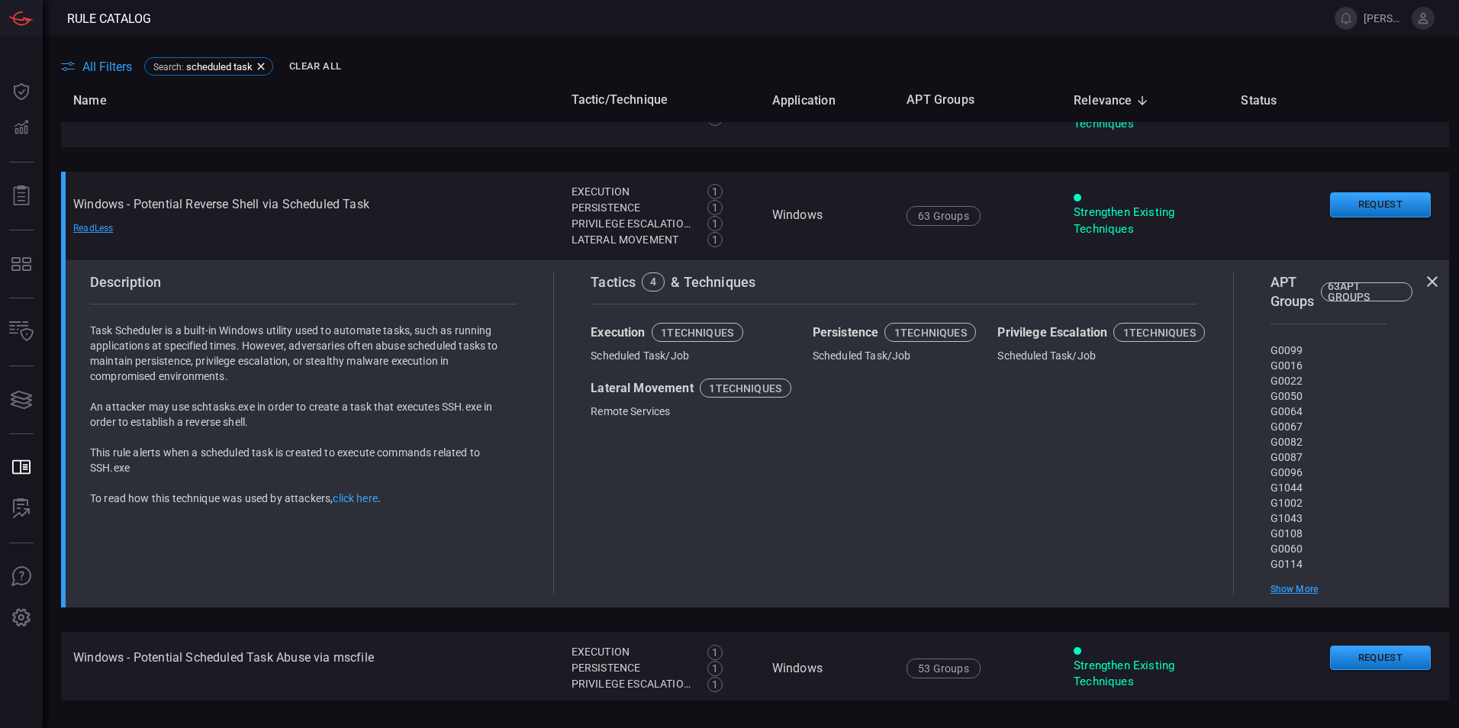
click at [362, 500] on link "click here" at bounding box center [355, 498] width 45 height 12
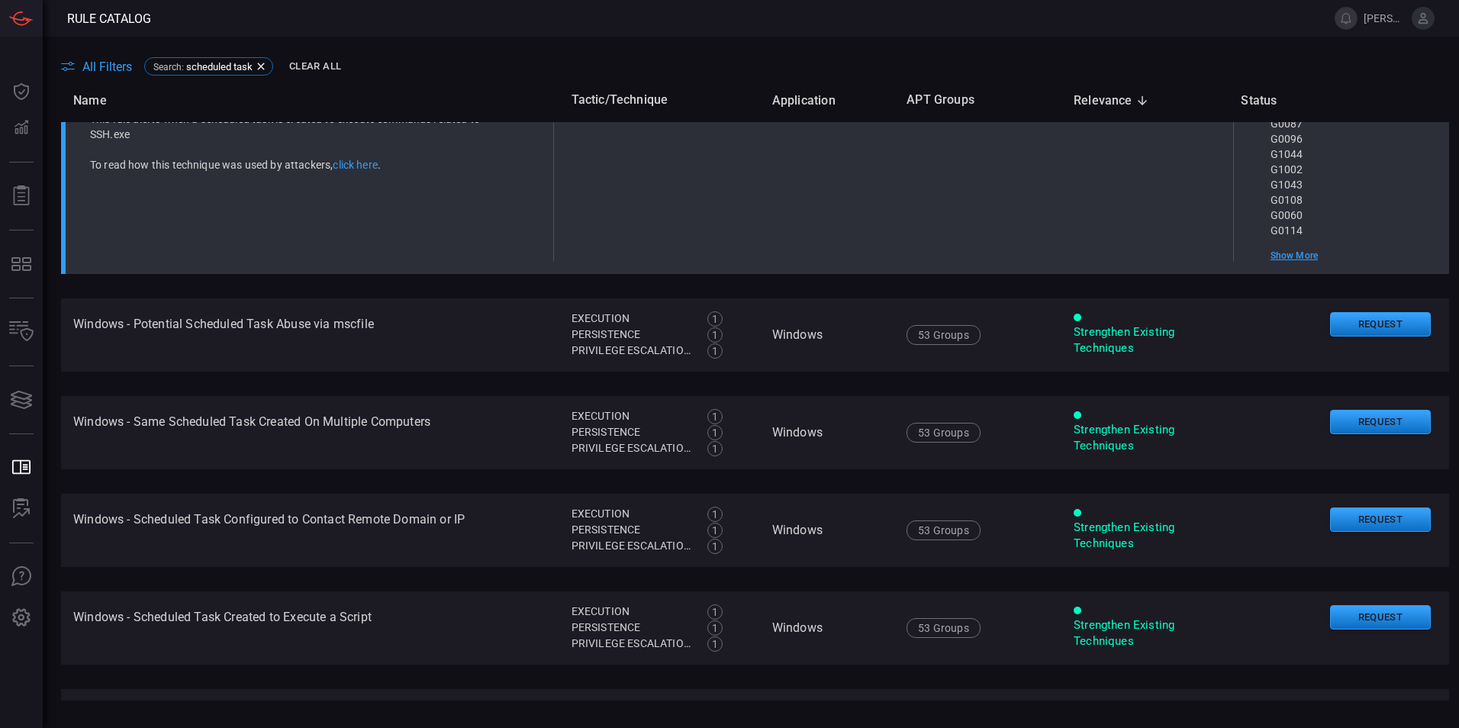
scroll to position [722, 0]
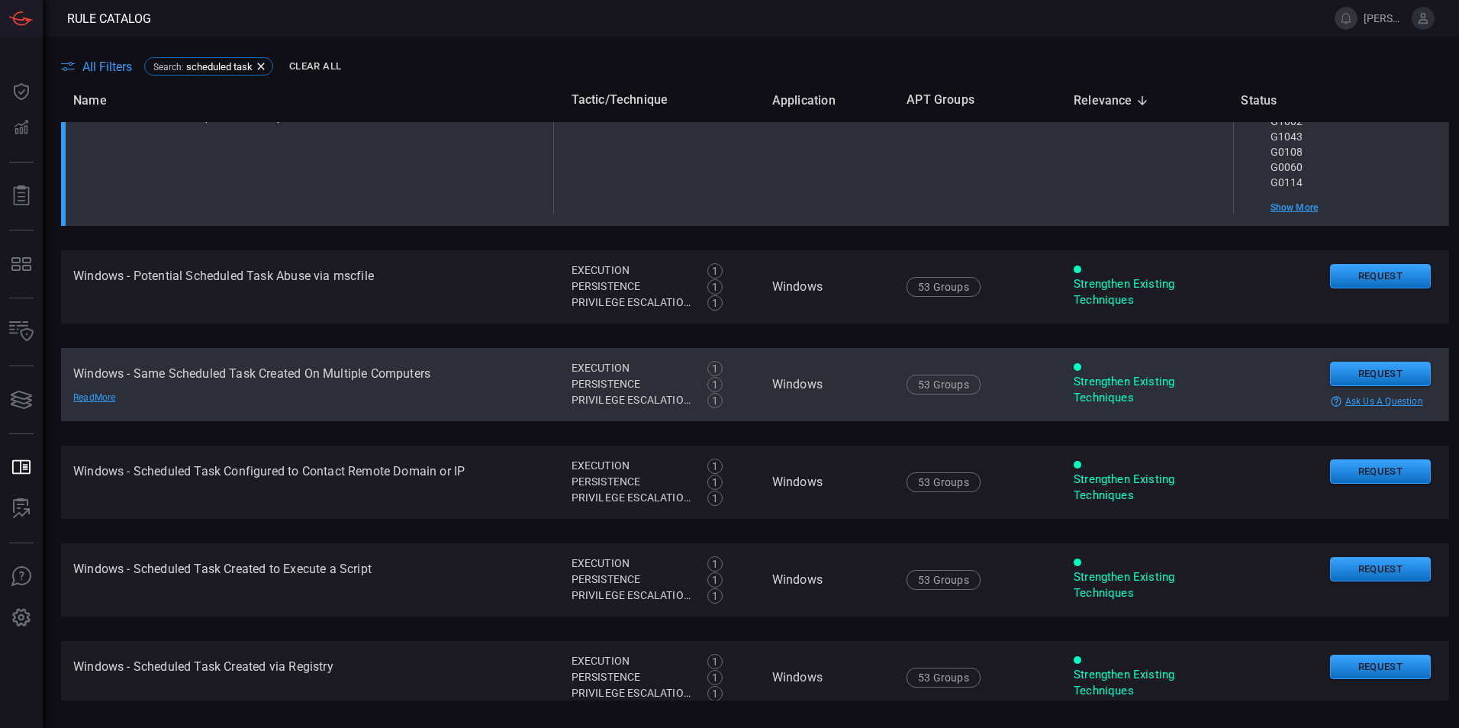
click at [363, 380] on td "Windows - Same Scheduled Task Created On Multiple Computers Read More" at bounding box center [310, 384] width 498 height 73
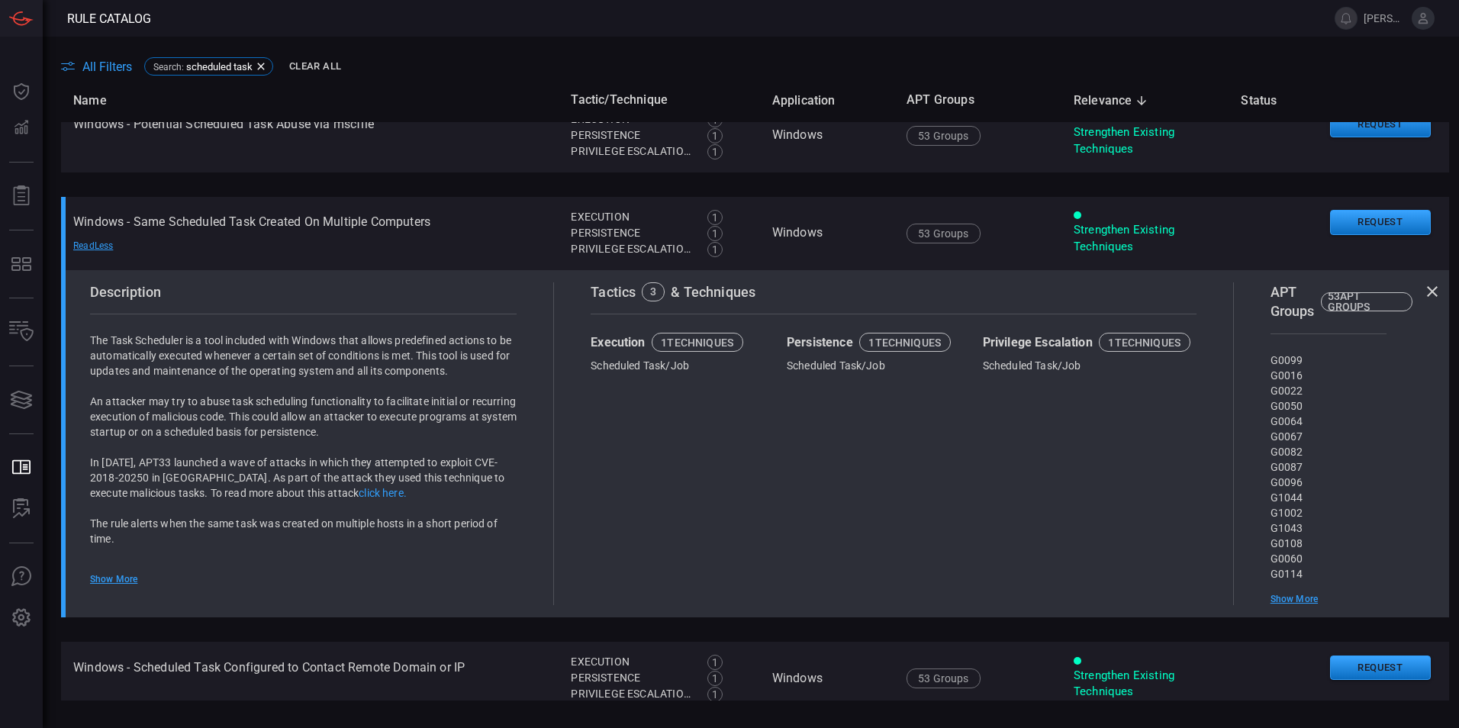
scroll to position [528, 0]
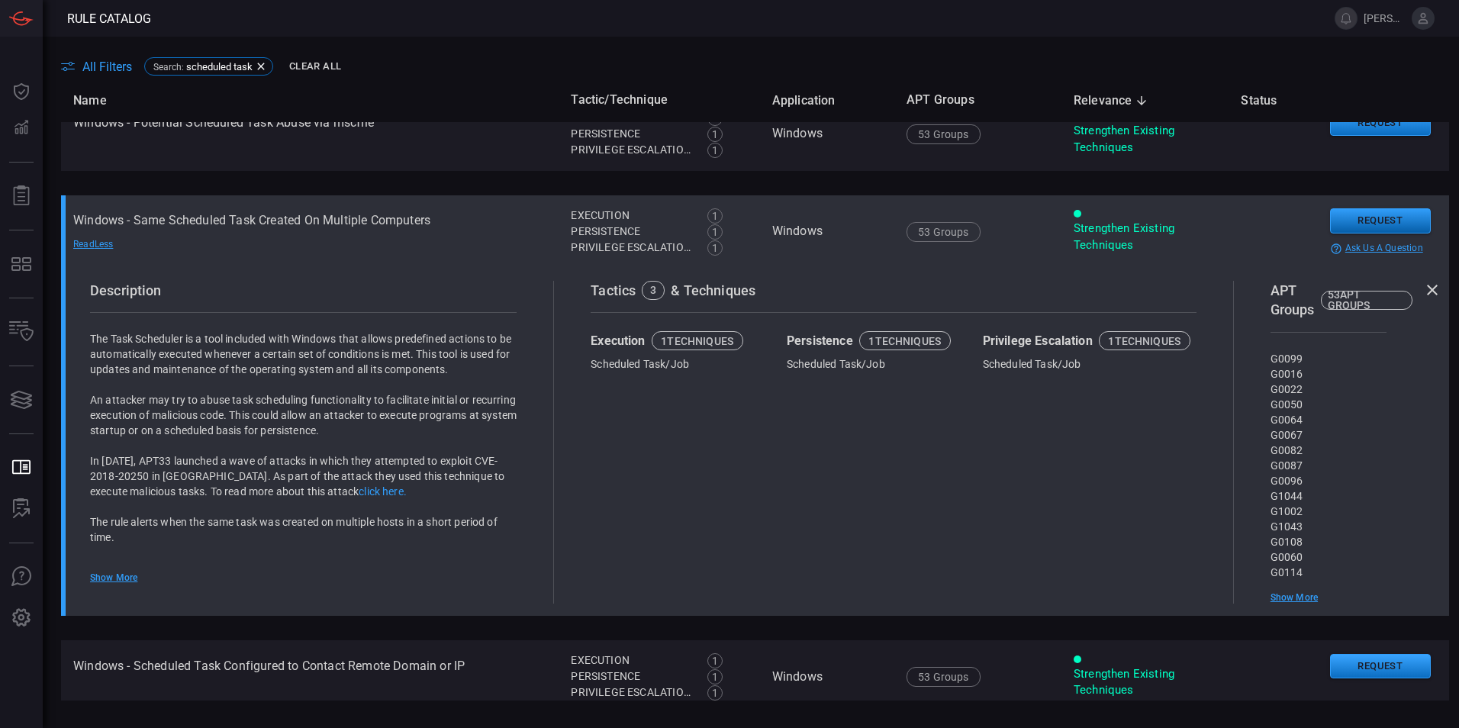
click at [1375, 223] on button "Request" at bounding box center [1380, 220] width 101 height 25
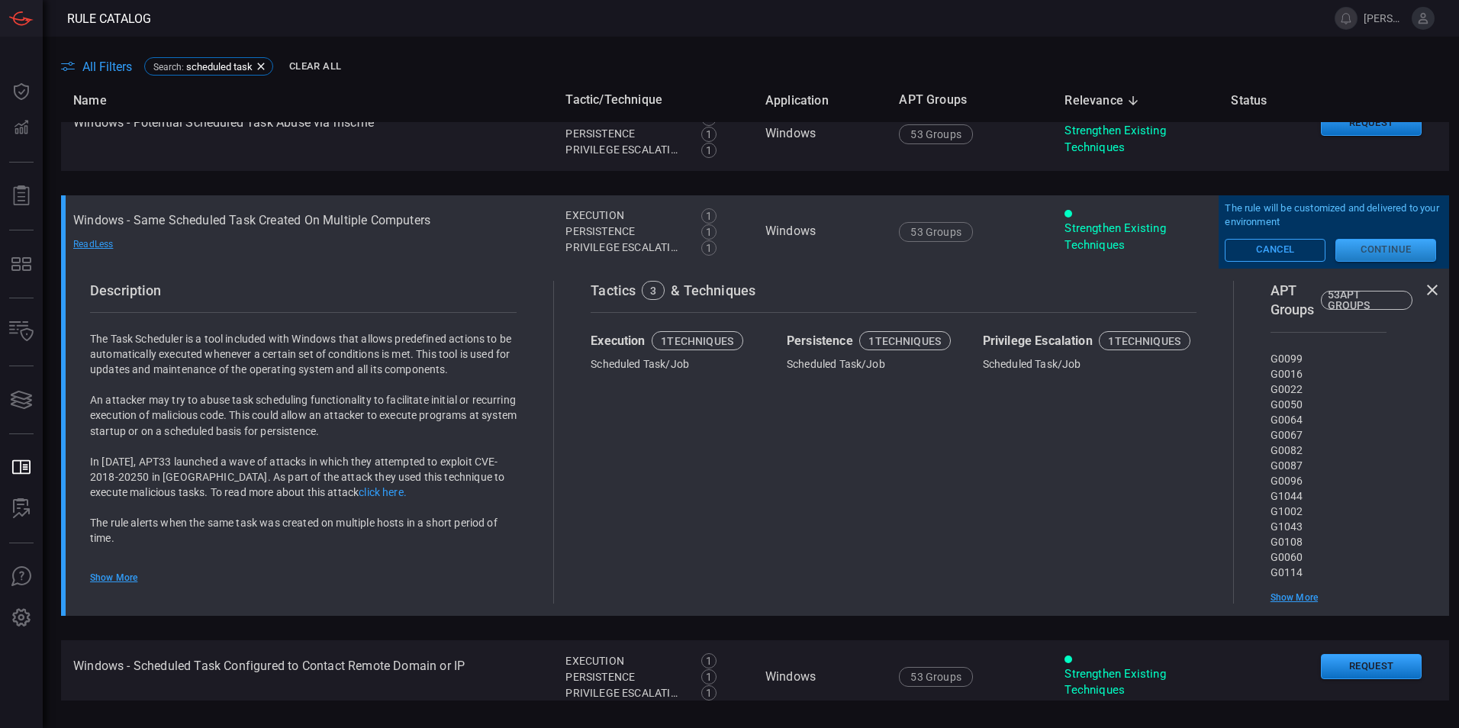
click at [1365, 249] on button "Continue" at bounding box center [1385, 250] width 101 height 23
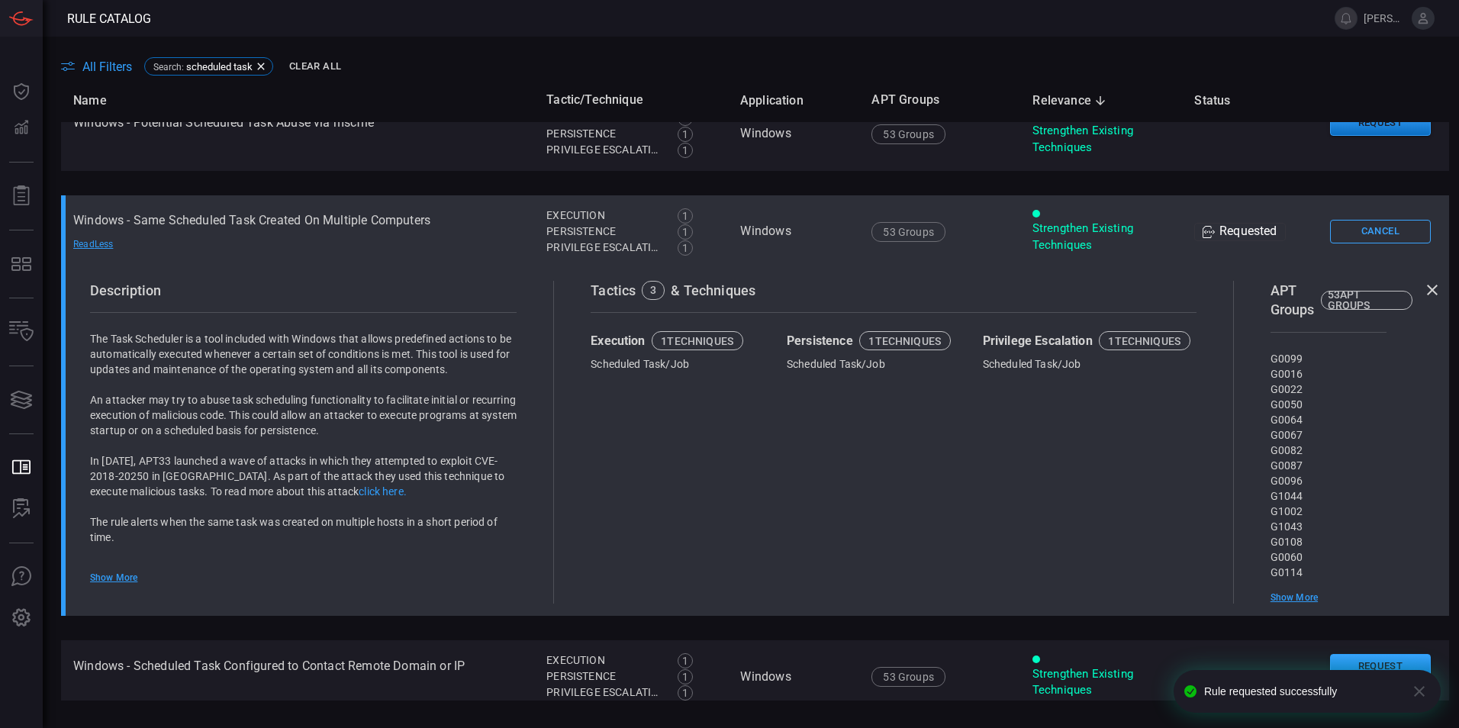
scroll to position [531, 0]
click at [1222, 233] on div "Requested" at bounding box center [1240, 229] width 92 height 18
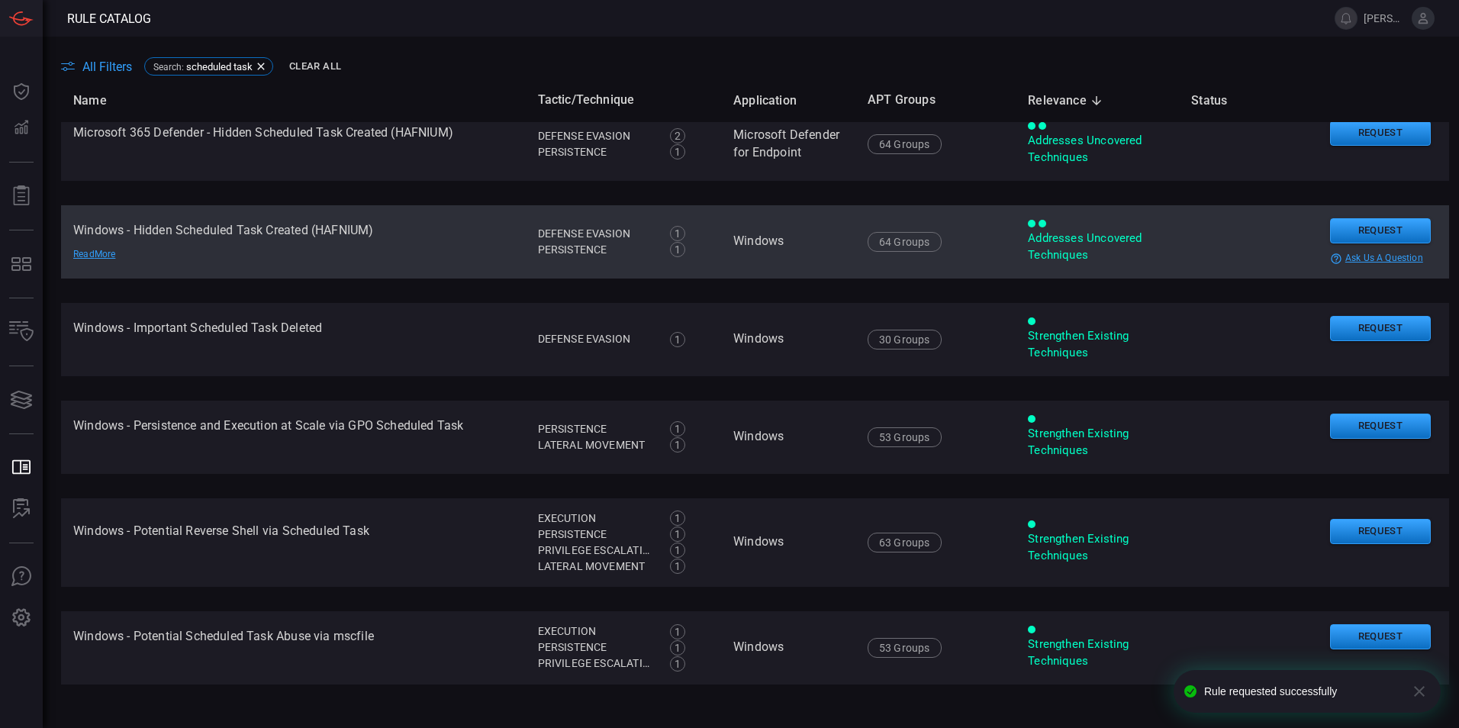
scroll to position [0, 0]
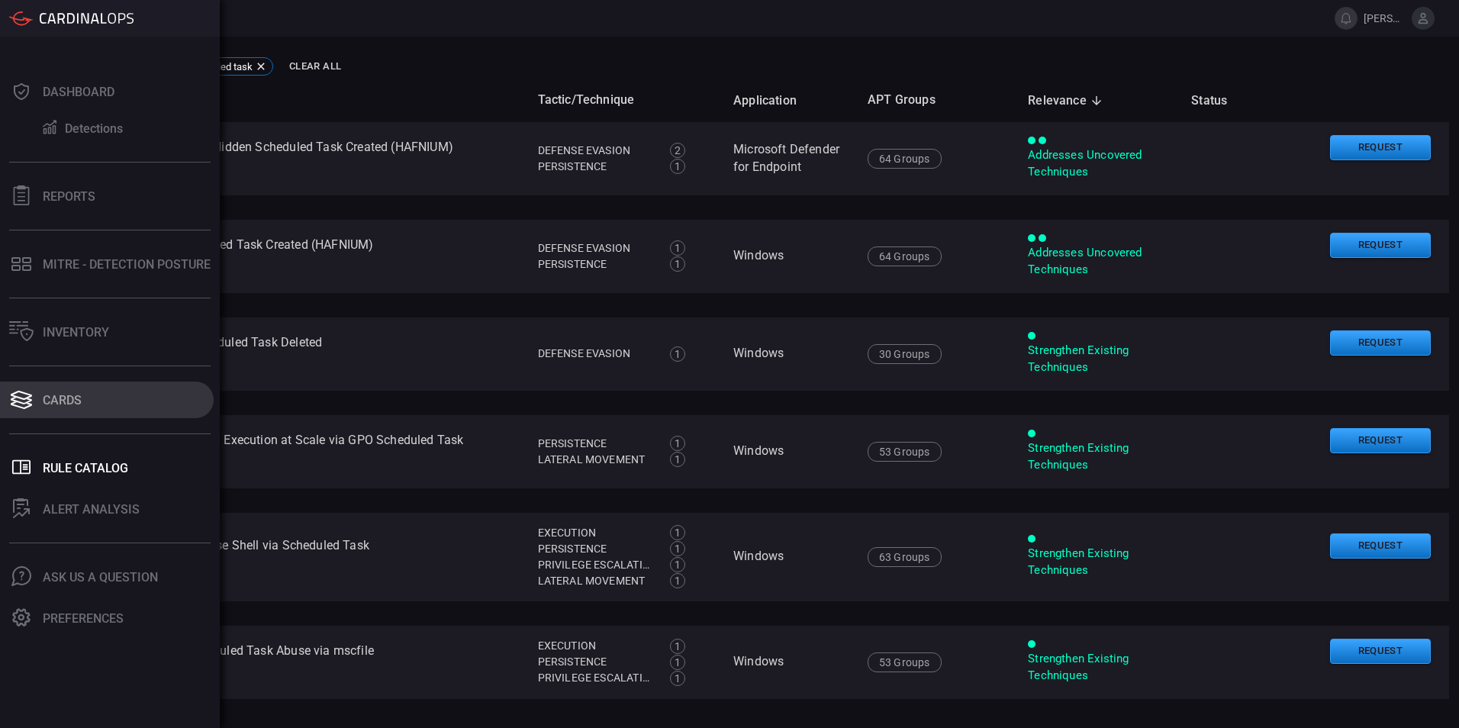
click at [63, 407] on button "Cards" at bounding box center [107, 399] width 214 height 37
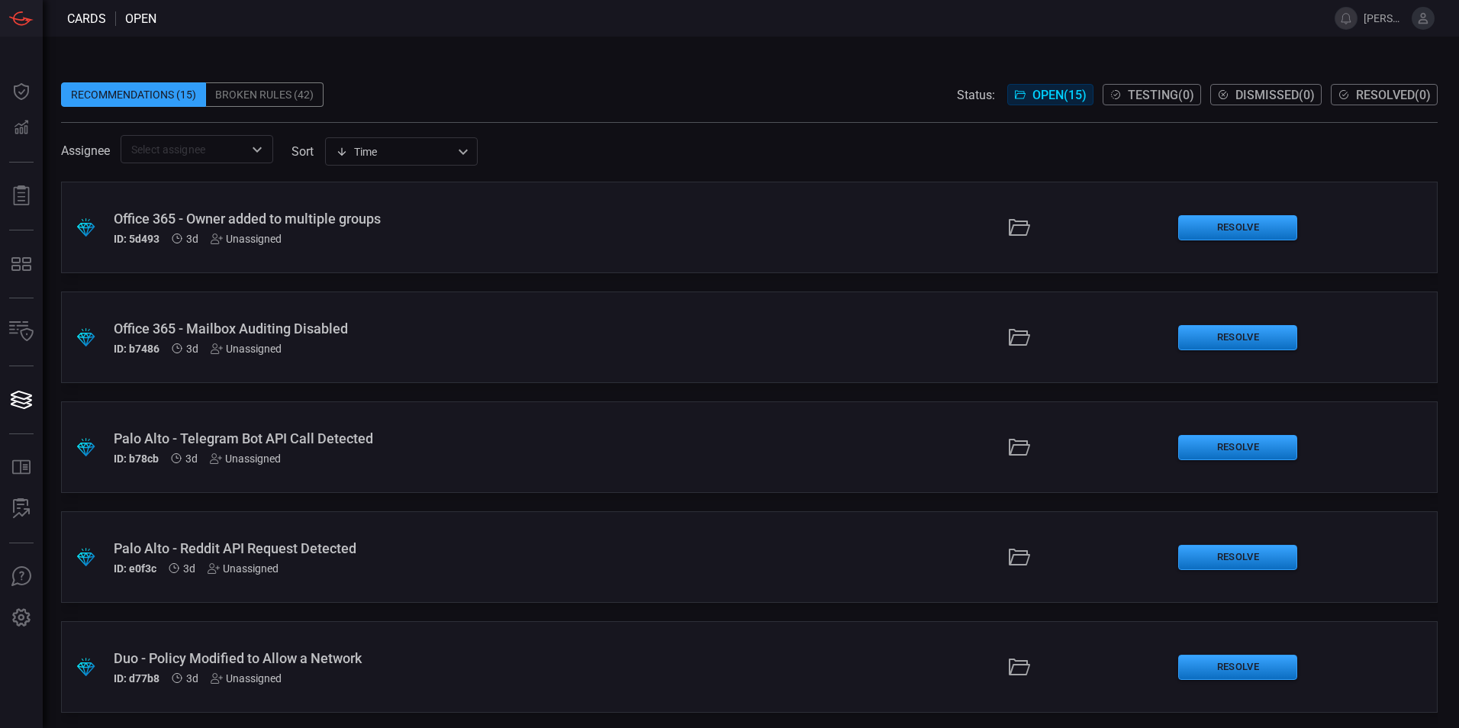
click at [337, 224] on div "Office 365 - Owner added to multiple groups" at bounding box center [354, 219] width 481 height 16
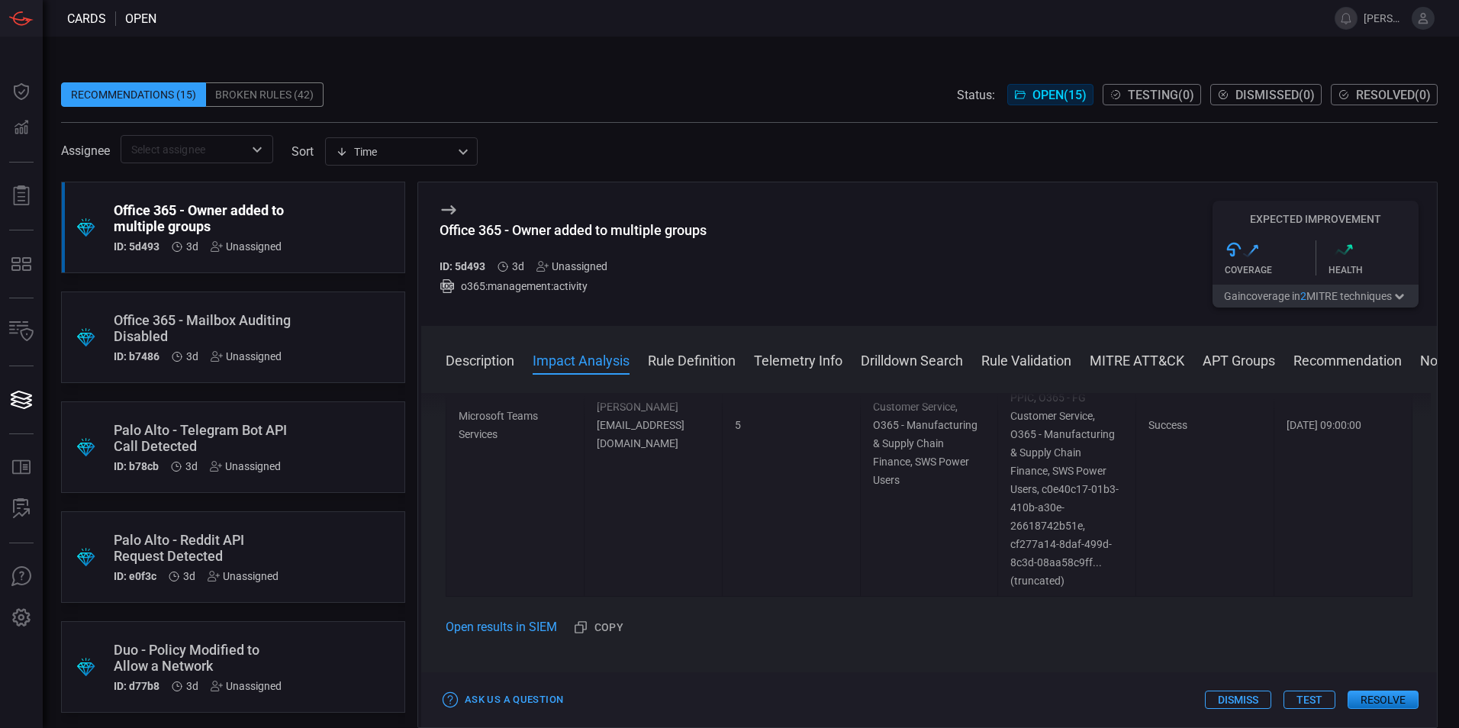
scroll to position [1297, 0]
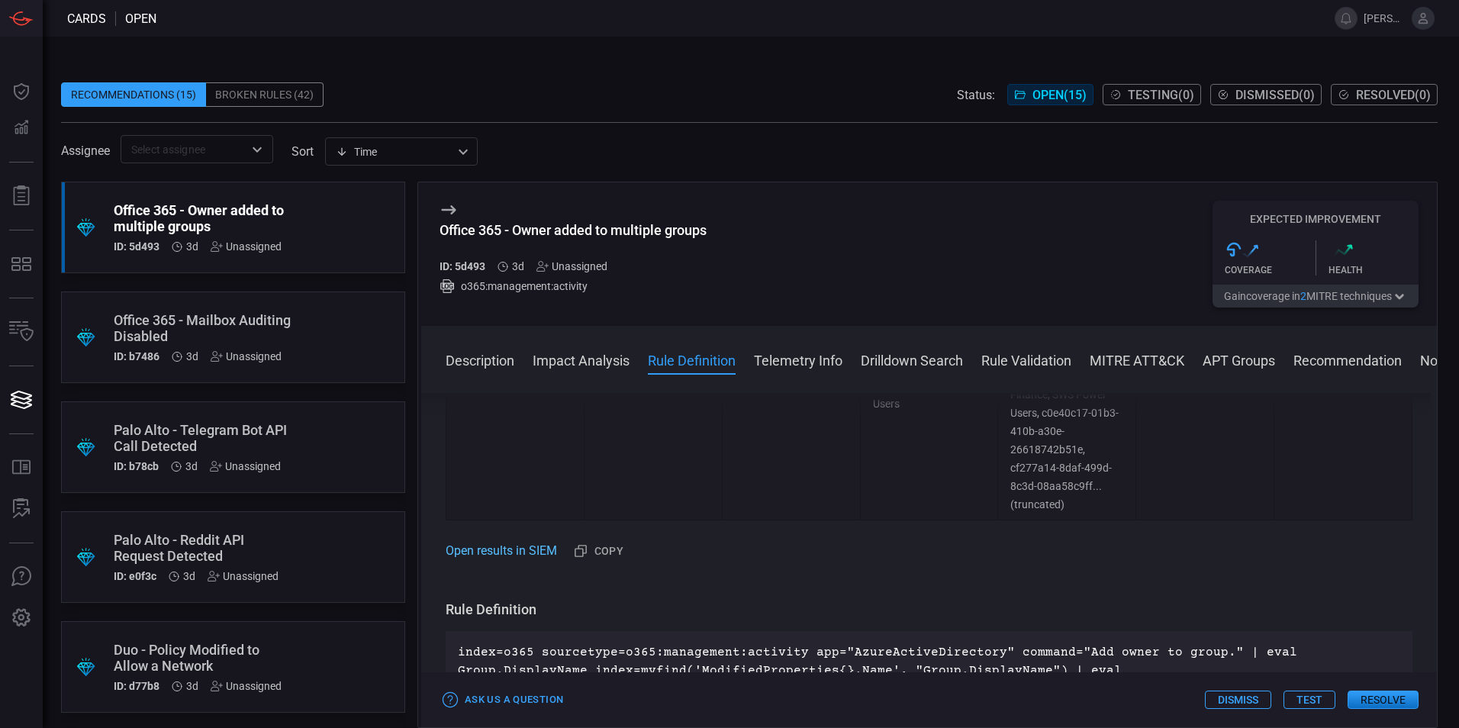
click at [521, 560] on link "Open results in SIEM" at bounding box center [501, 551] width 111 height 18
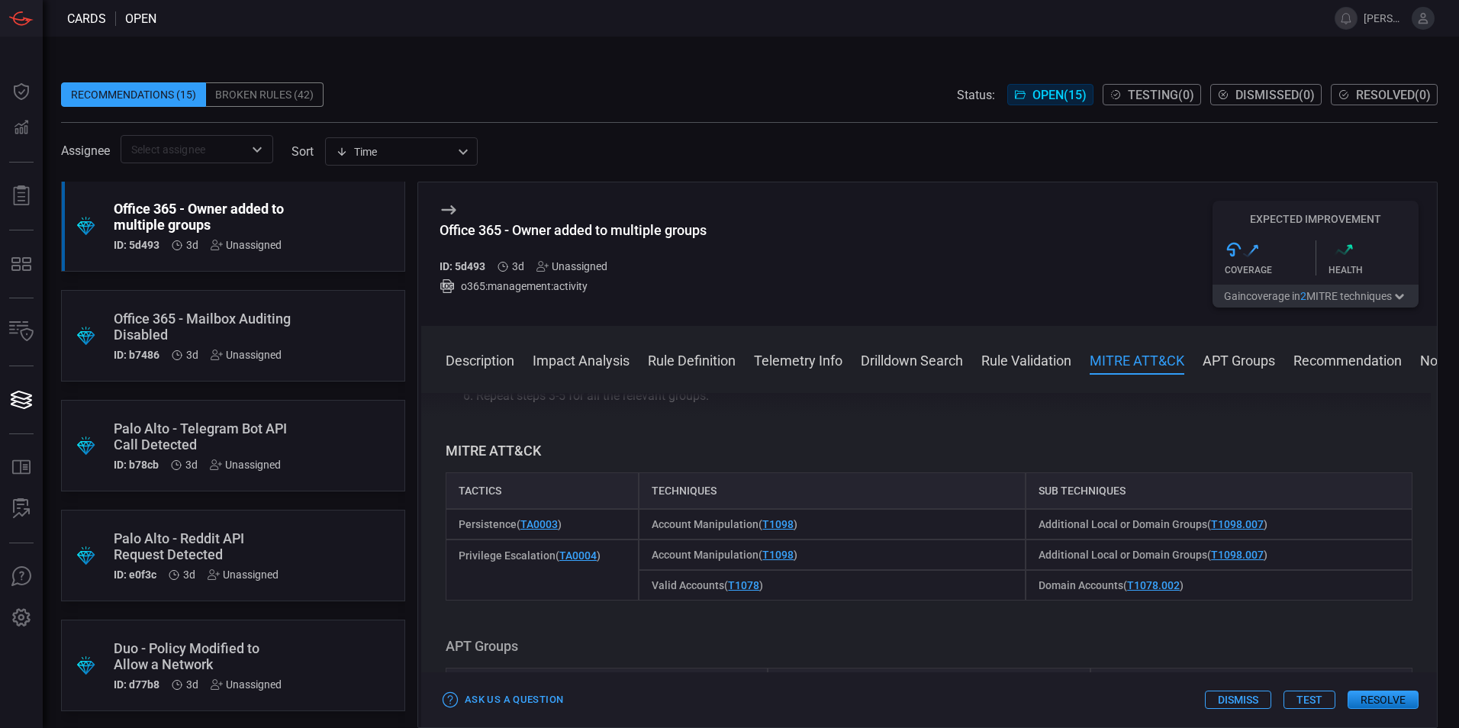
scroll to position [0, 0]
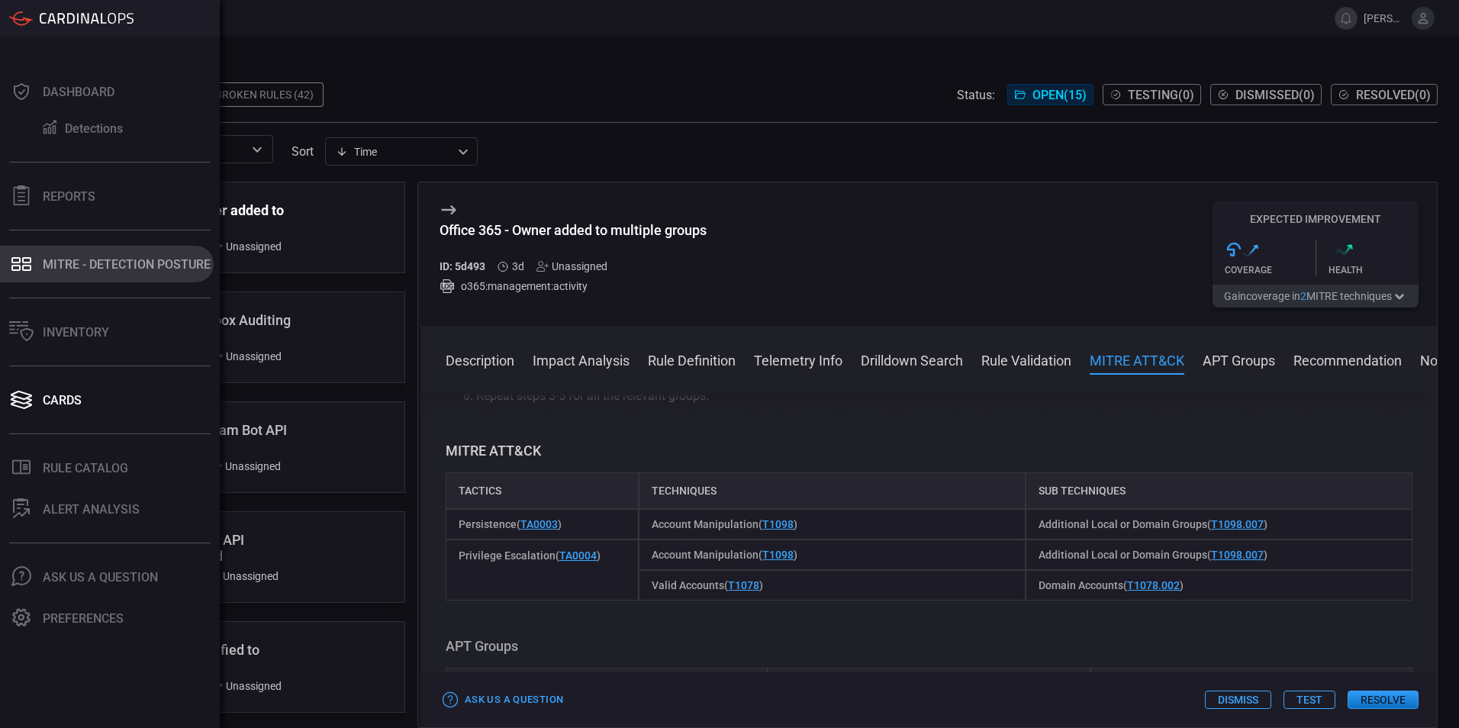
click at [100, 275] on button "MITRE - Detection Posture" at bounding box center [107, 264] width 214 height 37
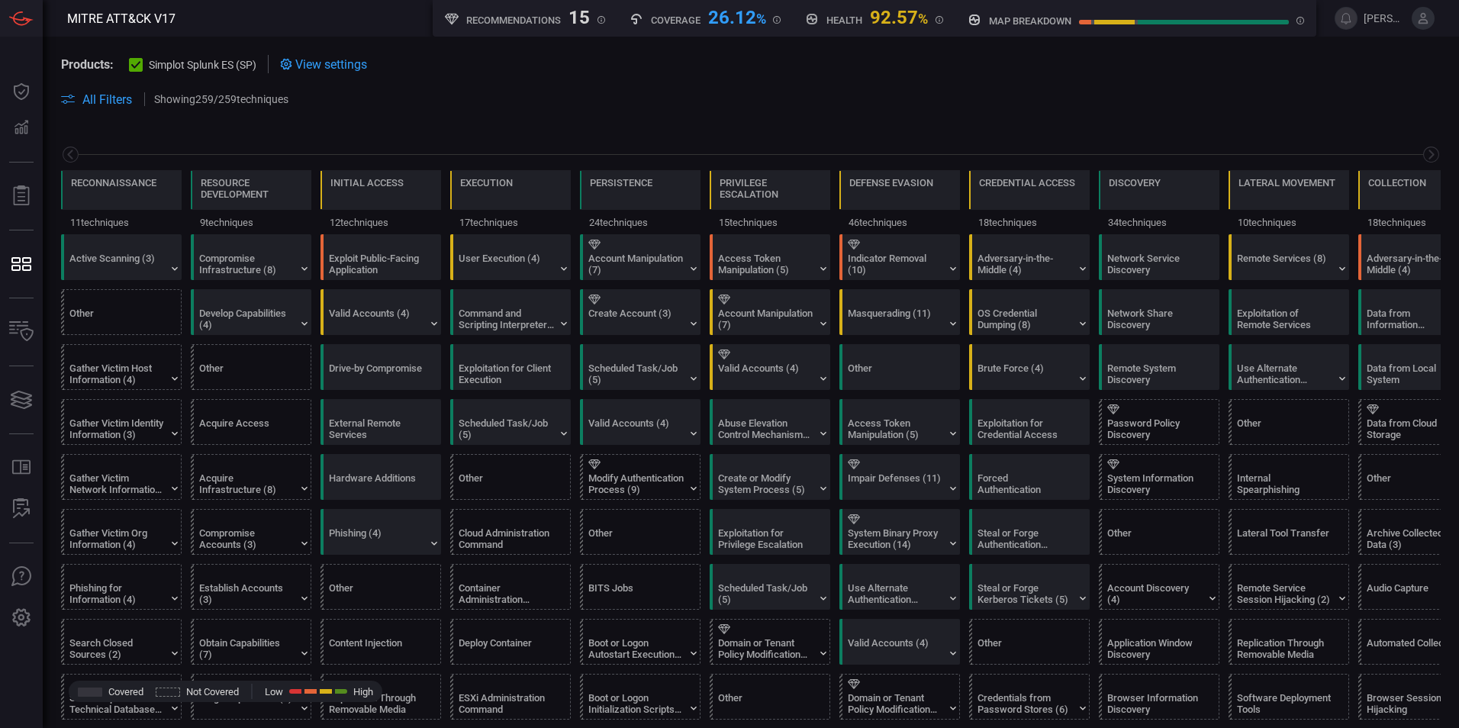
scroll to position [0, 200]
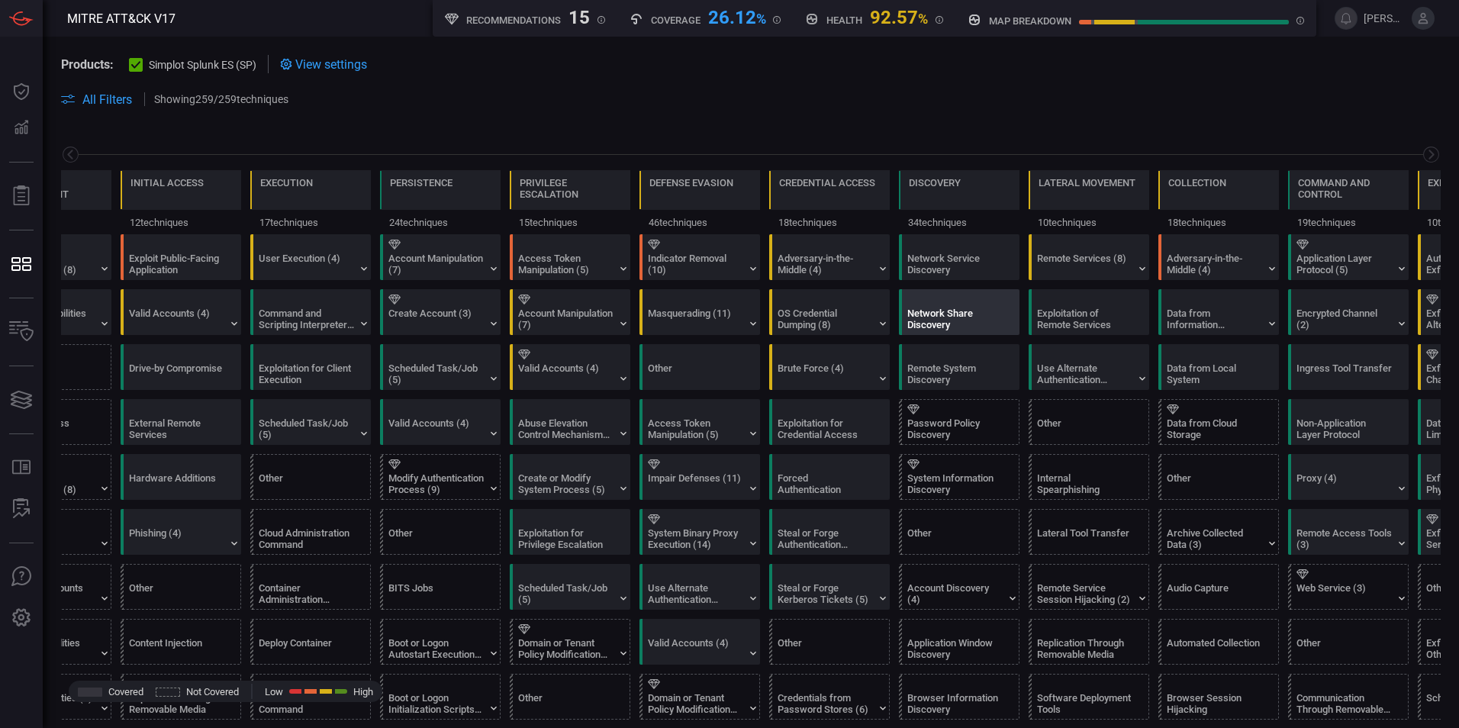
click at [946, 315] on div "Network Share Discovery" at bounding box center [954, 318] width 95 height 23
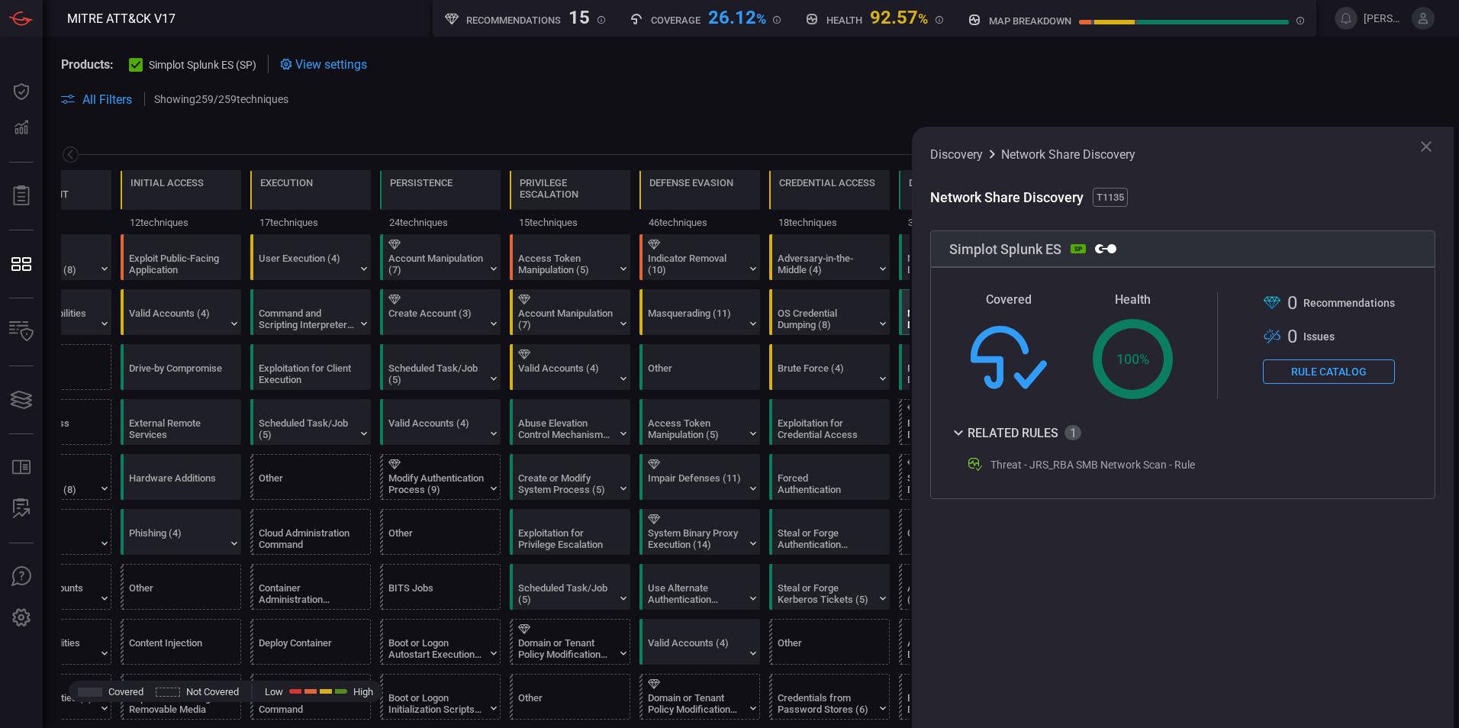
click at [1424, 146] on icon at bounding box center [1426, 146] width 18 height 18
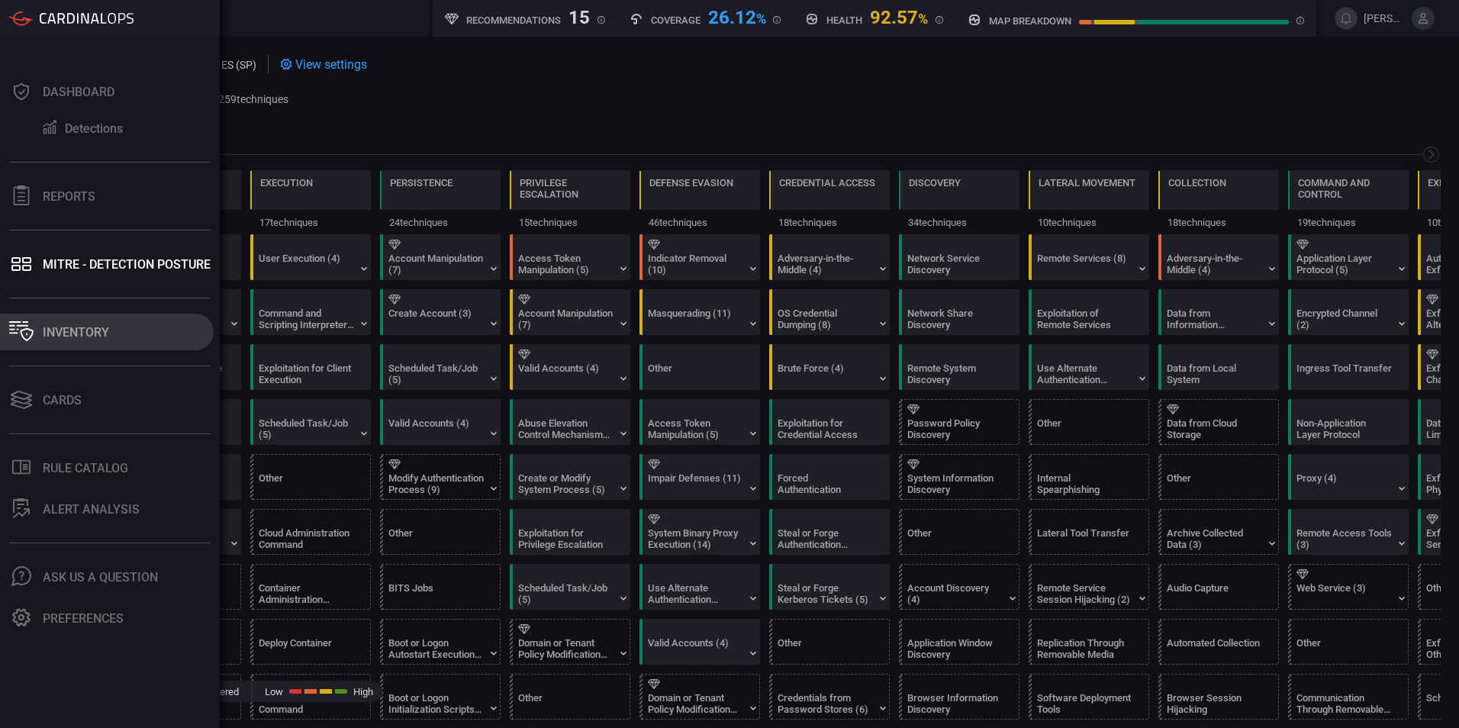
click at [76, 333] on div "Inventory" at bounding box center [76, 332] width 66 height 14
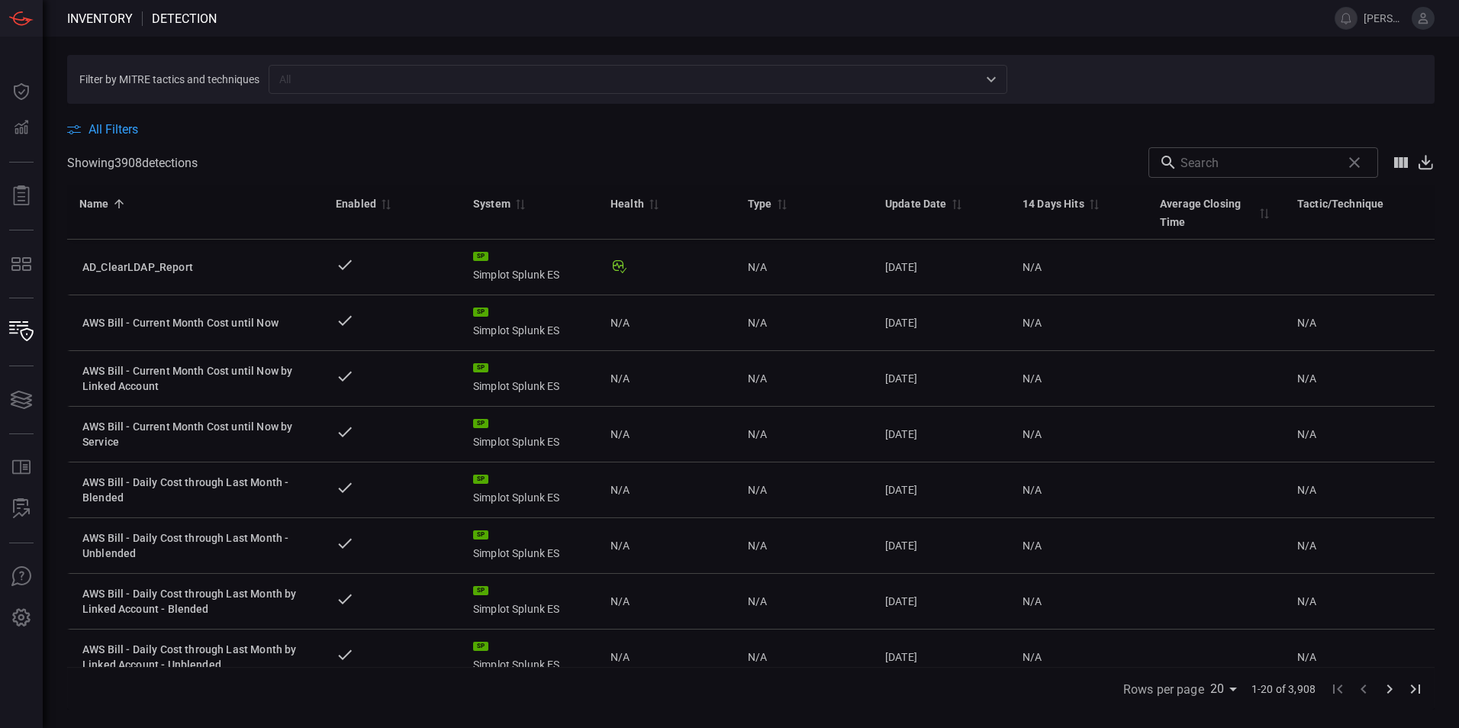
click at [117, 128] on span "All Filters" at bounding box center [114, 129] width 50 height 14
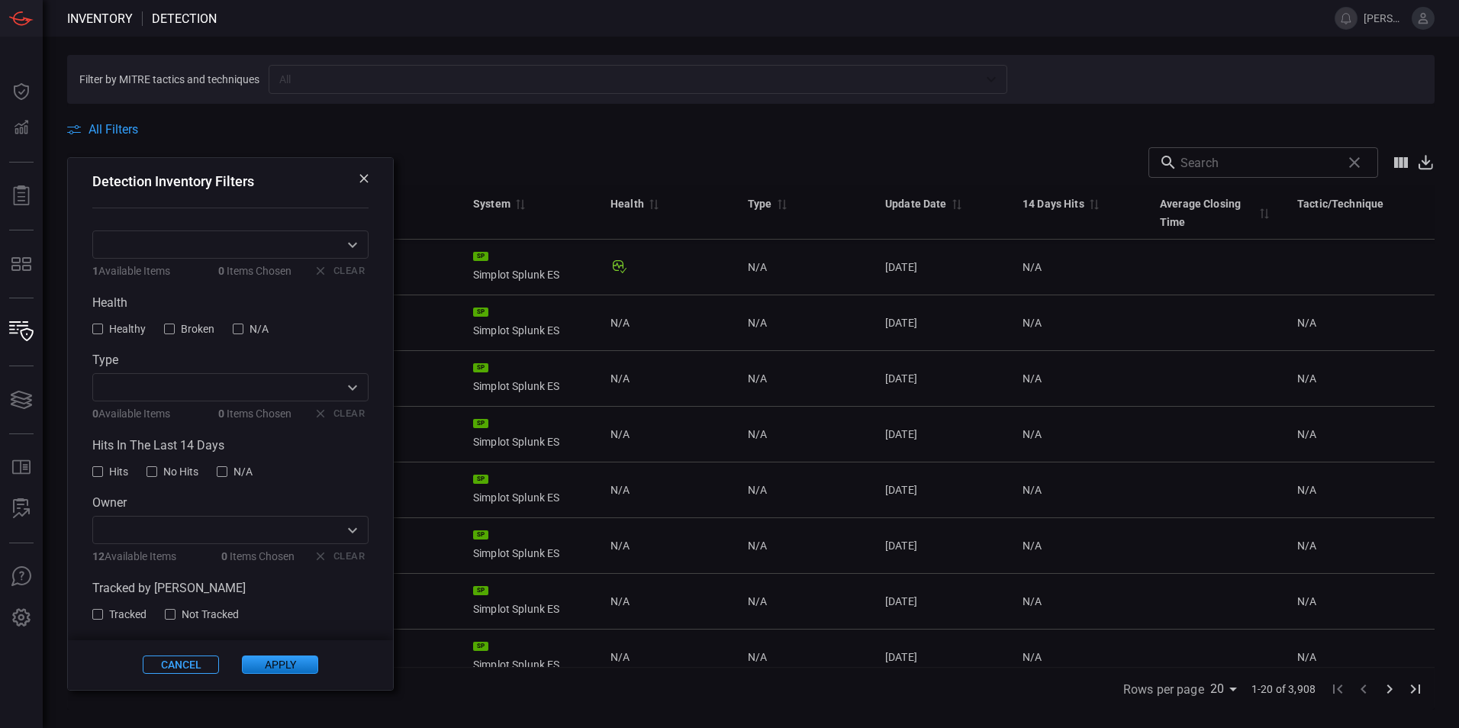
scroll to position [121, 0]
click at [172, 327] on div at bounding box center [169, 325] width 11 height 11
click at [282, 668] on button "Apply" at bounding box center [280, 665] width 76 height 18
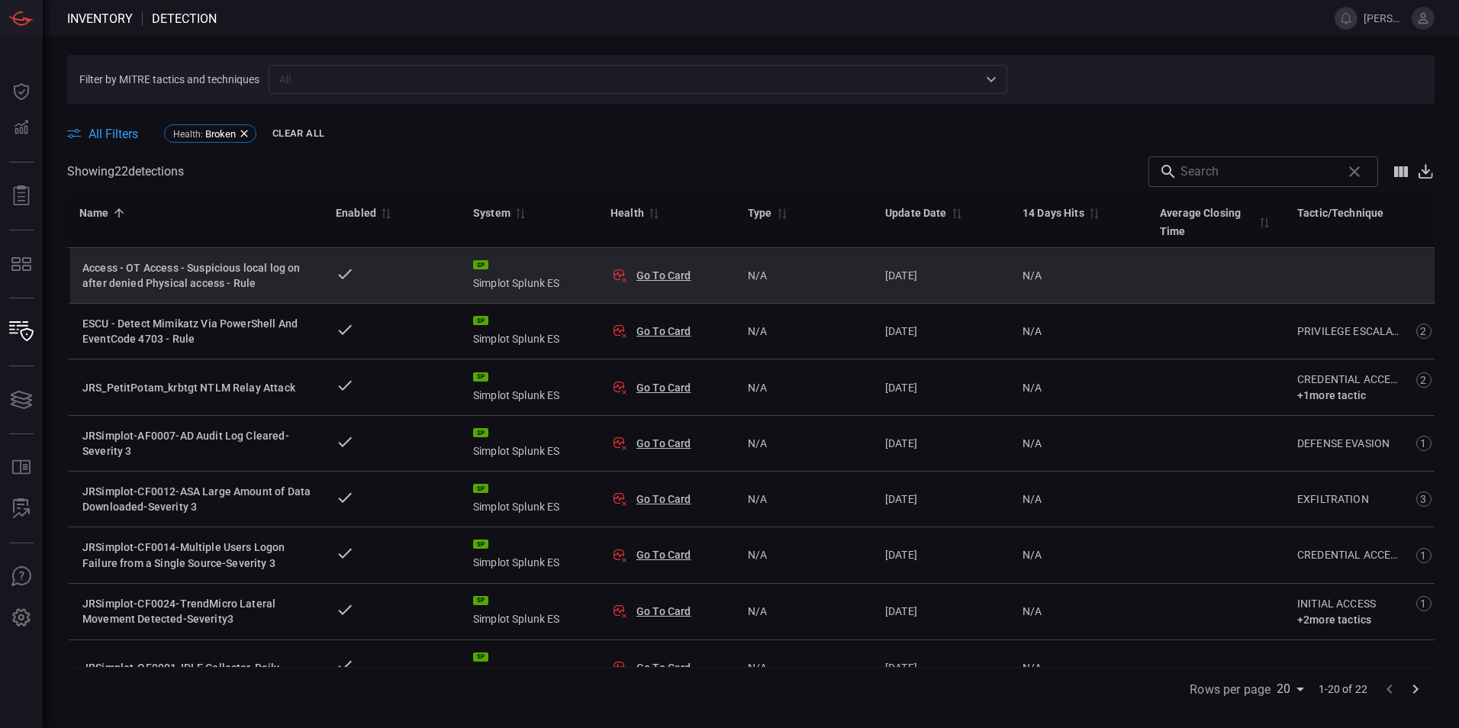
click at [215, 277] on div "Access - OT Access - Suspicious local log on after denied Physical access - Rule" at bounding box center [196, 275] width 229 height 31
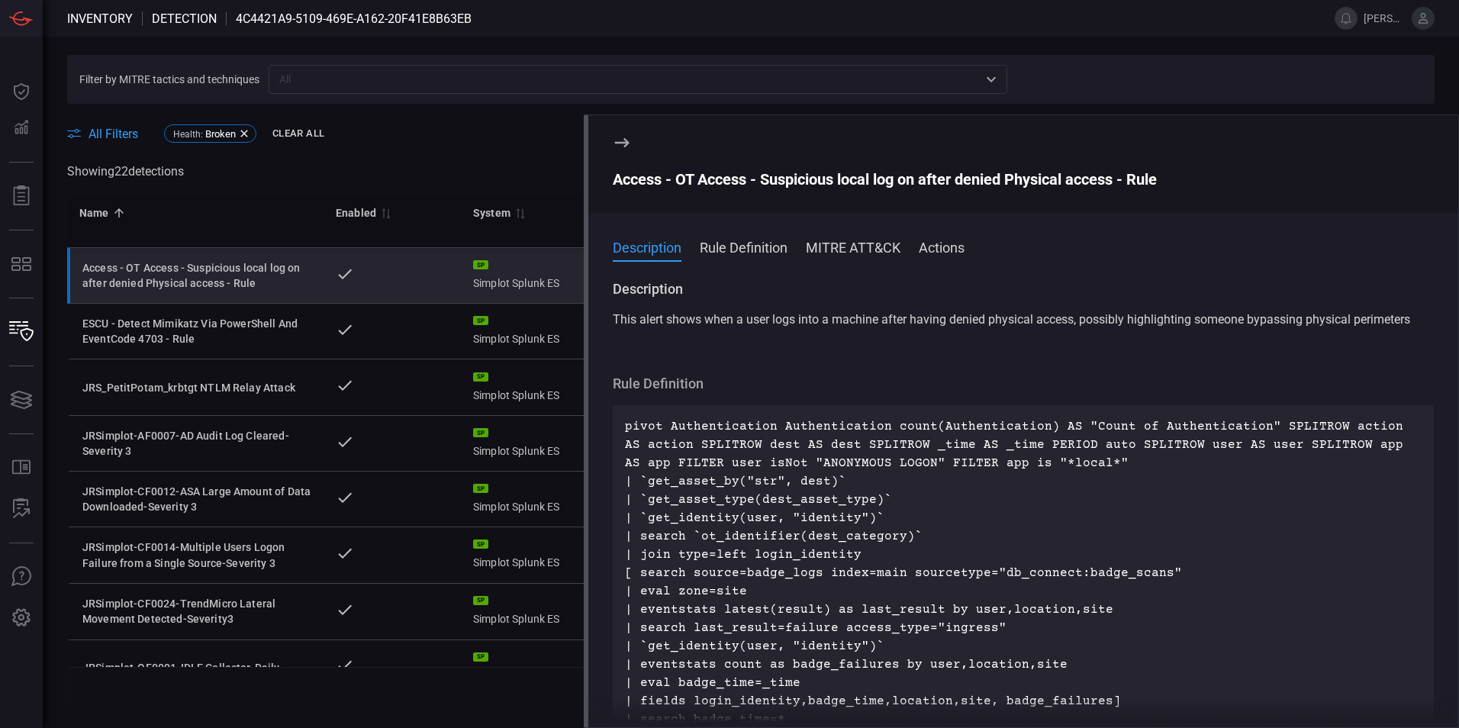
click at [945, 256] on button "Actions" at bounding box center [942, 246] width 46 height 18
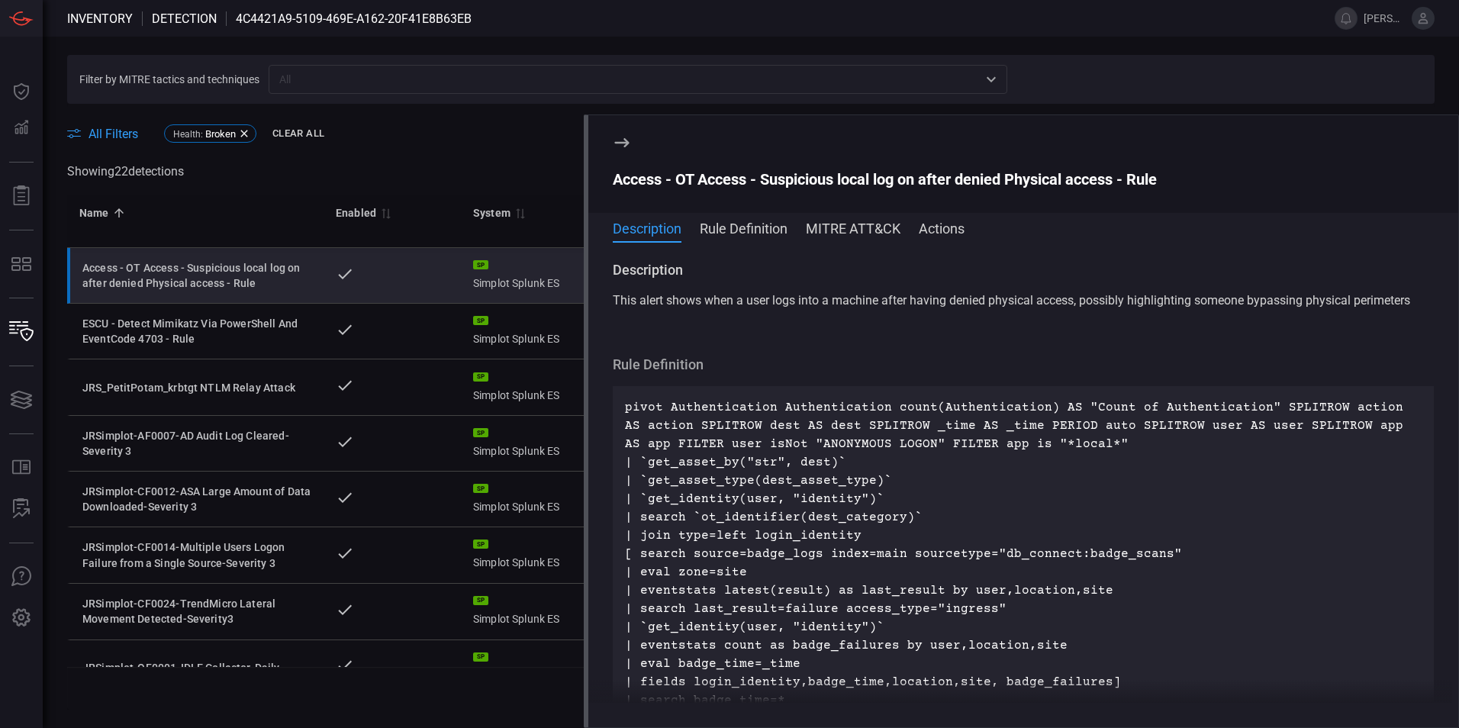
click at [613, 142] on icon at bounding box center [622, 143] width 18 height 18
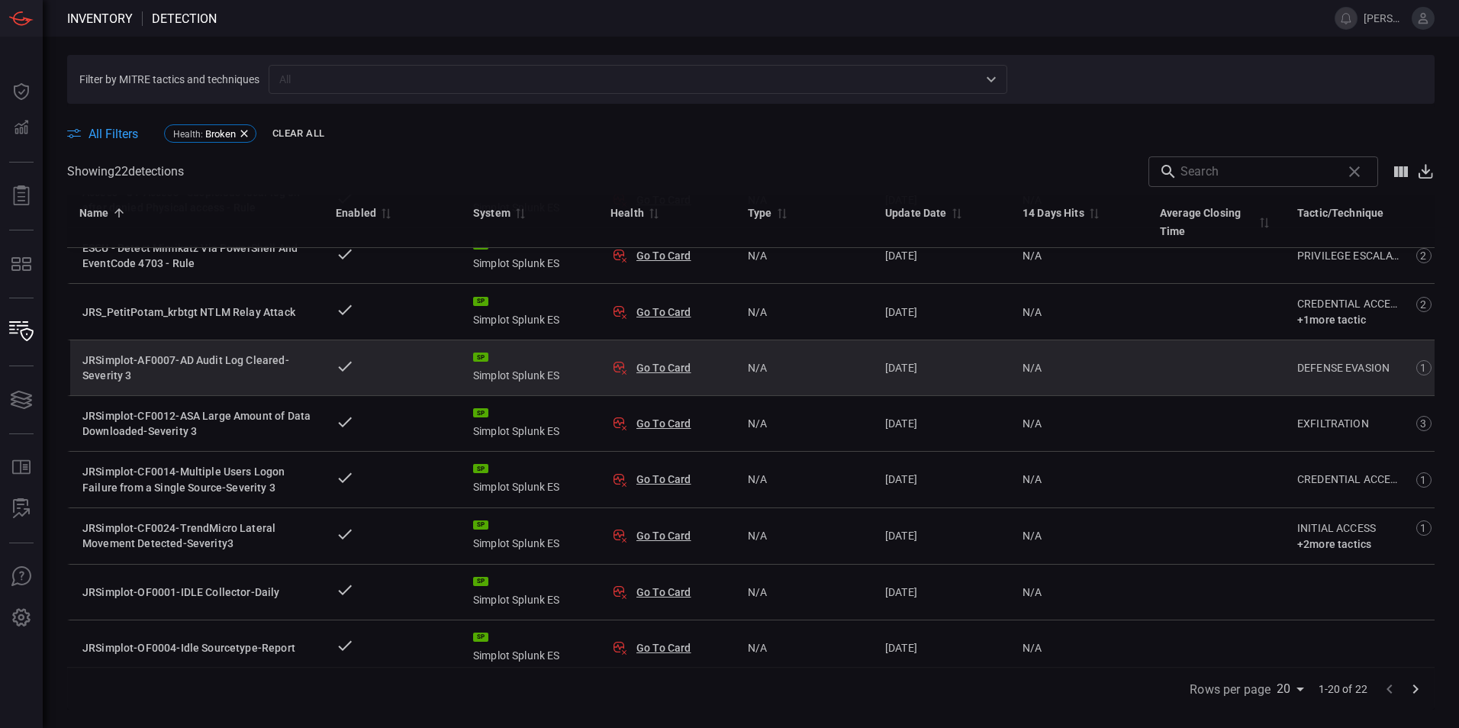
scroll to position [76, 0]
click at [214, 370] on div "JRSimplot-AF0007-AD Audit Log Cleared-Severity 3" at bounding box center [196, 367] width 229 height 31
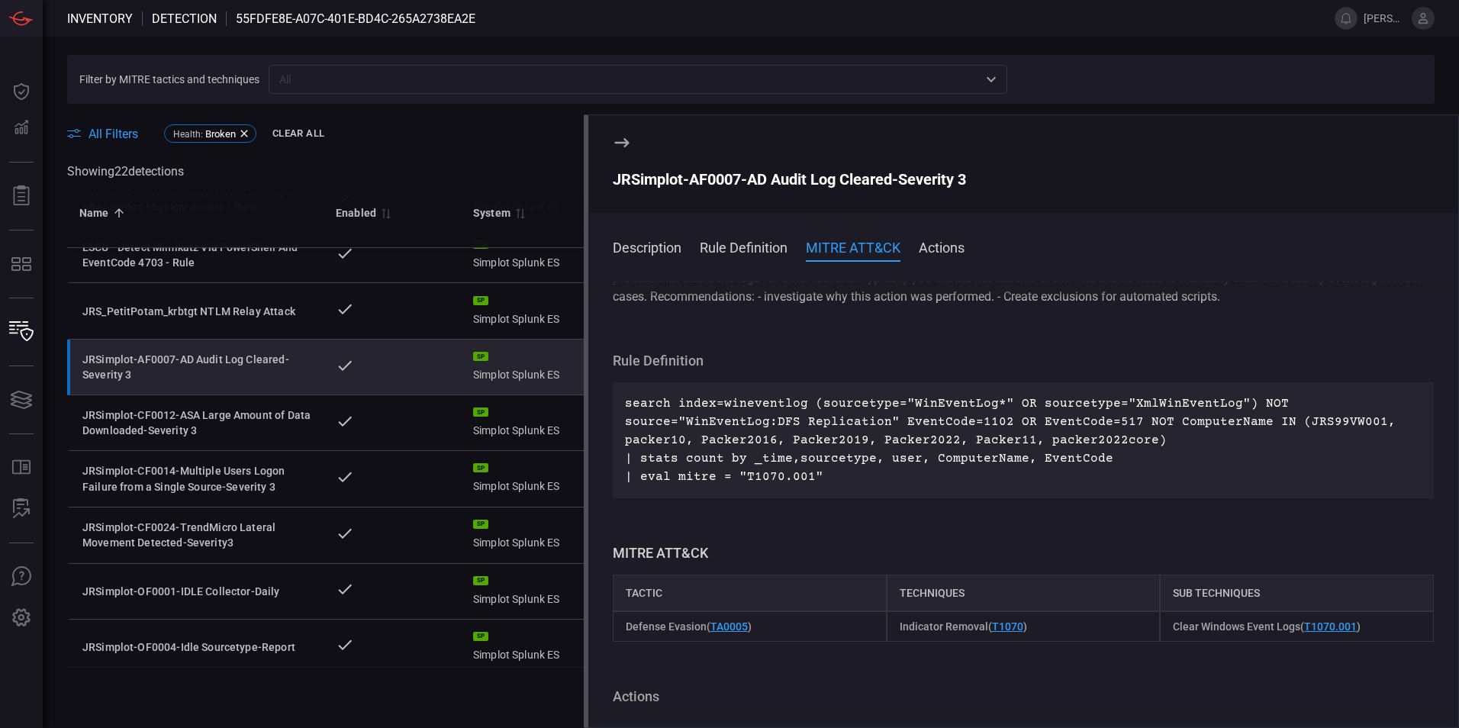
scroll to position [76, 0]
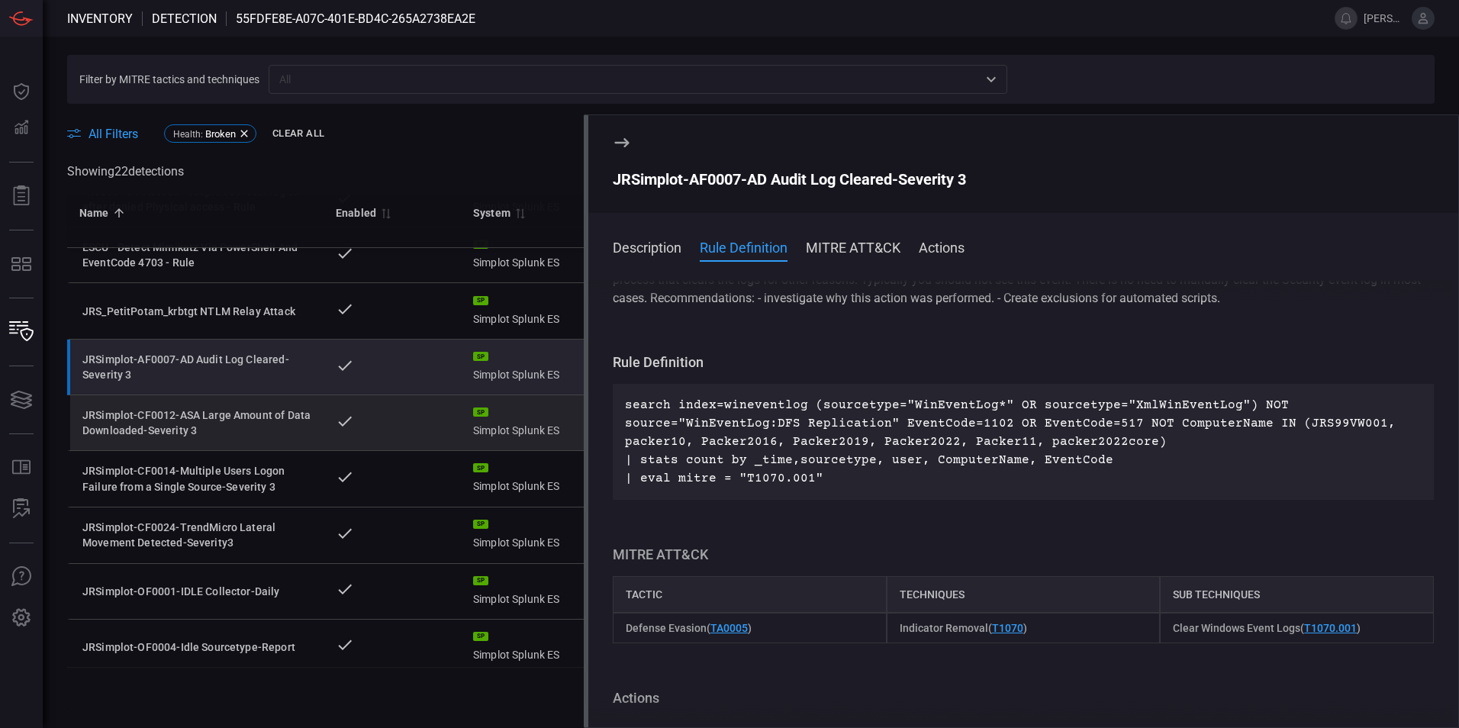
click at [263, 422] on div "JRSimplot-CF0012-ASA Large Amount of Data Downloaded-Severity 3" at bounding box center [196, 422] width 229 height 31
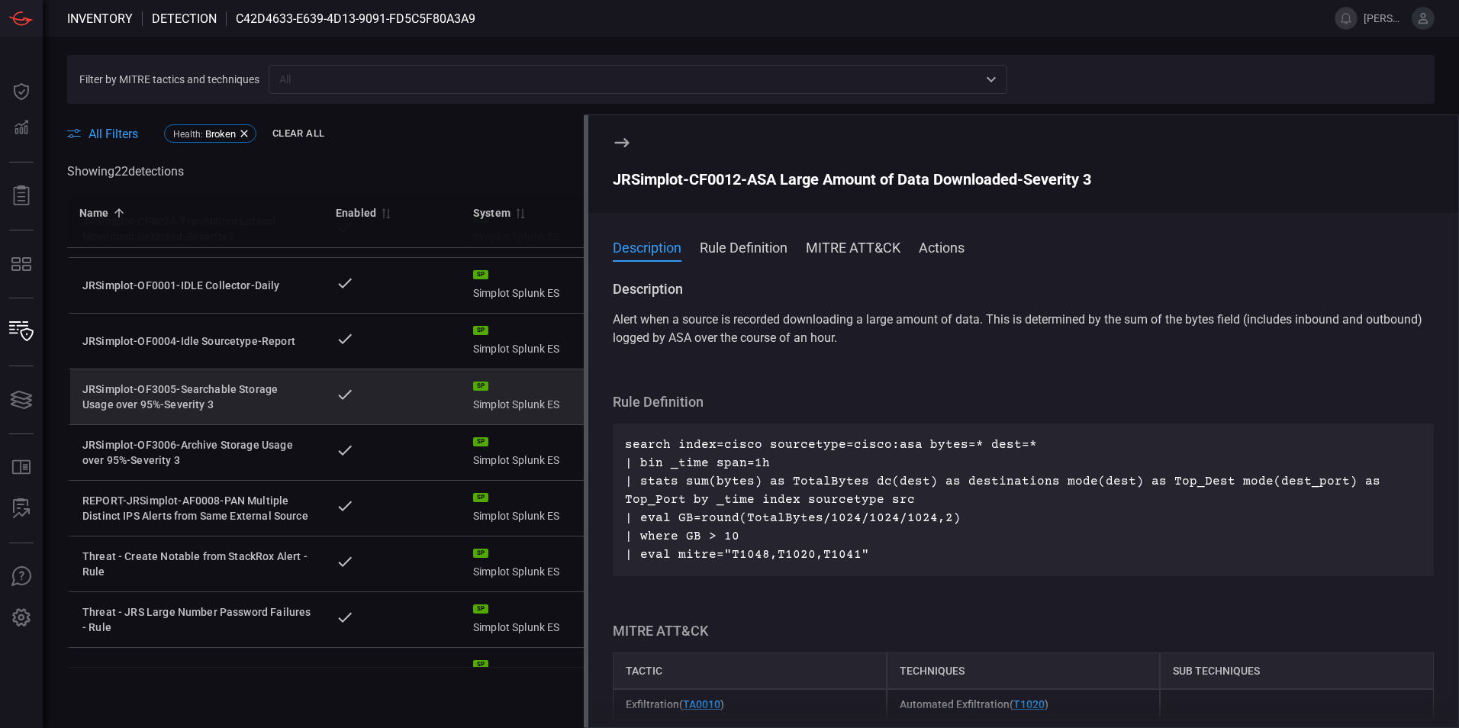
scroll to position [458, 0]
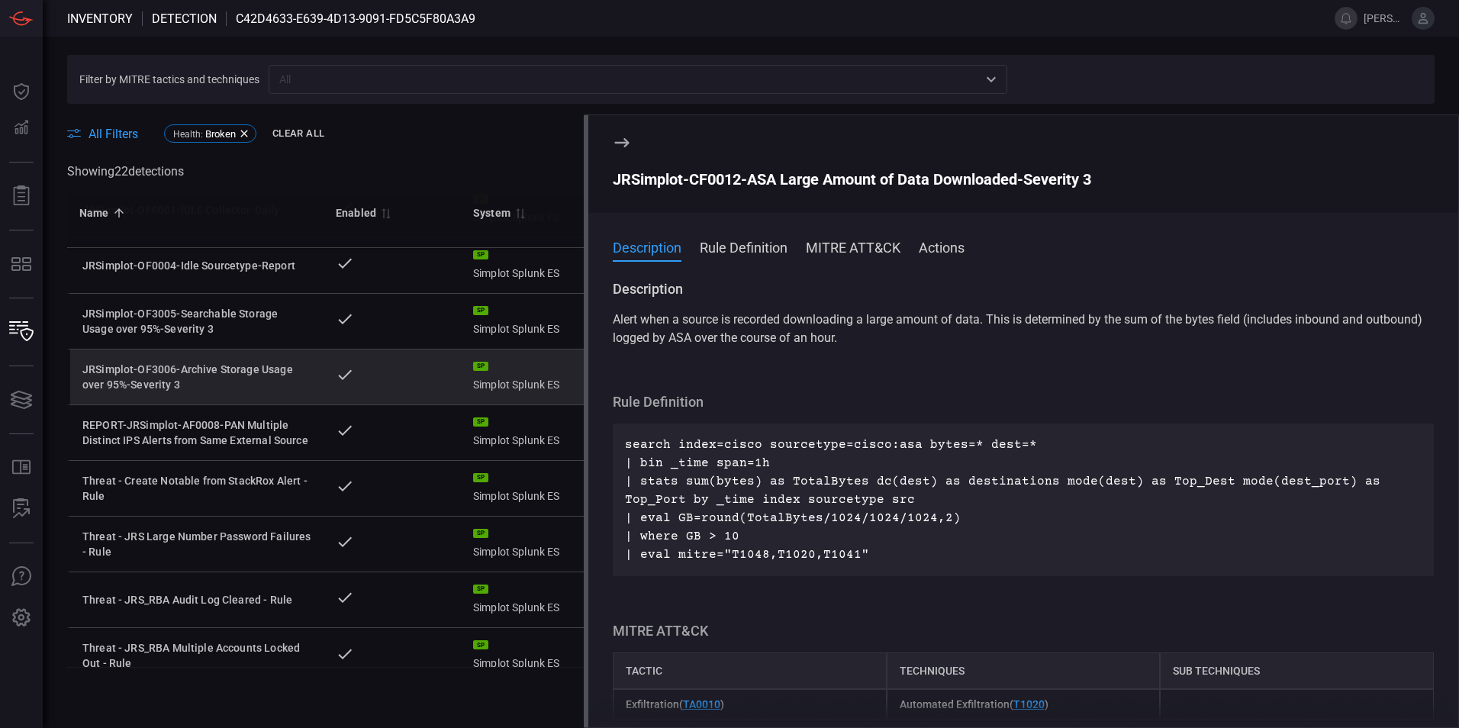
click at [220, 375] on div "JRSimplot-OF3006-Archive Storage Usage over 95%-Severity 3" at bounding box center [196, 377] width 229 height 31
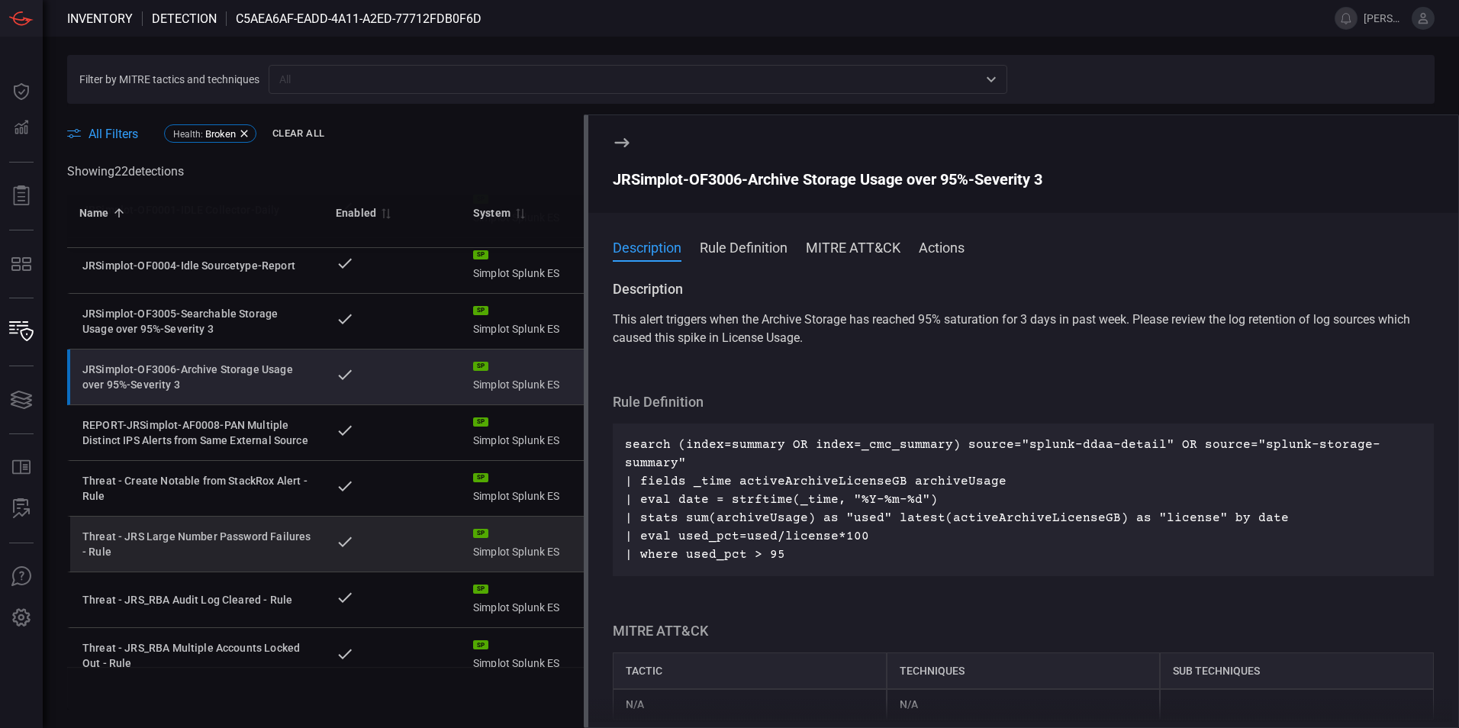
scroll to position [534, 0]
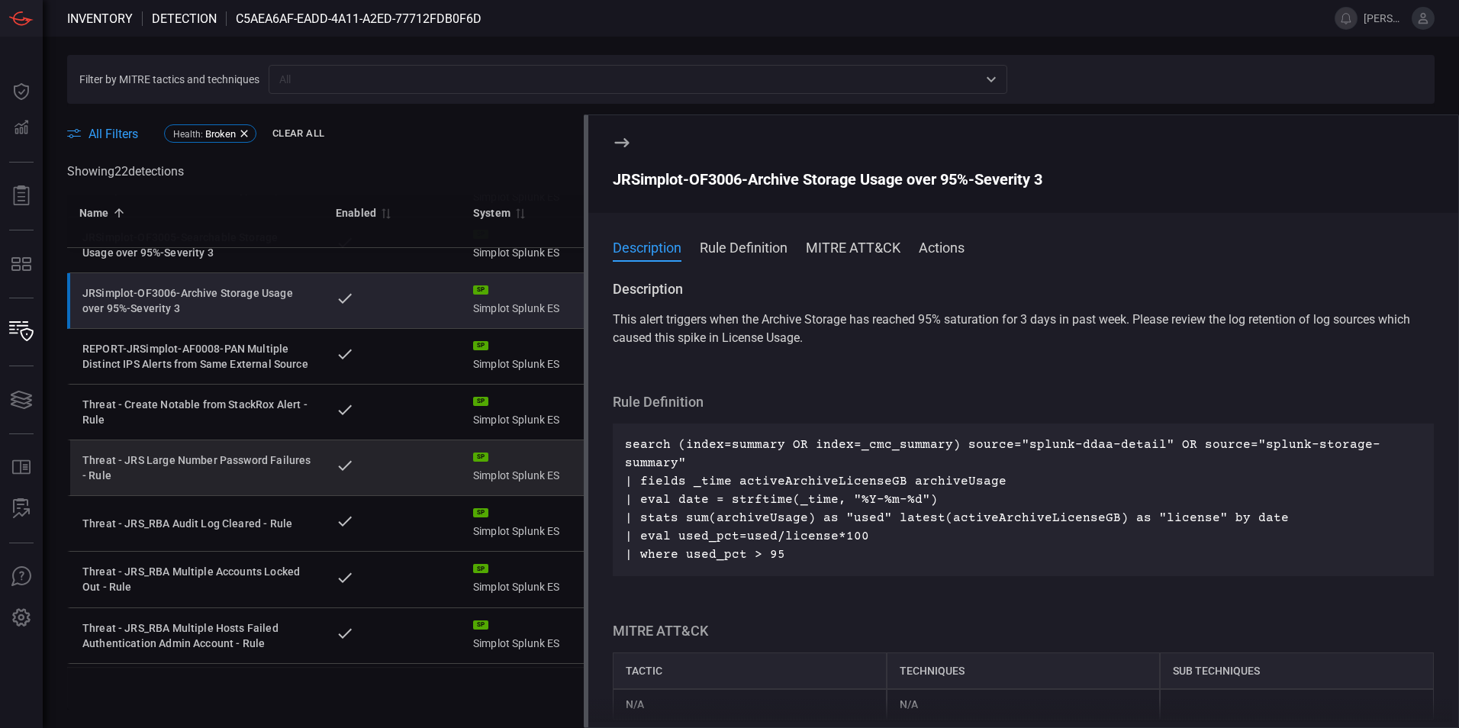
click at [205, 463] on div "Threat - JRS Large Number Password Failures - Rule" at bounding box center [196, 467] width 229 height 31
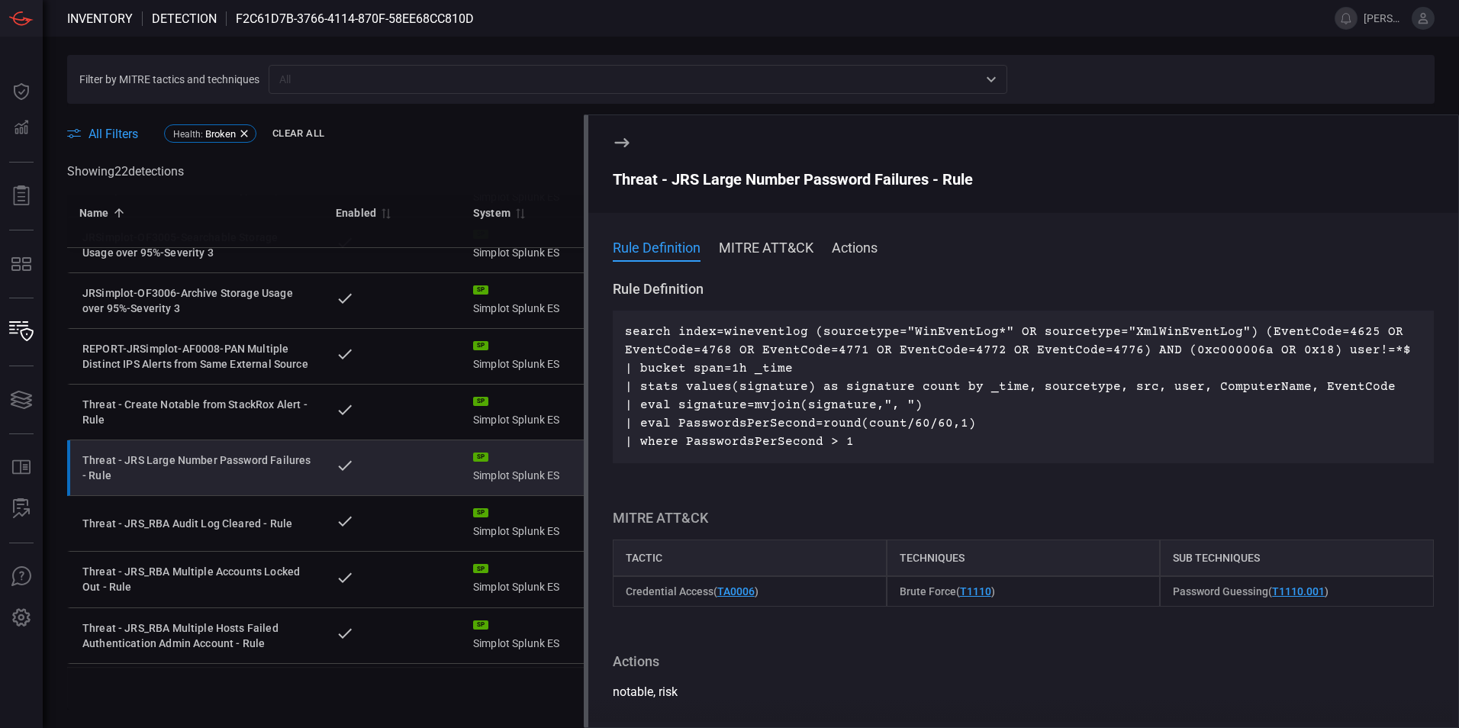
click at [623, 142] on icon at bounding box center [621, 142] width 14 height 9
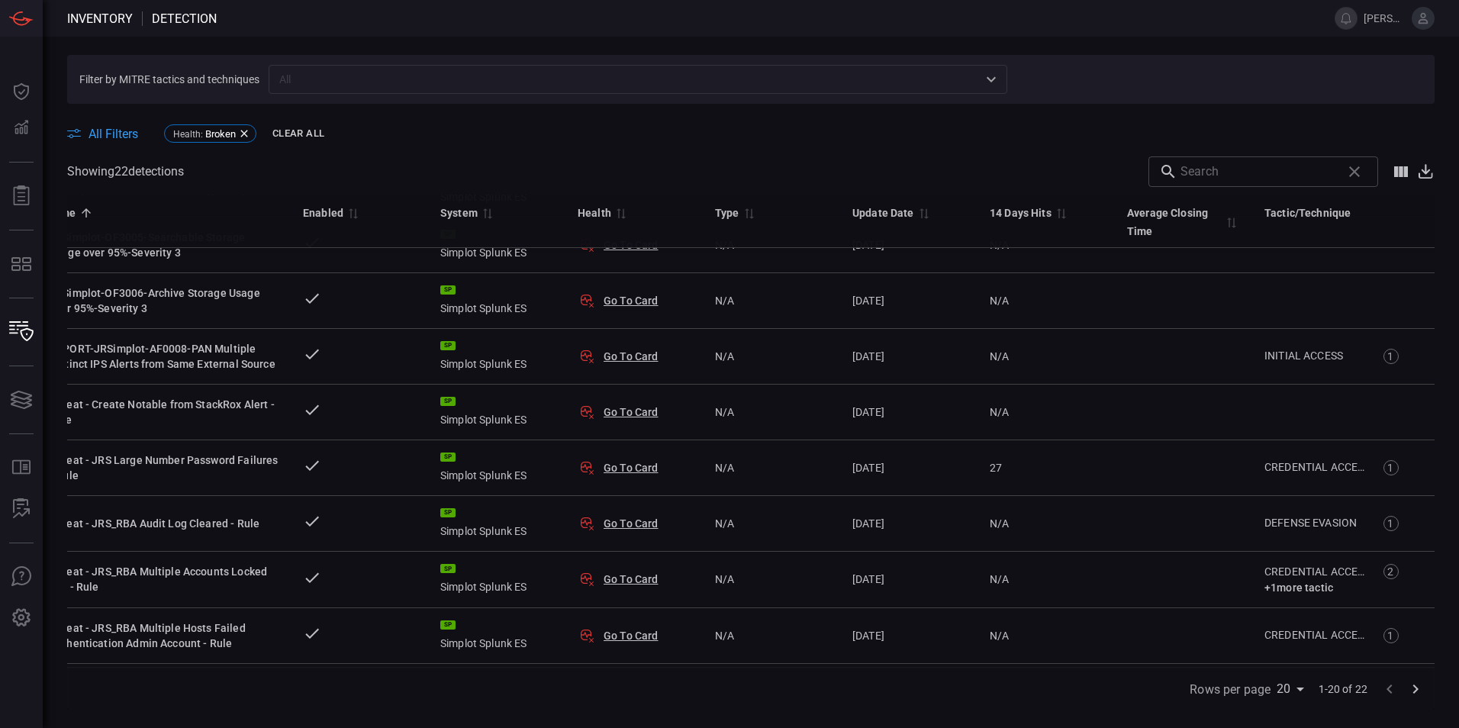
scroll to position [534, 0]
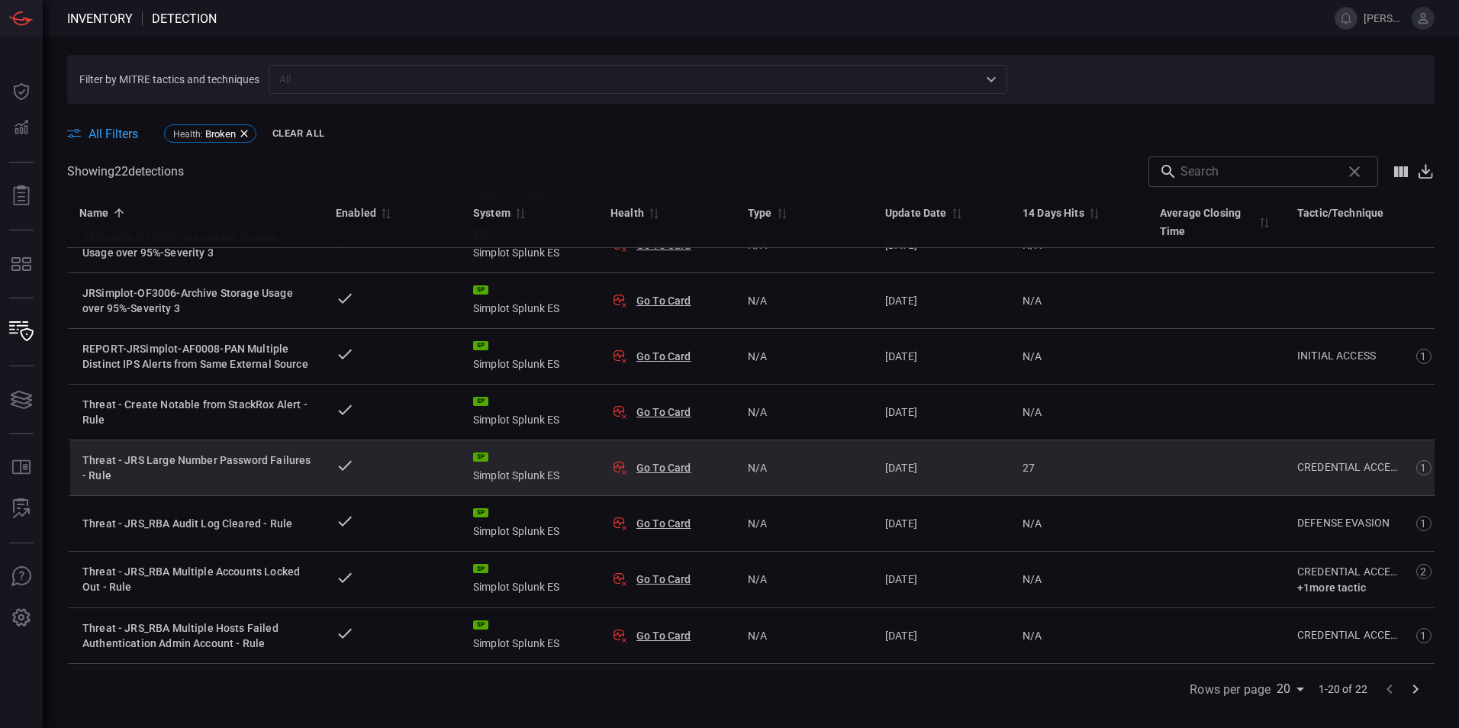
click at [657, 462] on button "Go To Card" at bounding box center [663, 467] width 55 height 15
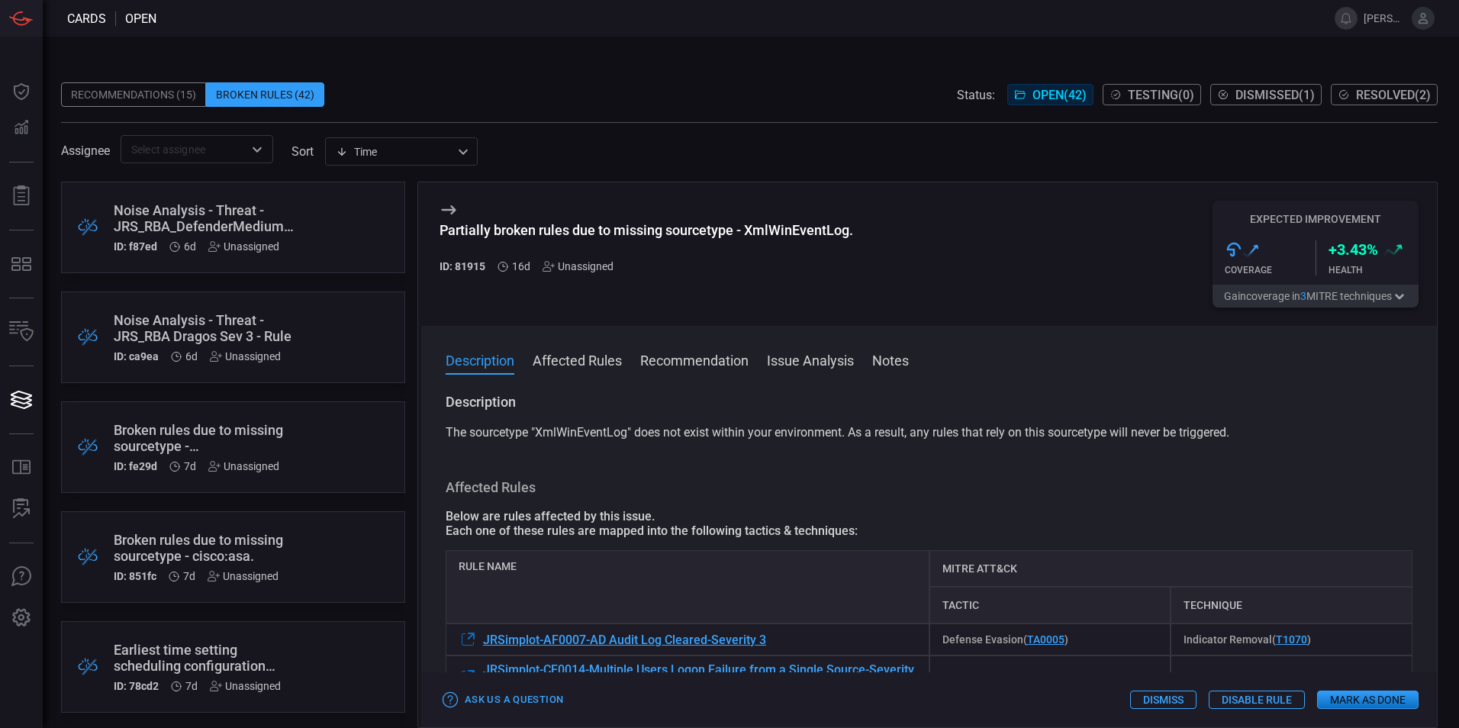
click at [604, 364] on button "Affected Rules" at bounding box center [577, 359] width 89 height 18
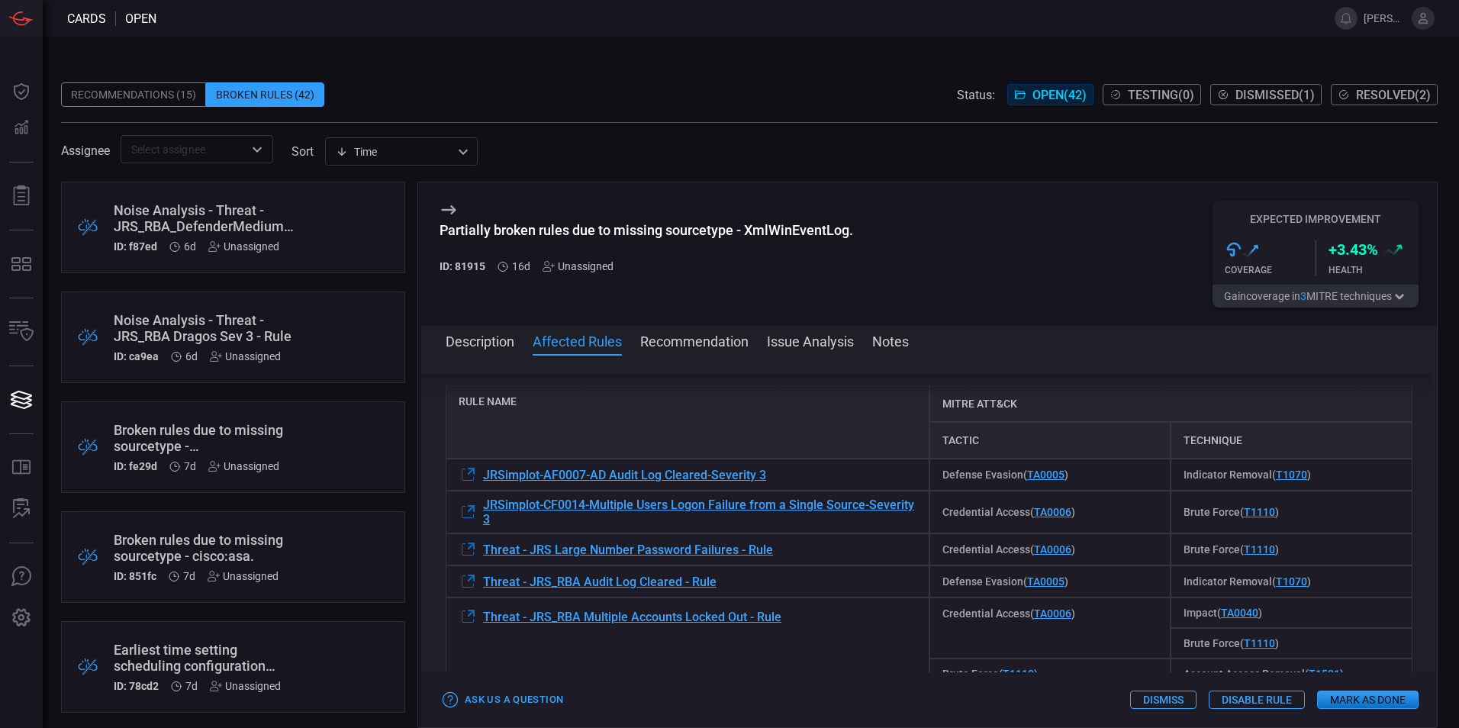
scroll to position [146, 0]
click at [620, 583] on span "Threat - JRS_RBA Audit Log Cleared - Rule" at bounding box center [599, 581] width 233 height 14
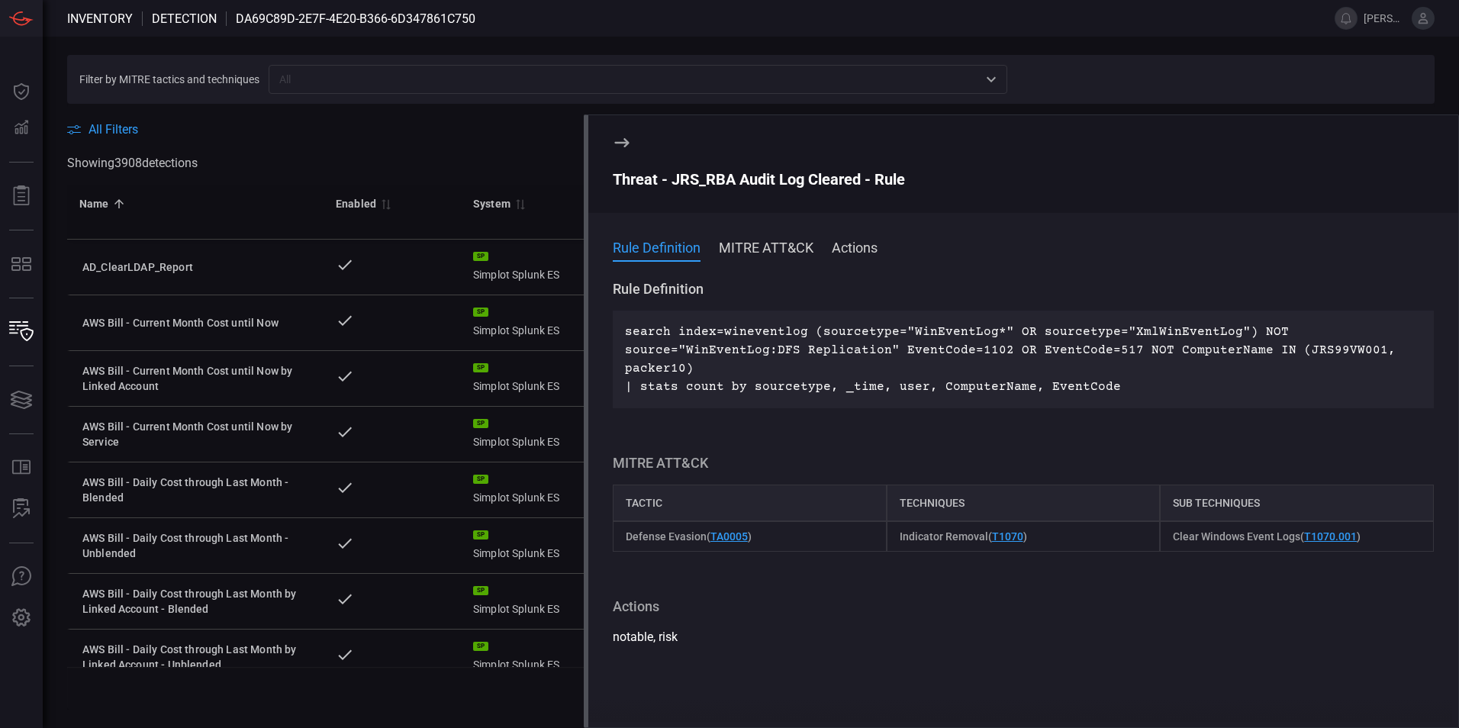
drag, startPoint x: 1110, startPoint y: 387, endPoint x: 622, endPoint y: 333, distance: 491.3
click at [622, 333] on div "search index=wineventlog (sourcetype="WinEventLog*" OR sourcetype="XmlWinEventL…" at bounding box center [1023, 360] width 821 height 98
click at [621, 143] on icon at bounding box center [621, 142] width 14 height 9
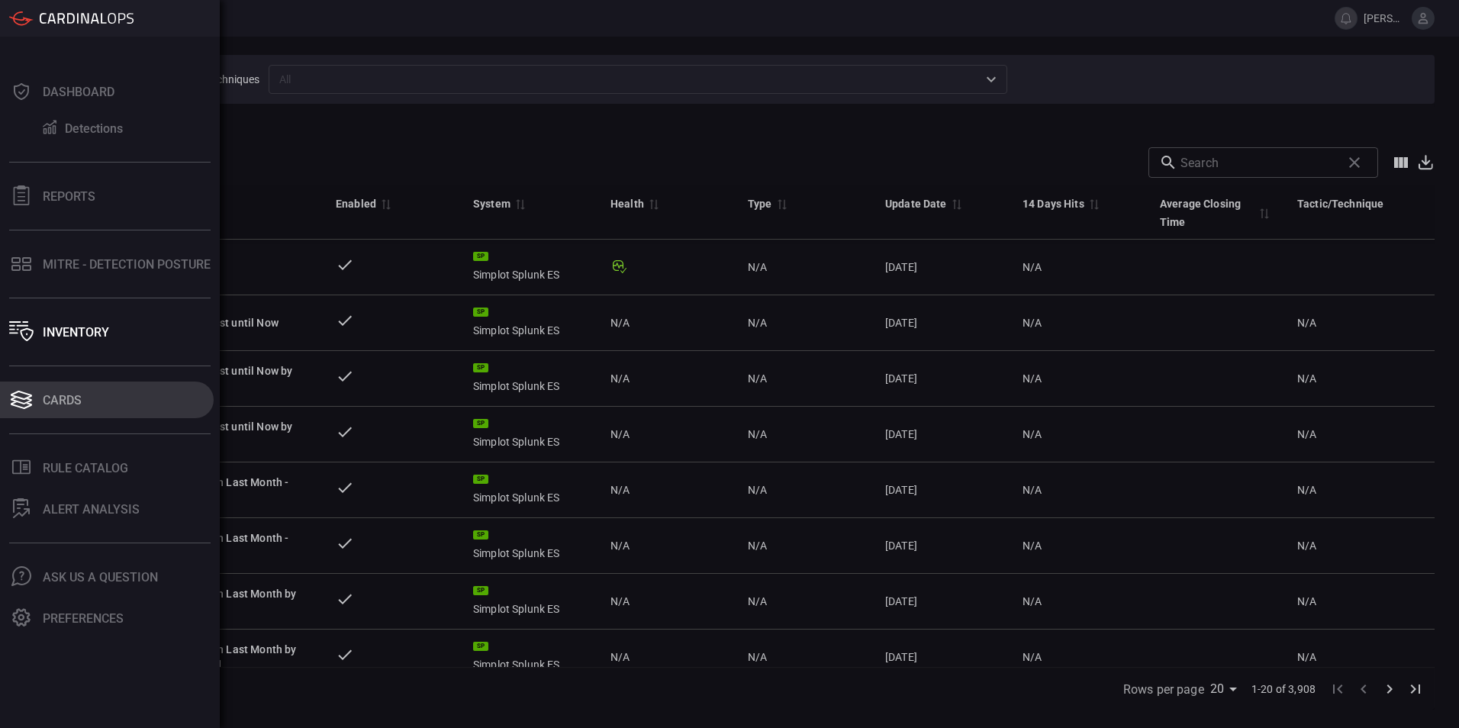
click at [50, 400] on div "Cards" at bounding box center [62, 400] width 39 height 14
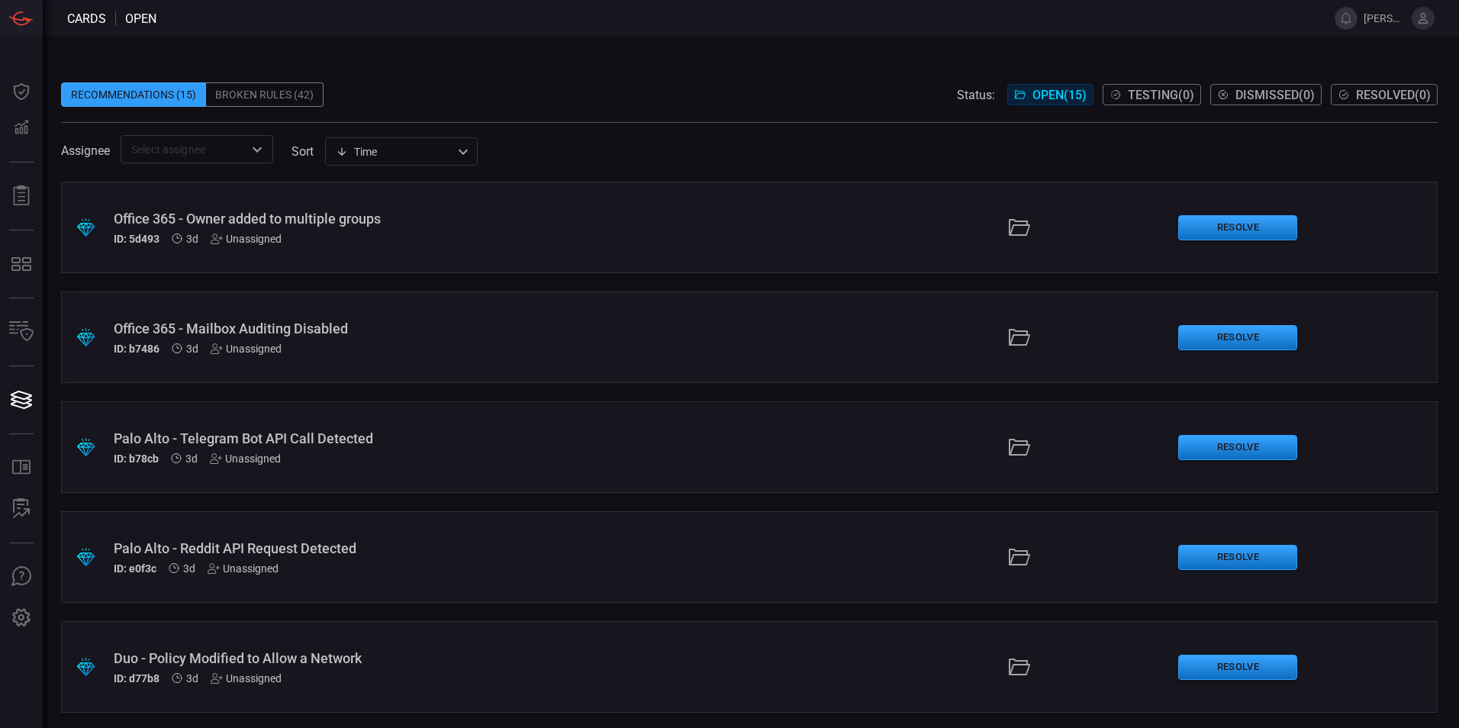
click at [246, 93] on div "Broken Rules (42)" at bounding box center [264, 94] width 117 height 24
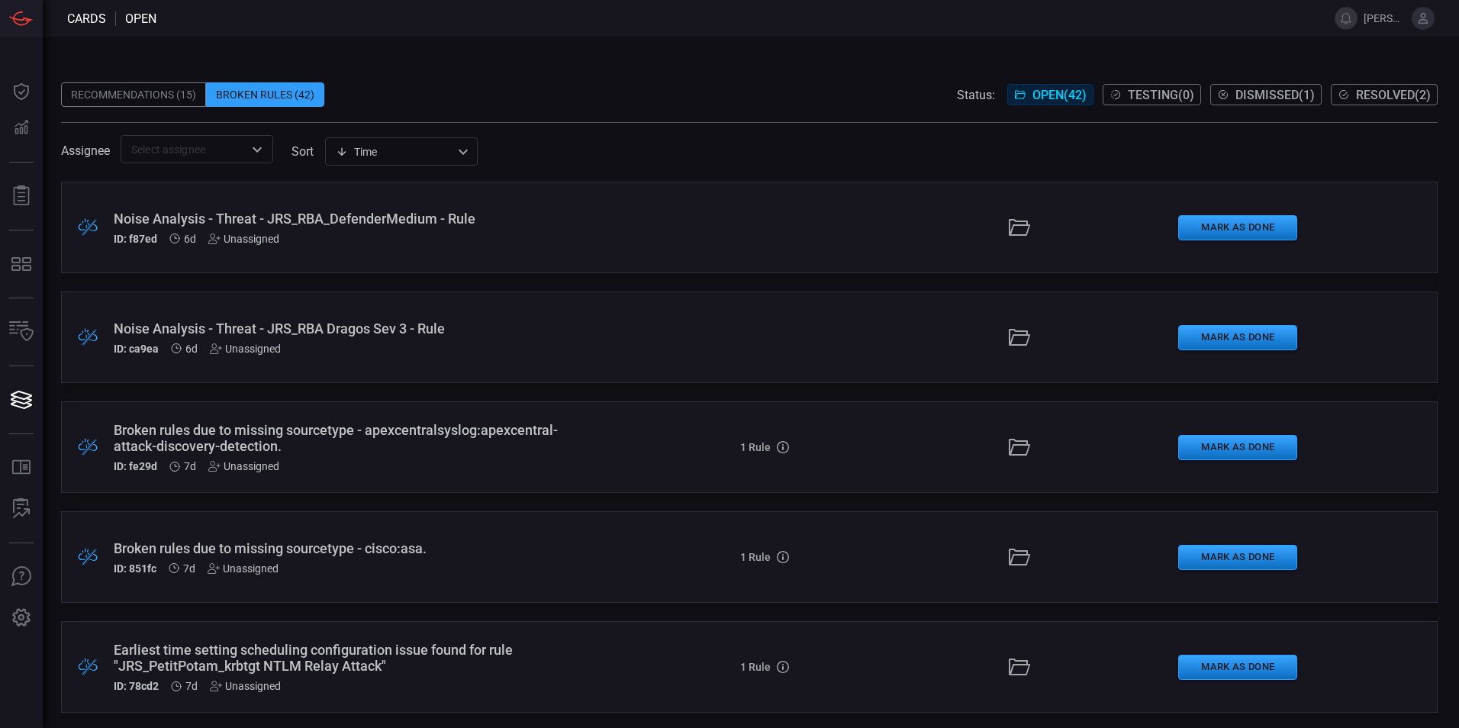
click at [348, 331] on div "Noise Analysis - Threat - JRS_RBA Dragos Sev 3 - Rule" at bounding box center [354, 328] width 481 height 16
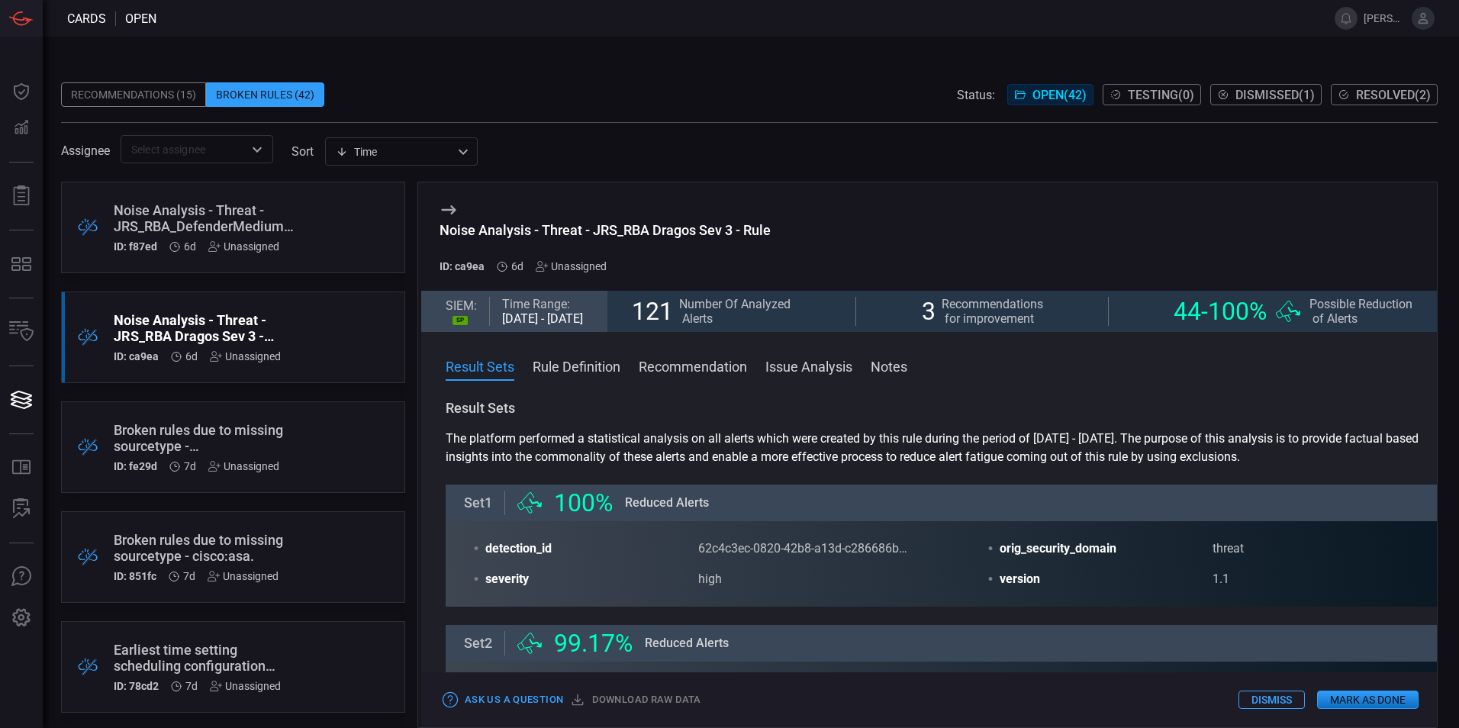
click at [697, 368] on button "Recommendation" at bounding box center [693, 365] width 108 height 18
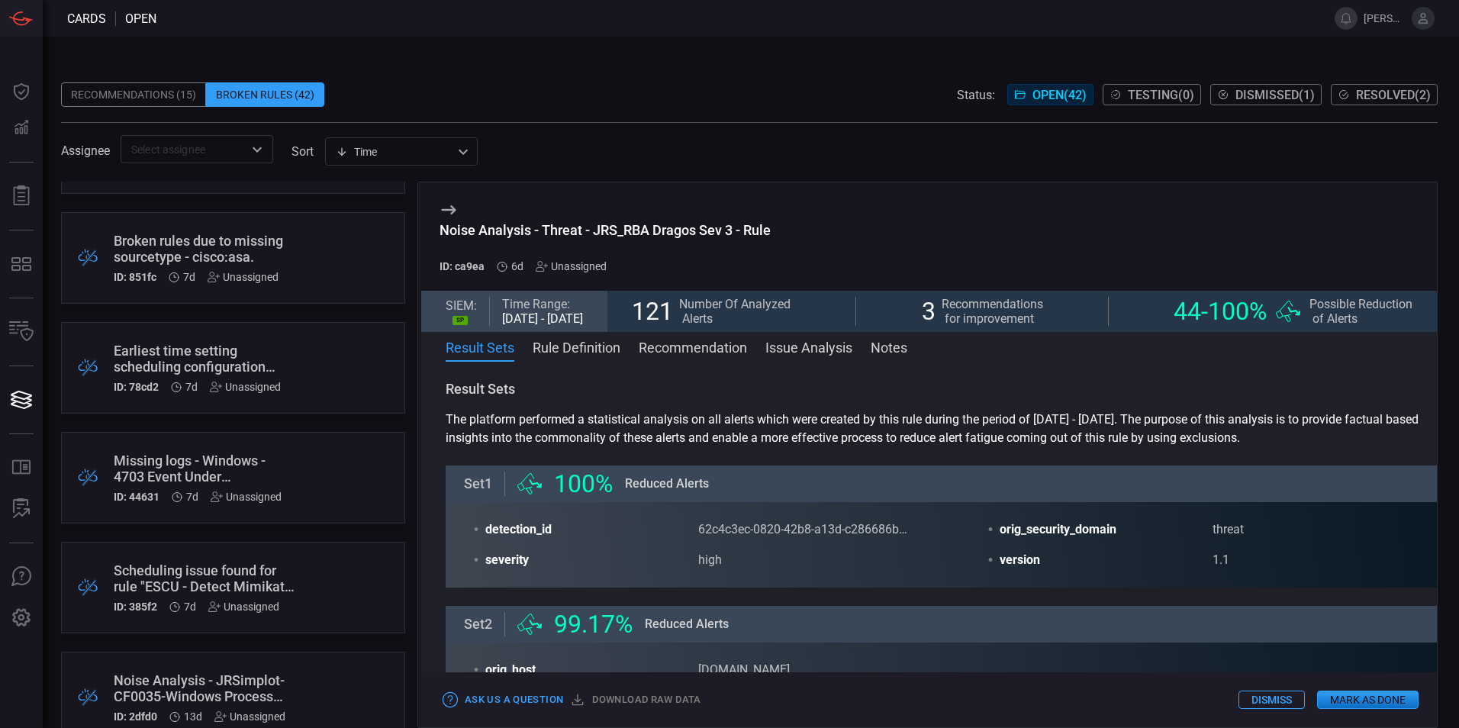
scroll to position [305, 0]
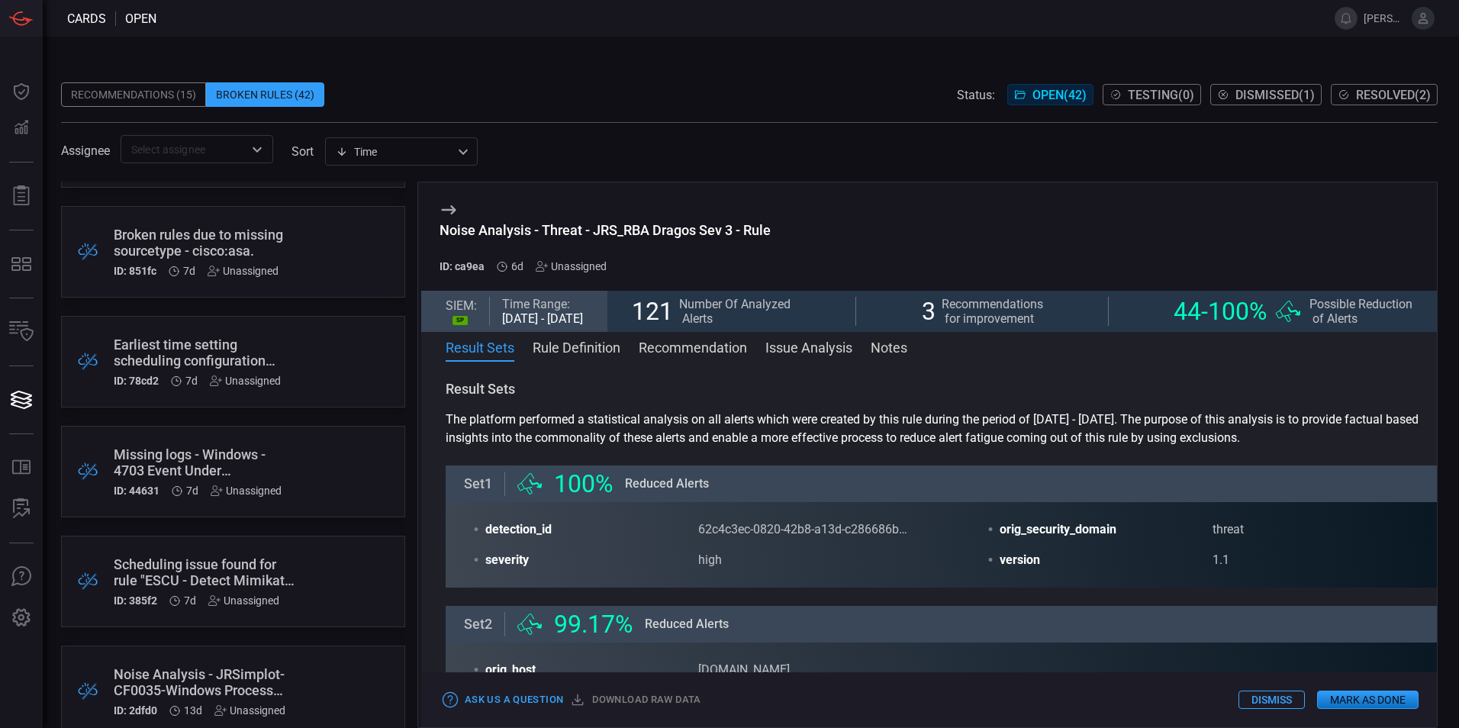
click at [143, 455] on div "Missing logs - Windows - 4703 Event Under Authorization Policy Change service" at bounding box center [204, 462] width 181 height 32
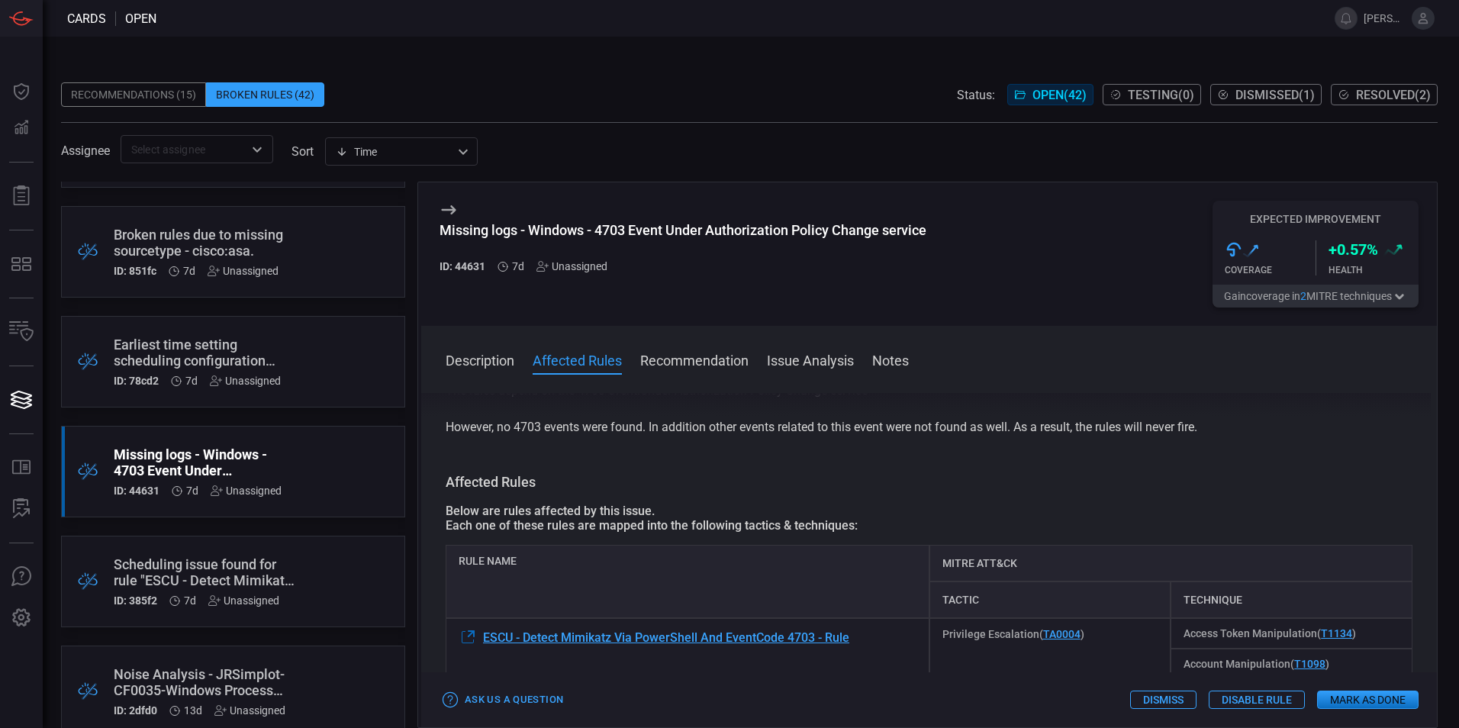
scroll to position [76, 0]
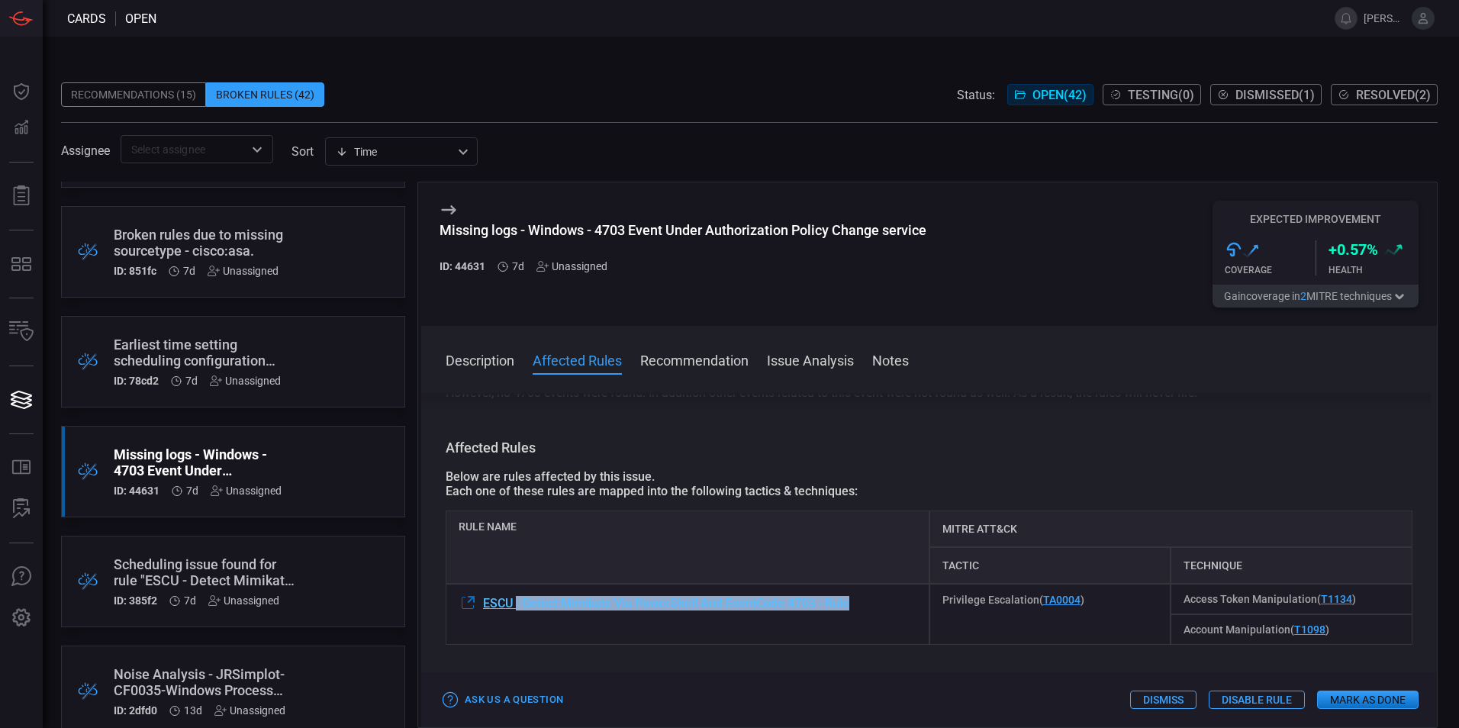
drag, startPoint x: 855, startPoint y: 609, endPoint x: 516, endPoint y: 609, distance: 339.5
click at [516, 609] on div "ESCU - Detect Mimikatz Via PowerShell And EventCode 4703 - Rule" at bounding box center [688, 614] width 484 height 61
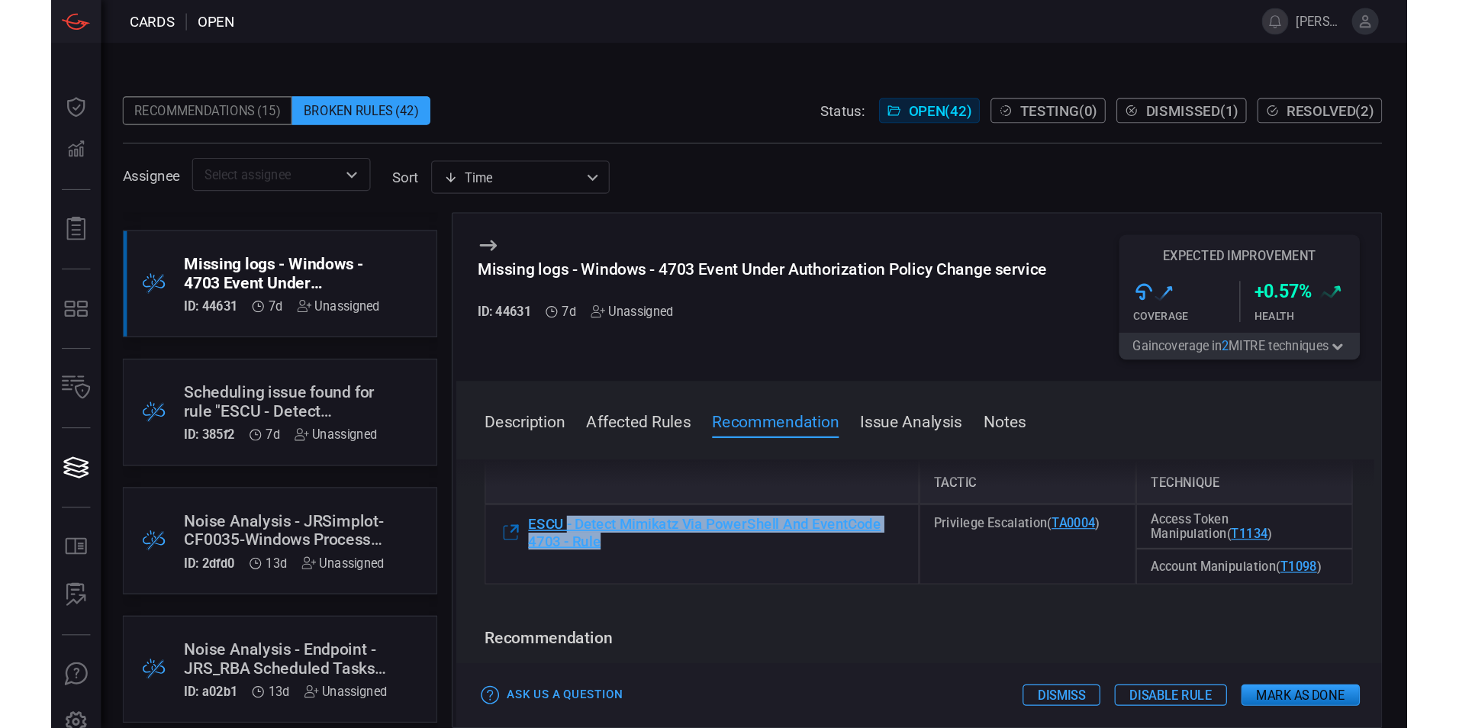
scroll to position [229, 0]
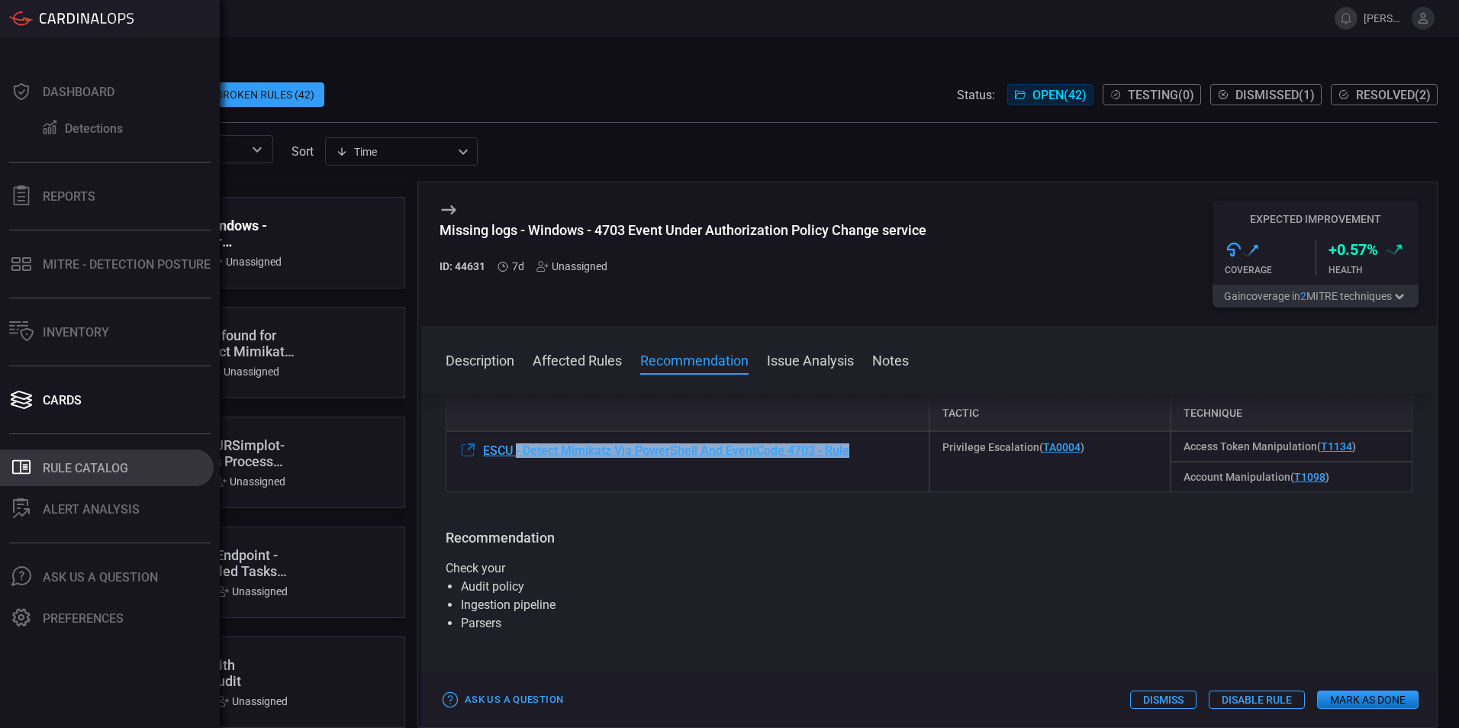
click at [81, 470] on div "Rule Catalog" at bounding box center [85, 468] width 85 height 14
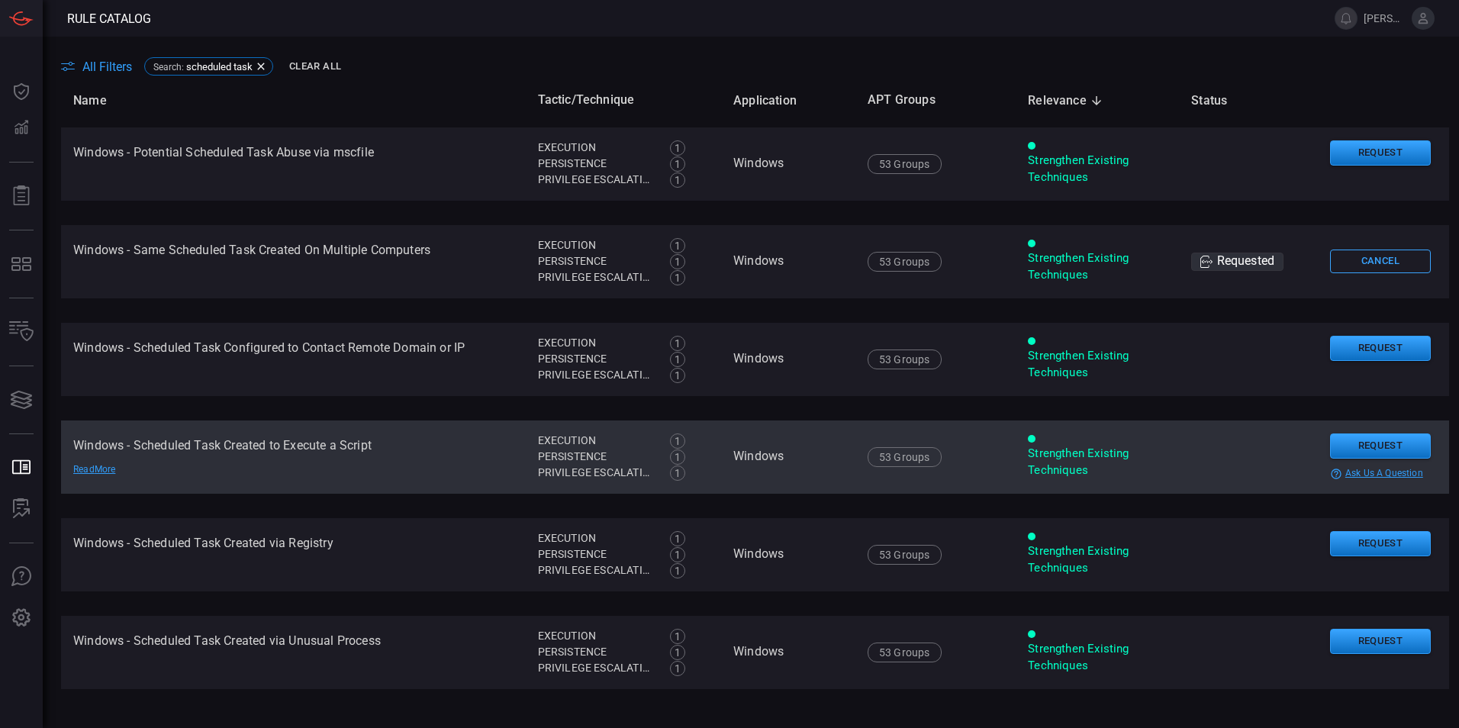
scroll to position [534, 0]
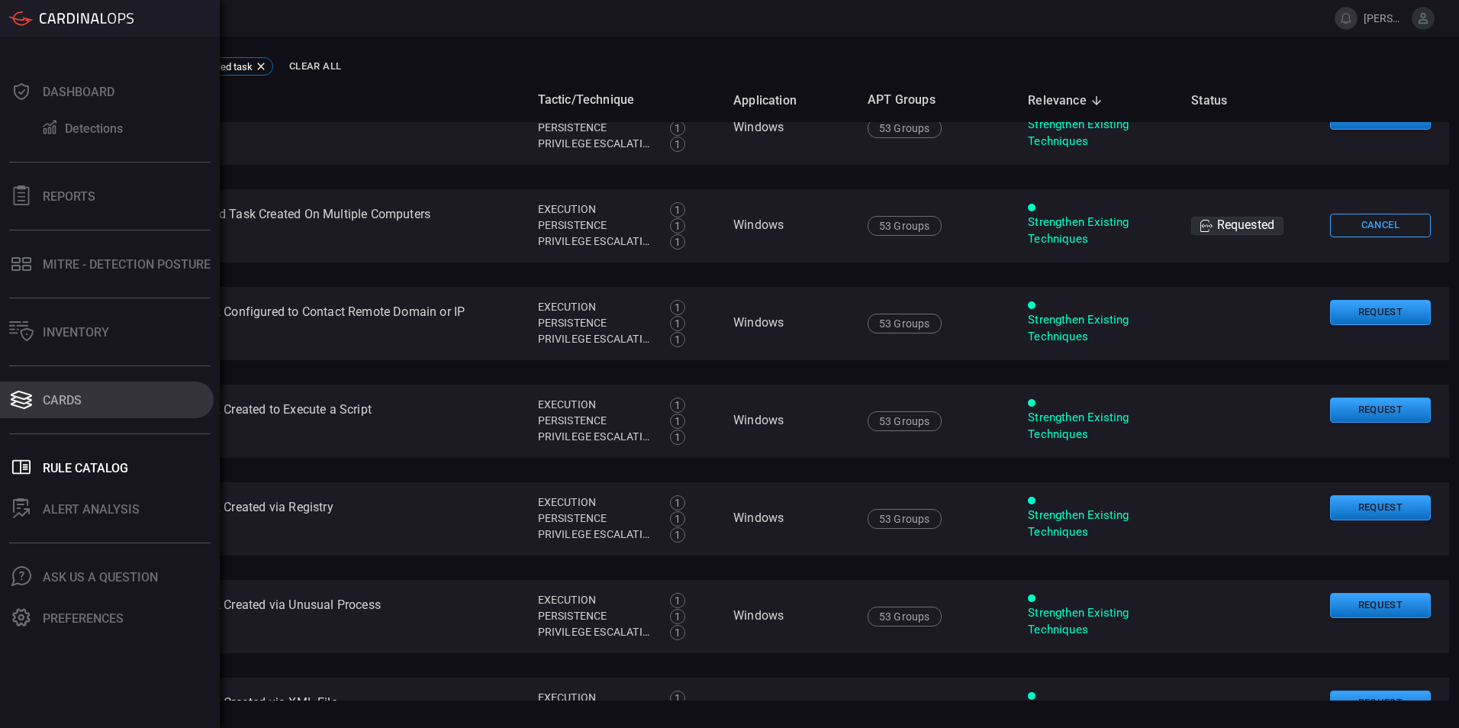
click at [48, 391] on button "Cards" at bounding box center [107, 399] width 214 height 37
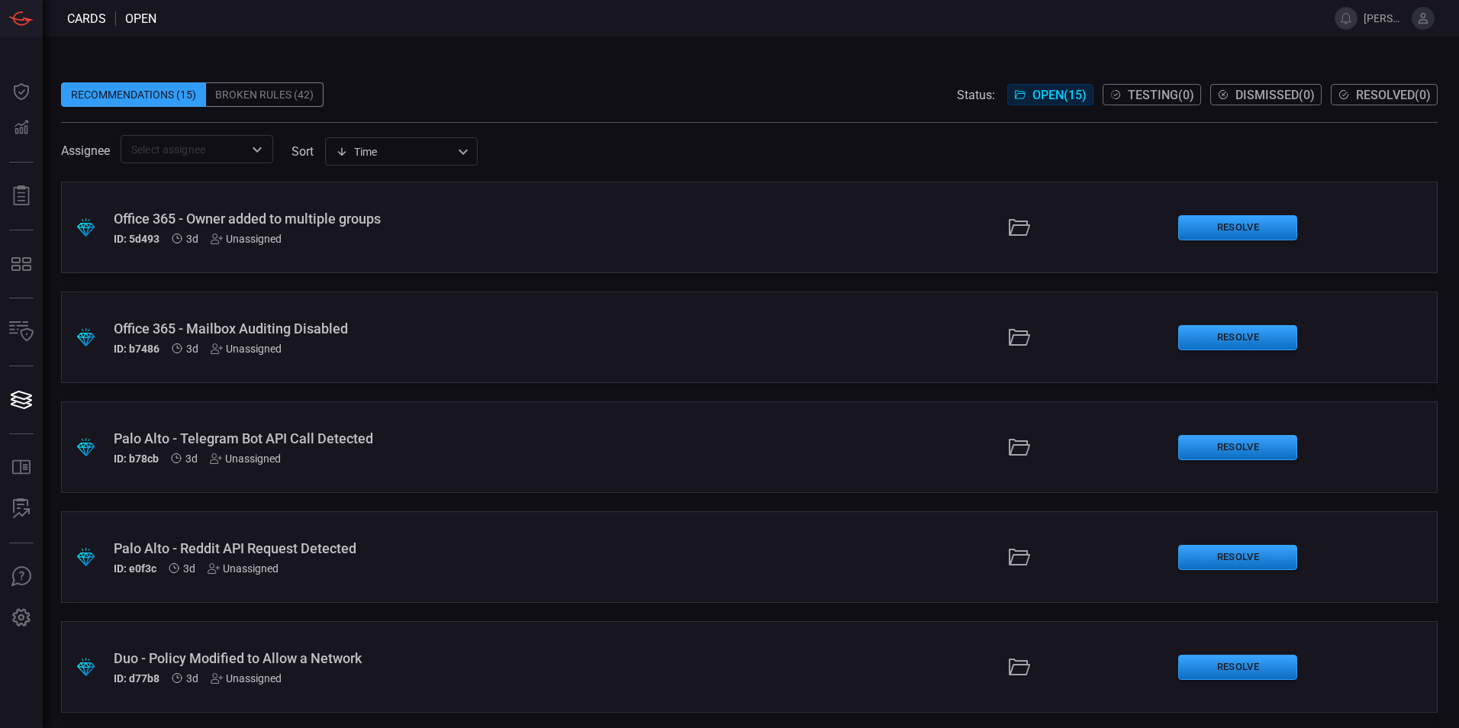
click at [244, 92] on div "Broken Rules (42)" at bounding box center [264, 94] width 117 height 24
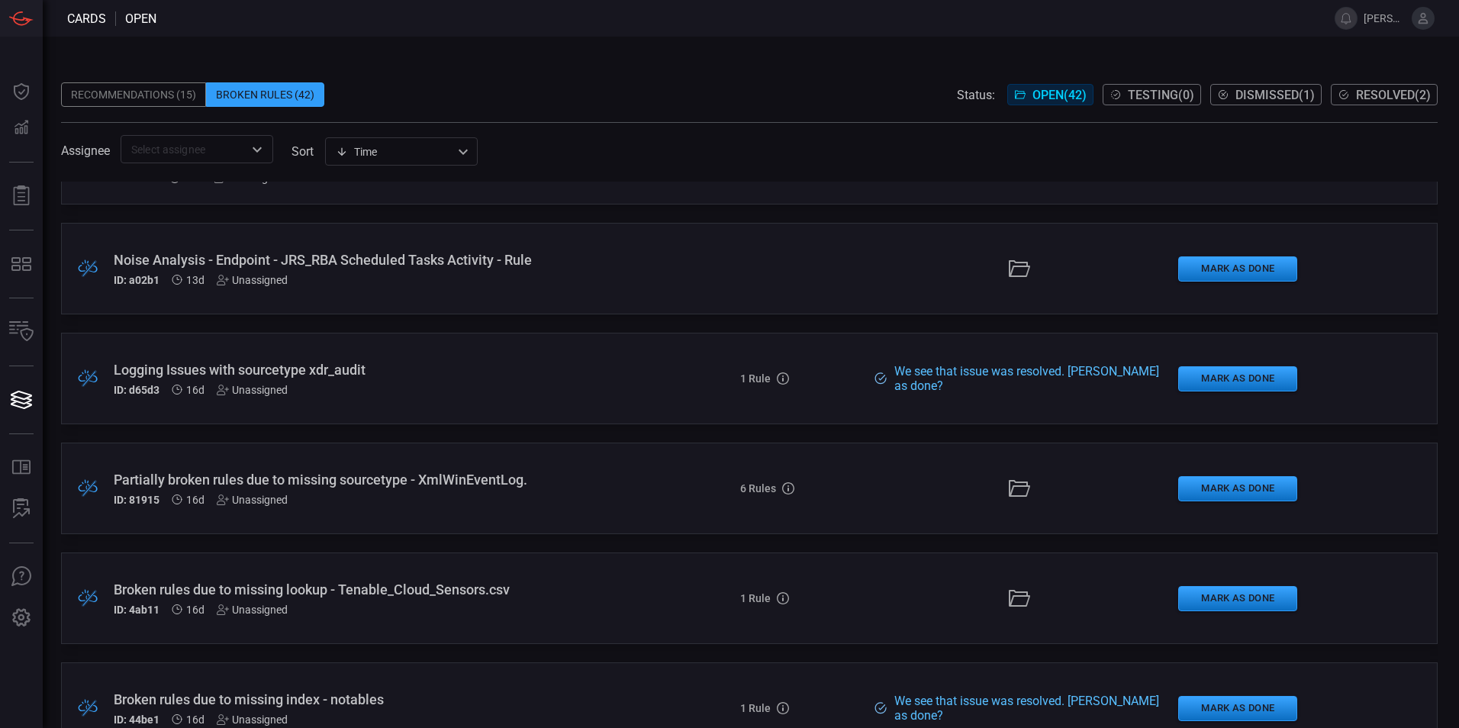
scroll to position [839, 0]
